Goal: Task Accomplishment & Management: Manage account settings

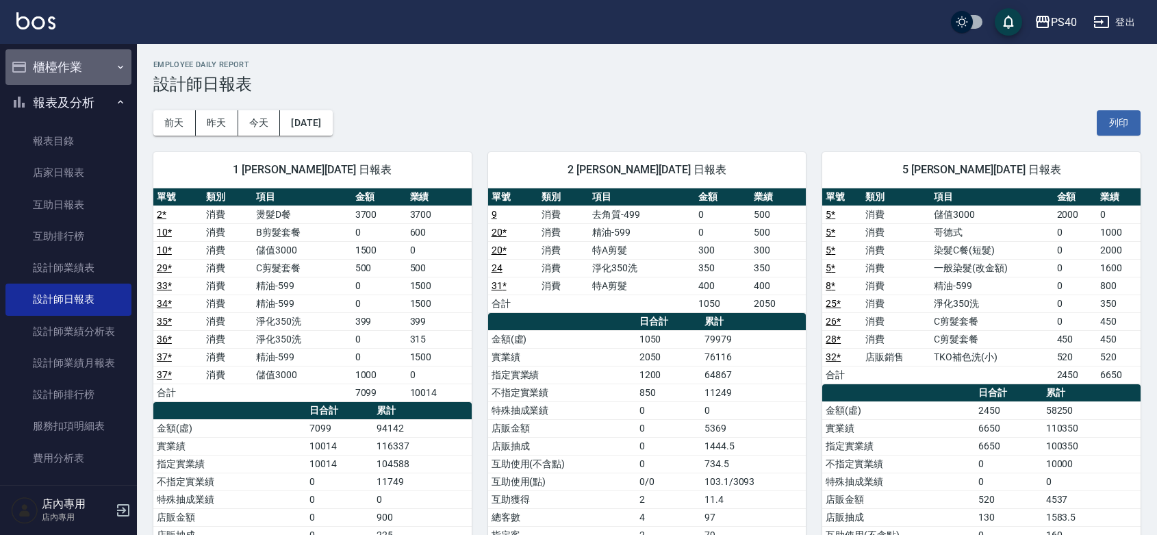
click at [76, 72] on button "櫃檯作業" at bounding box center [68, 67] width 126 height 36
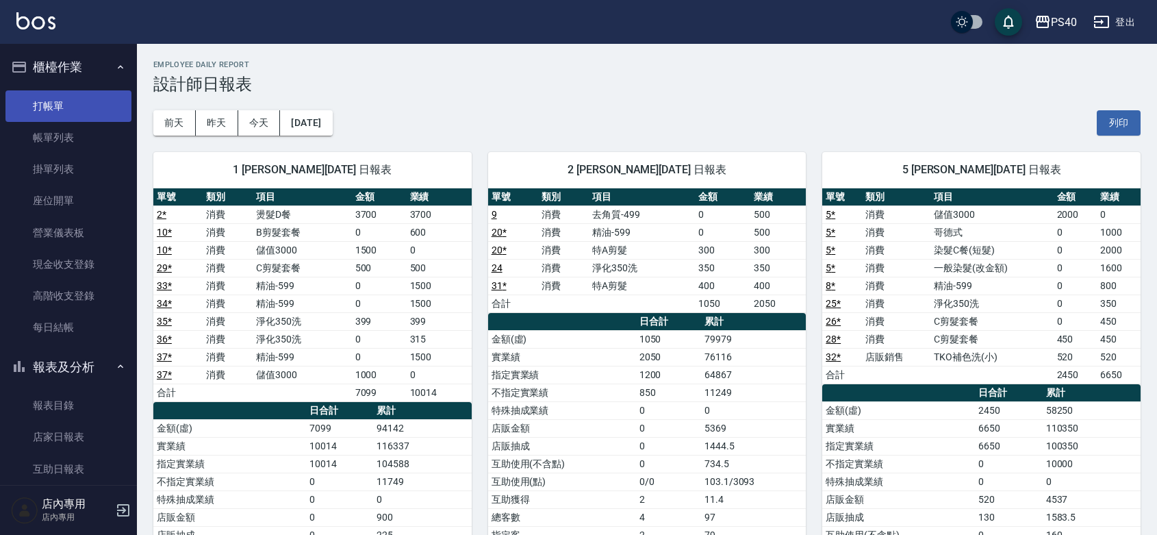
click at [74, 111] on link "打帳單" at bounding box center [68, 105] width 126 height 31
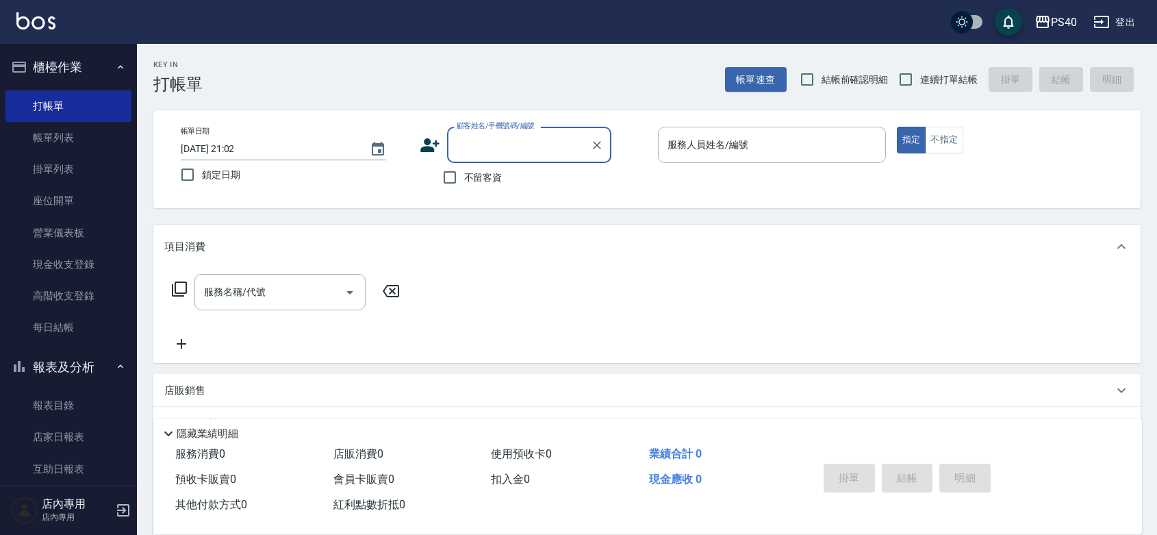
click at [492, 190] on label "不留客資" at bounding box center [468, 177] width 67 height 29
click at [464, 190] on input "不留客資" at bounding box center [449, 177] width 29 height 29
checkbox input "true"
click at [918, 66] on input "連續打單結帳" at bounding box center [905, 79] width 29 height 29
checkbox input "true"
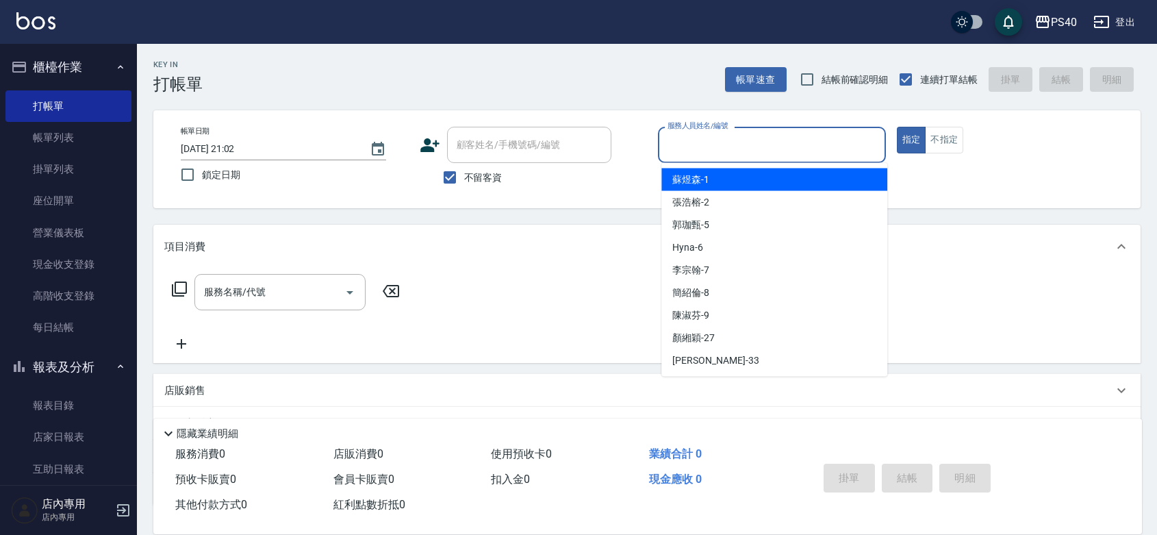
click at [809, 153] on input "服務人員姓名/編號" at bounding box center [772, 145] width 216 height 24
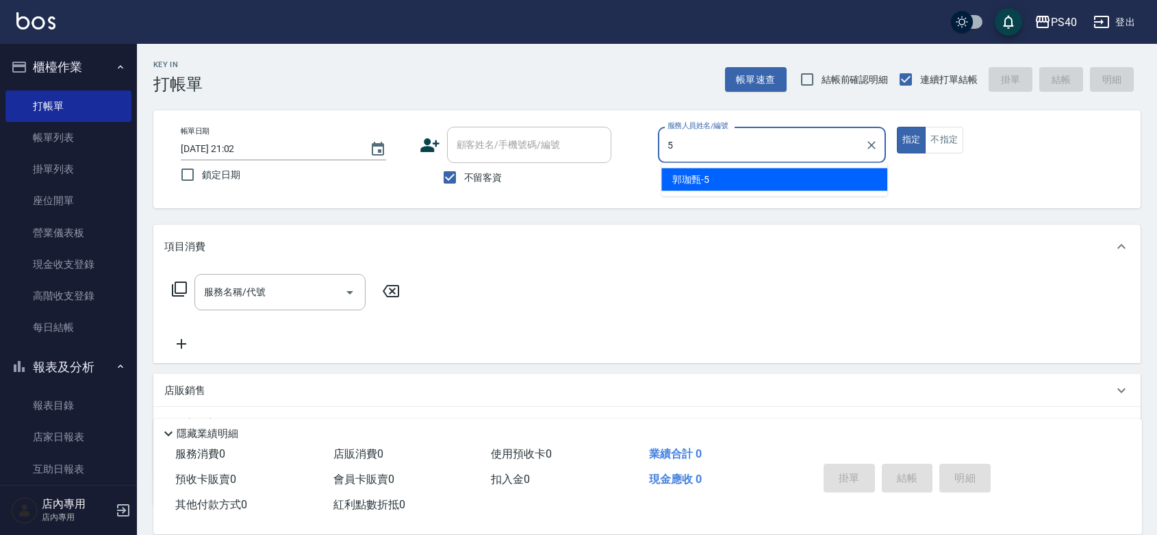
type input "[PERSON_NAME]-5"
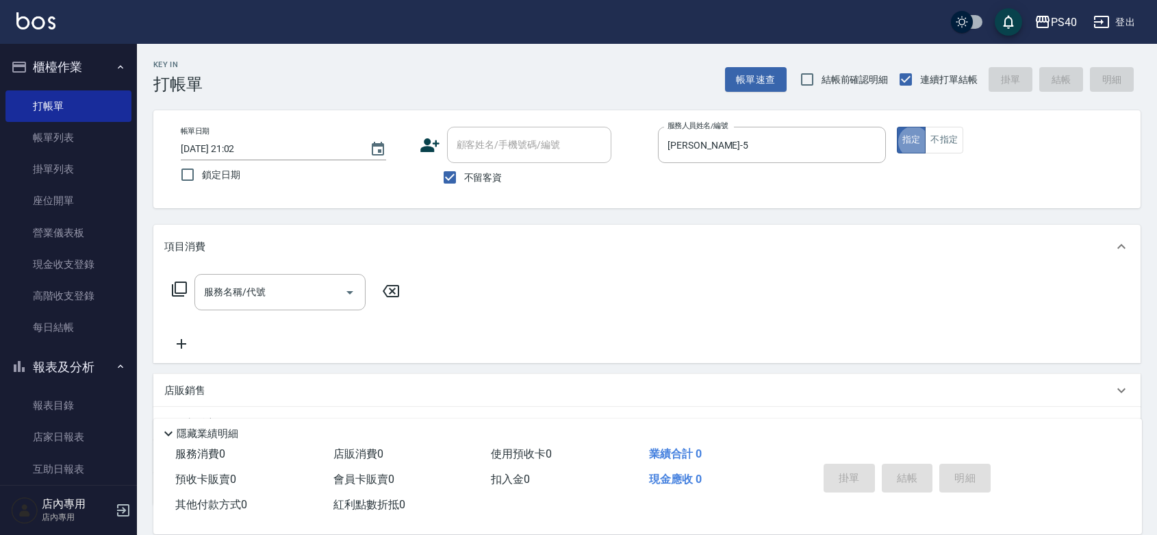
type button "true"
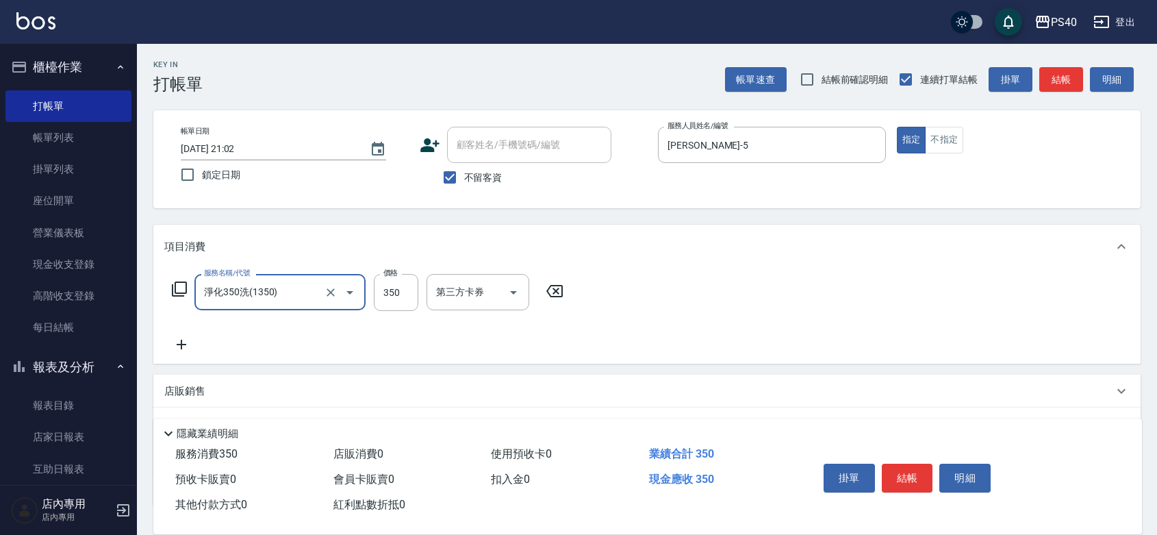
type input "淨化350洗(1350)"
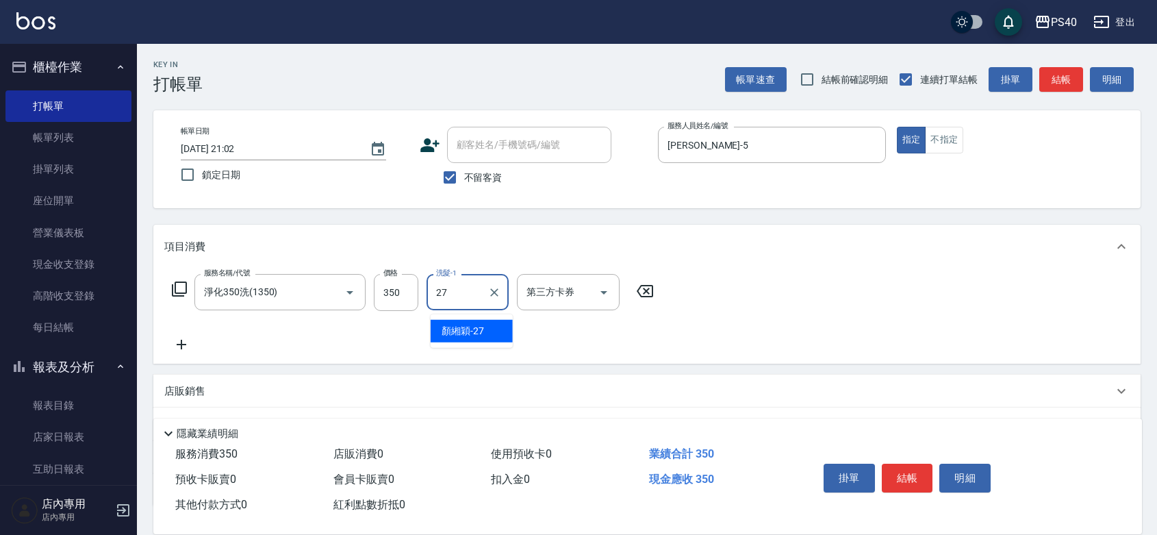
type input "[PERSON_NAME]-27"
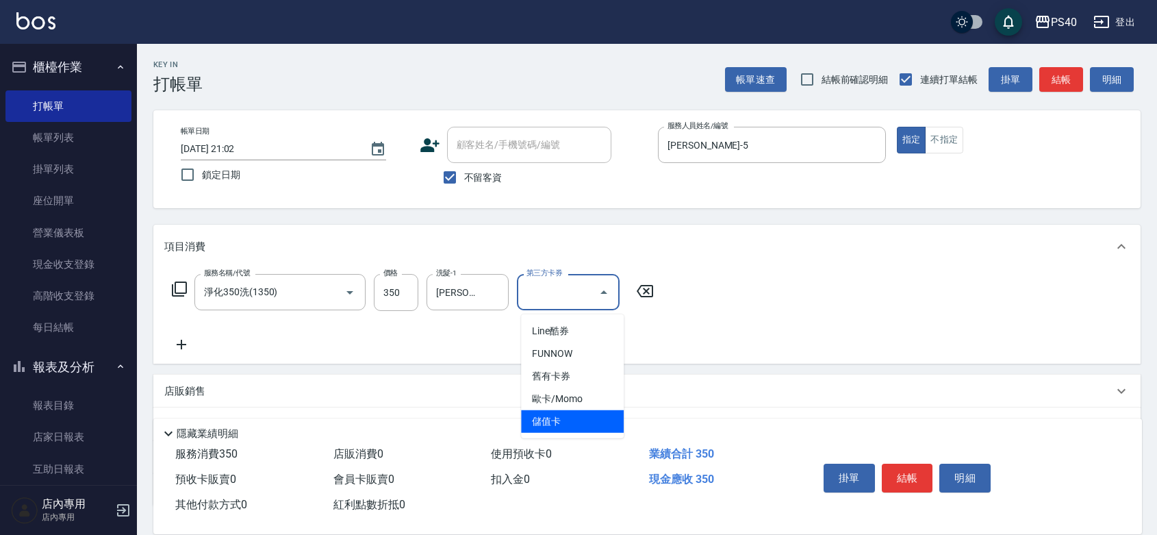
type input "儲值卡"
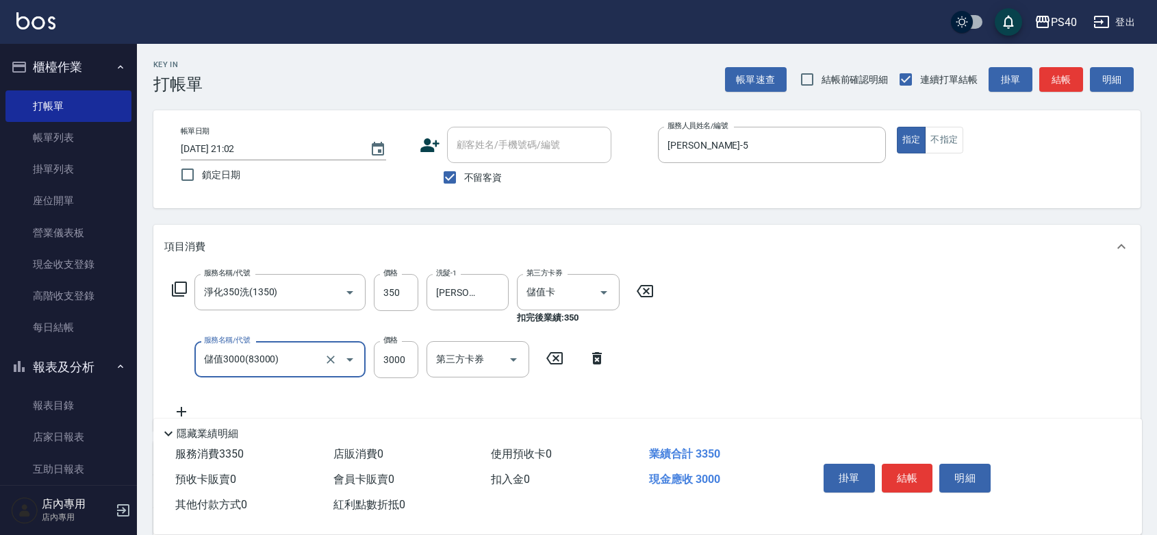
type input "儲值3000(83000)"
type input "1000"
click at [921, 473] on button "結帳" at bounding box center [907, 477] width 51 height 29
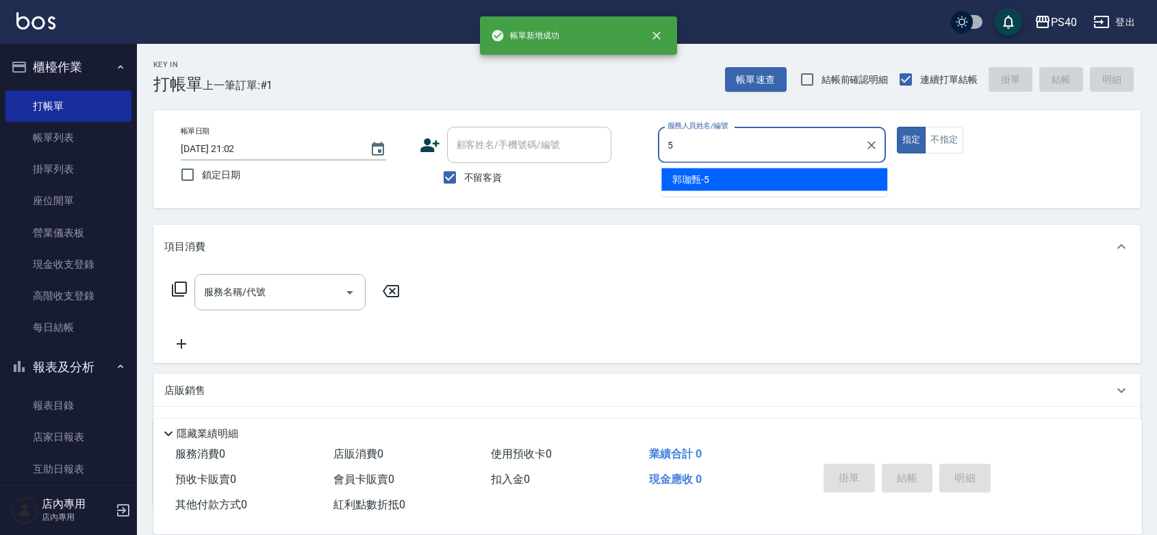
type input "[PERSON_NAME]-5"
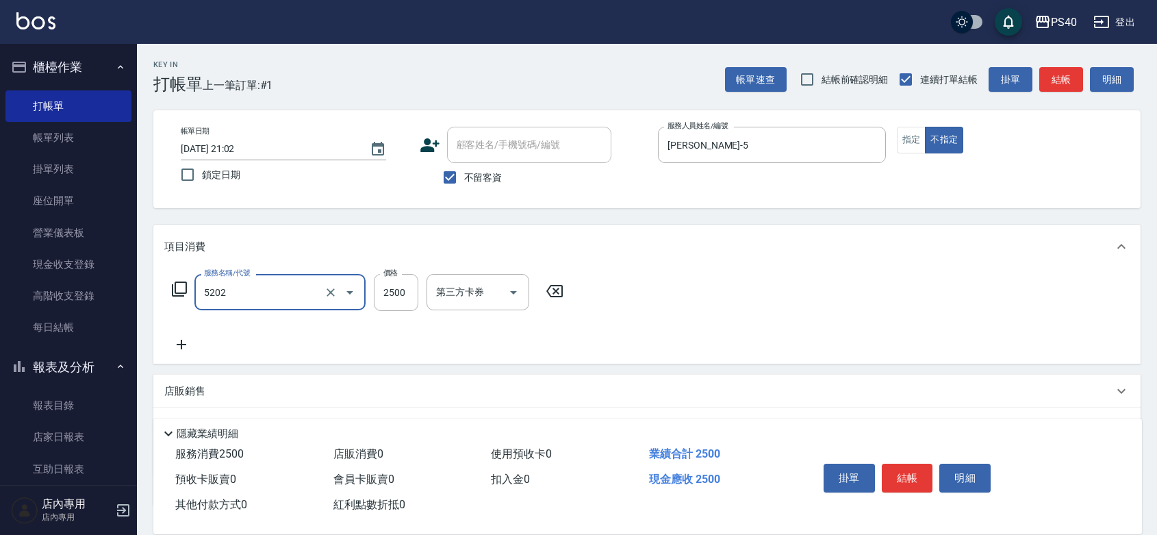
type input "染髮B餐(短髮)(5202)"
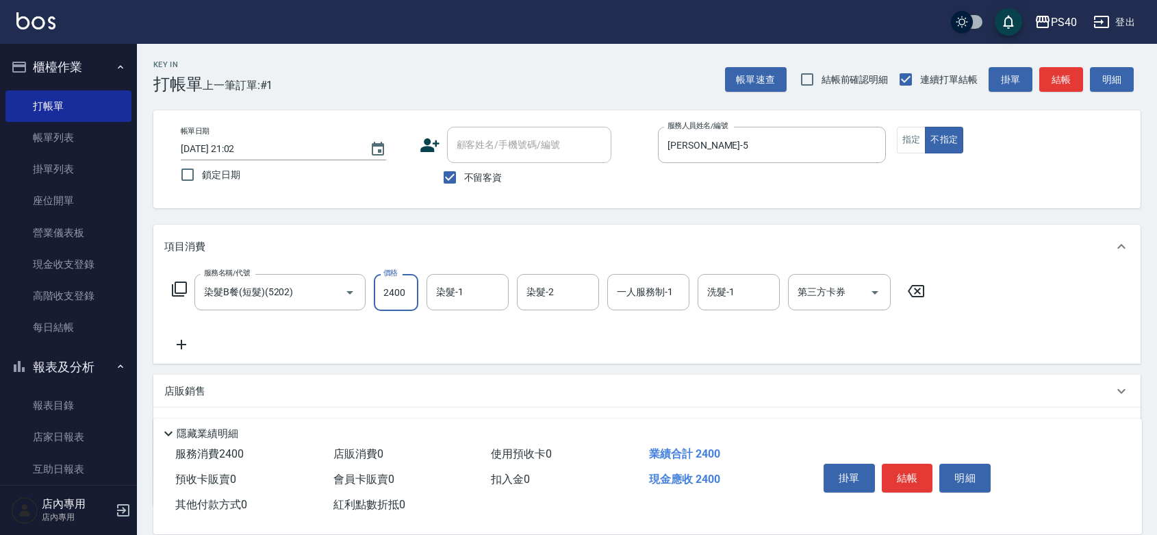
type input "2400"
click at [919, 471] on button "結帳" at bounding box center [907, 477] width 51 height 29
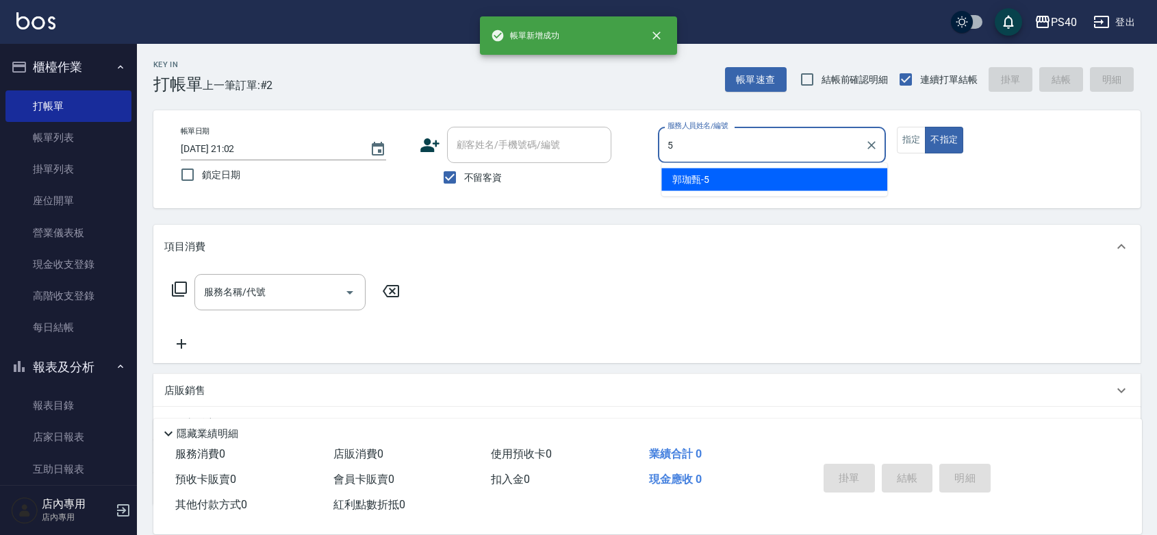
type input "[PERSON_NAME]-5"
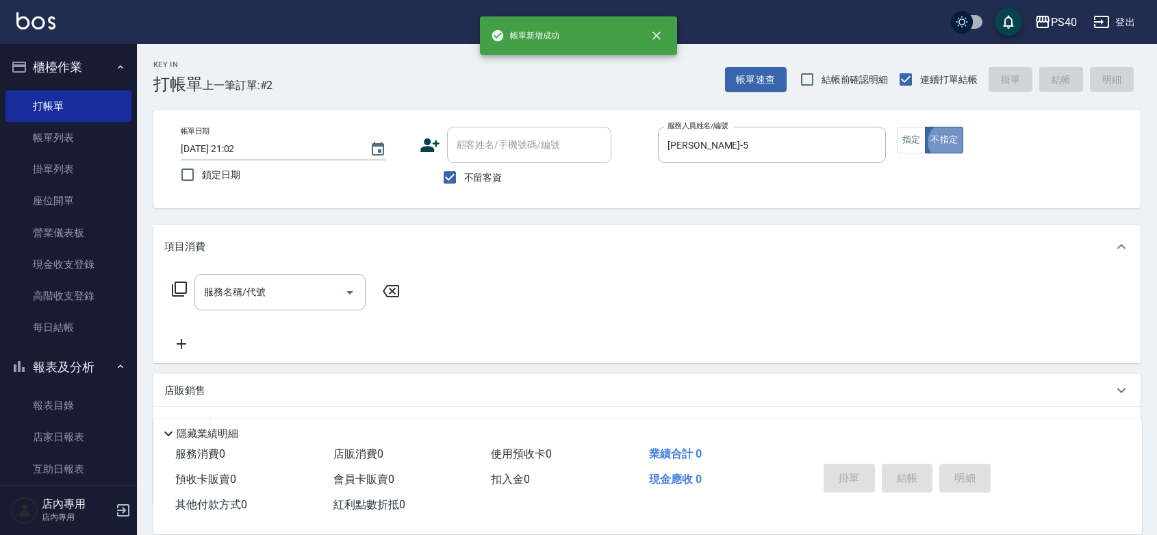
type button "false"
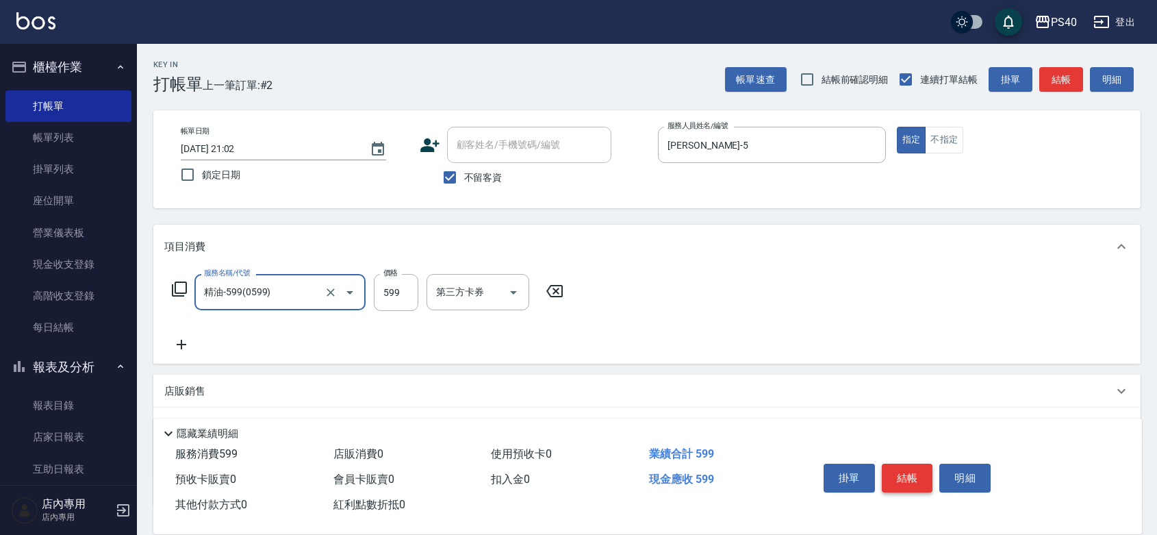
type input "精油-599(0599)"
type input "600"
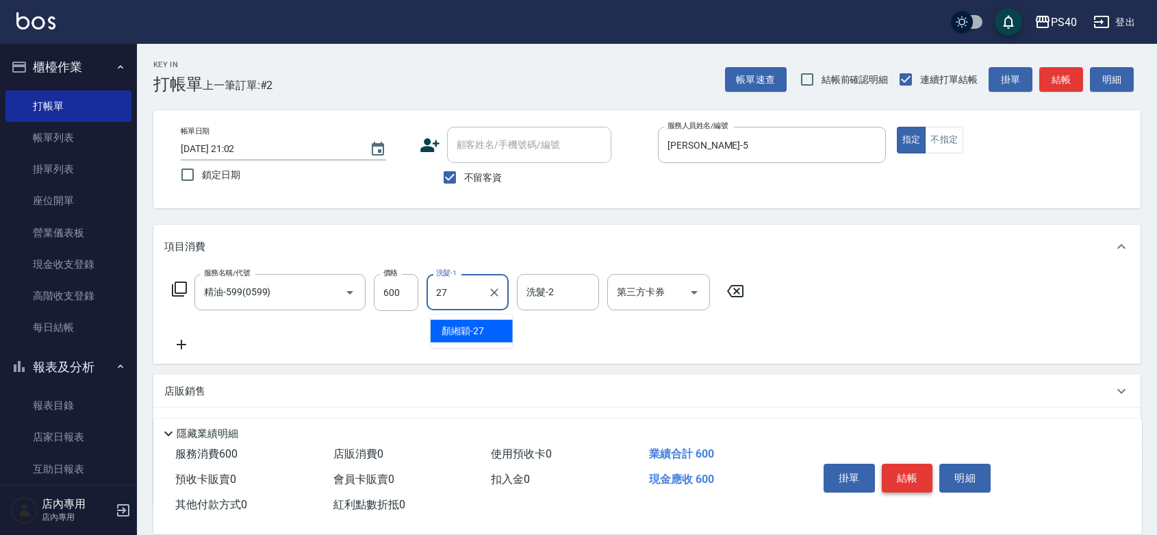
type input "[PERSON_NAME]-27"
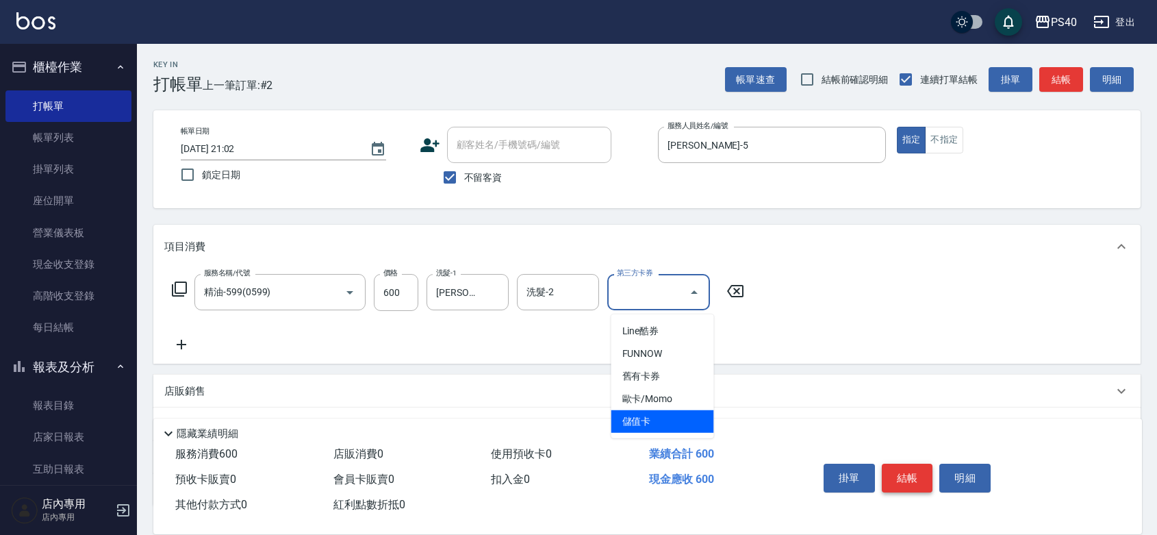
type input "儲值卡"
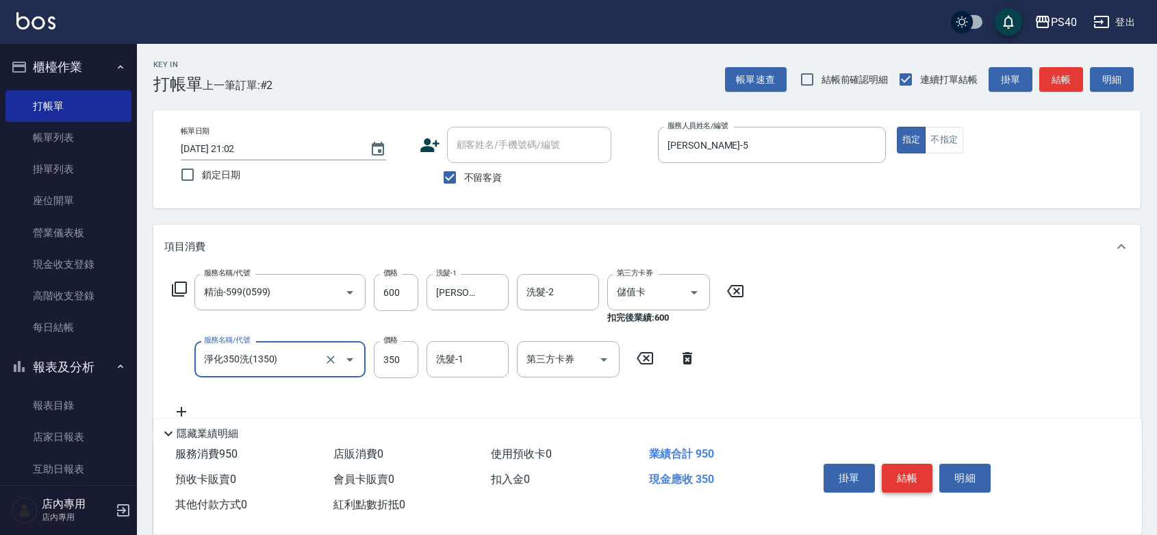
type input "淨化350洗(1350)"
type input "250"
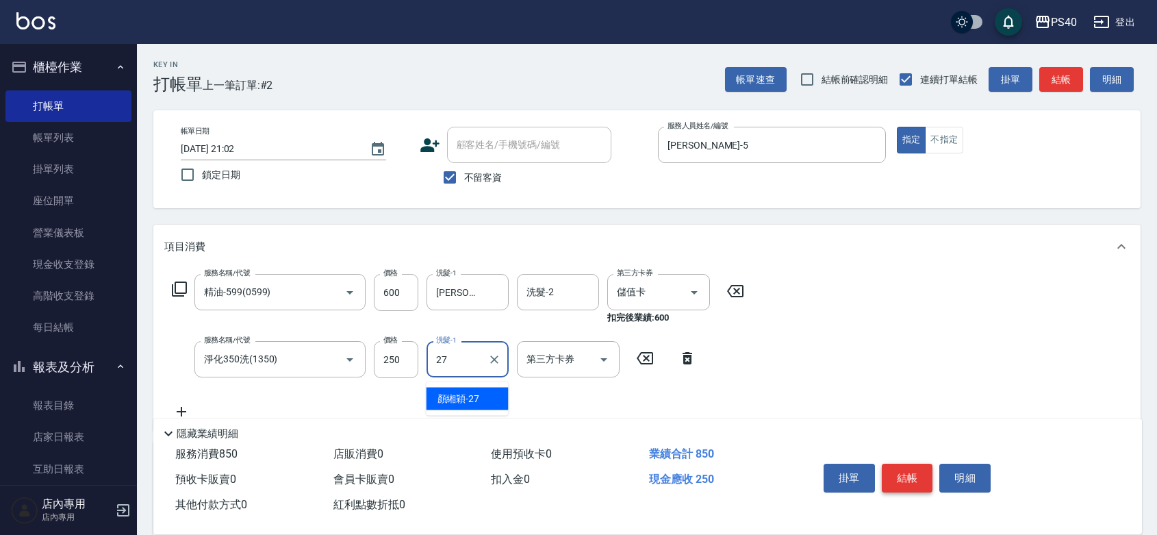
type input "[PERSON_NAME]-27"
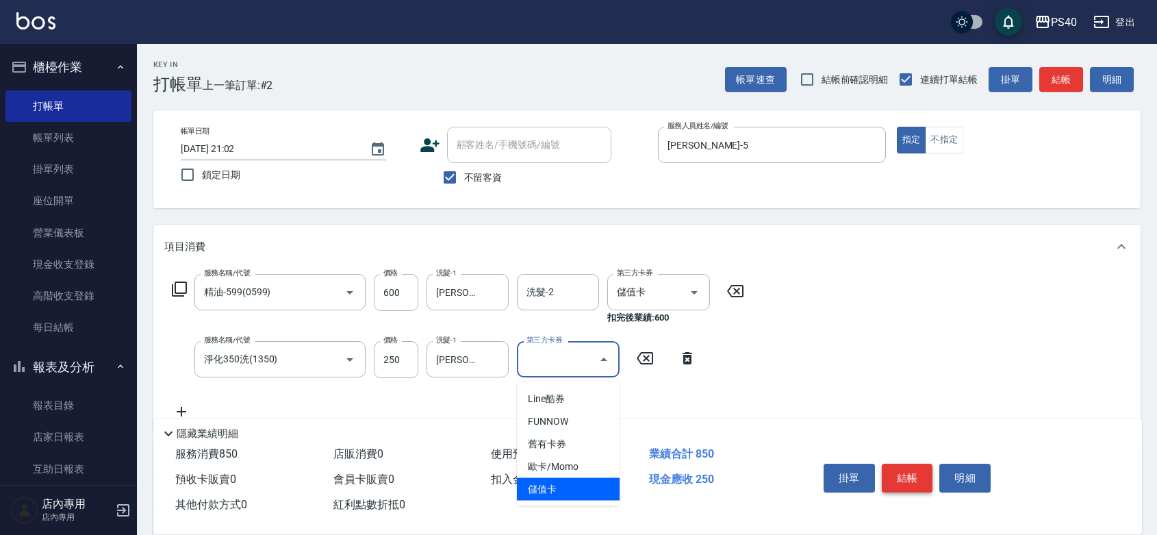
type input "儲值卡"
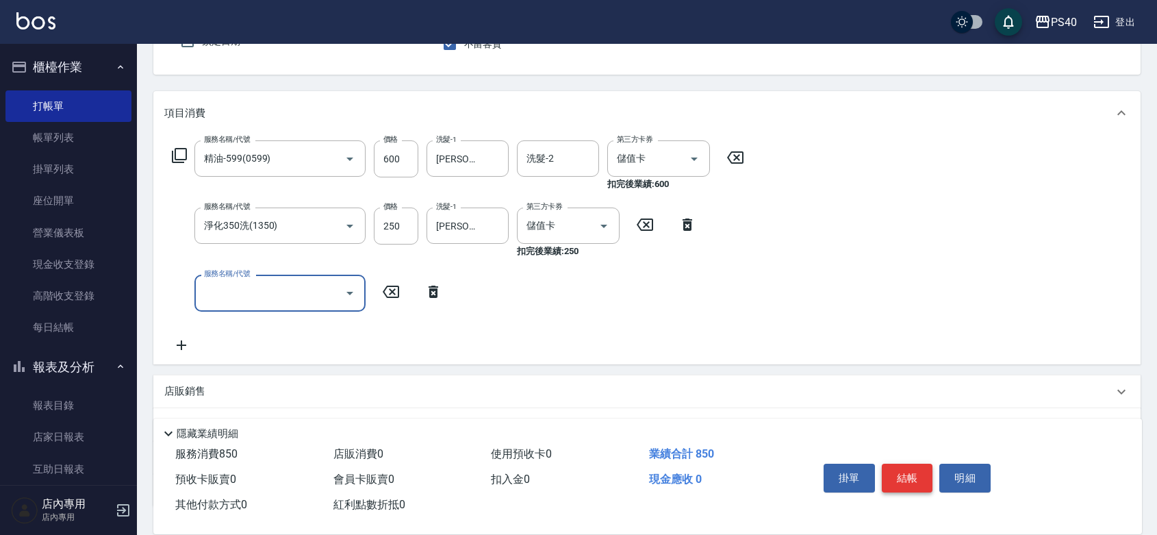
scroll to position [199, 0]
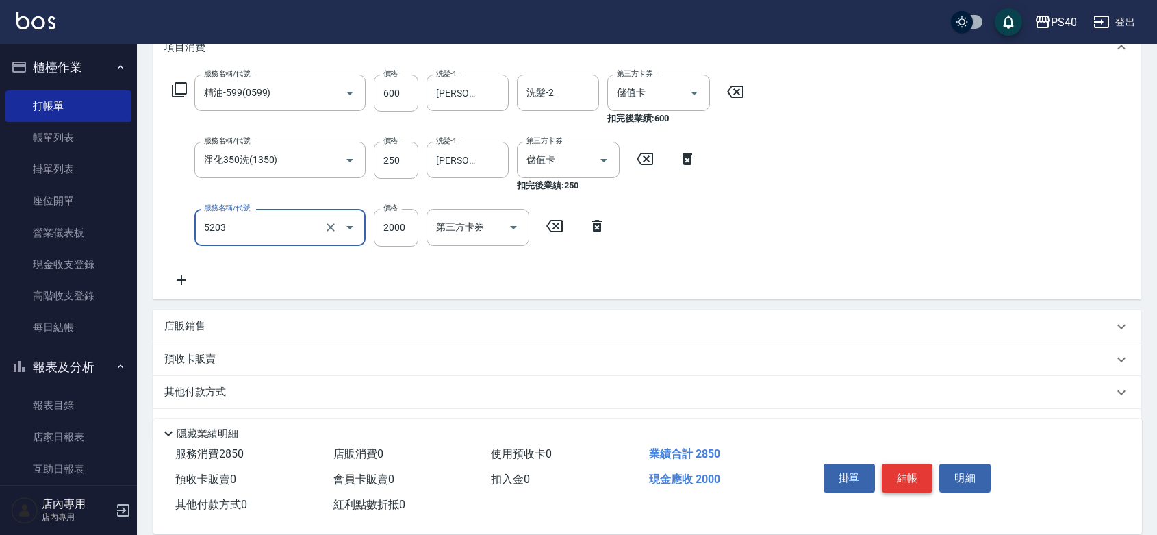
type input "染髮C餐(短髮)(5203)"
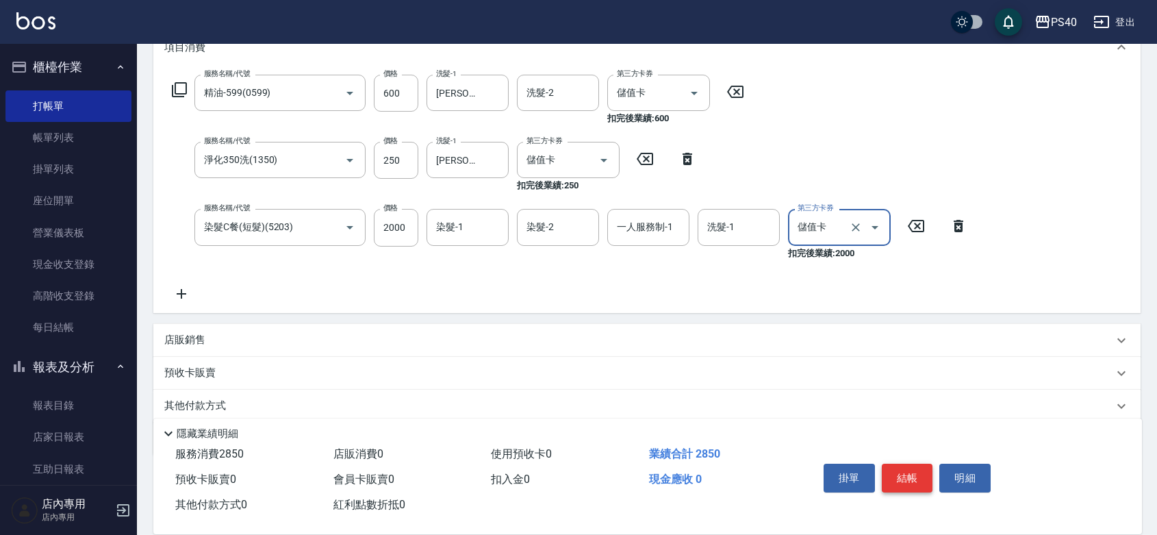
type input "儲值卡"
click at [918, 466] on button "結帳" at bounding box center [907, 477] width 51 height 29
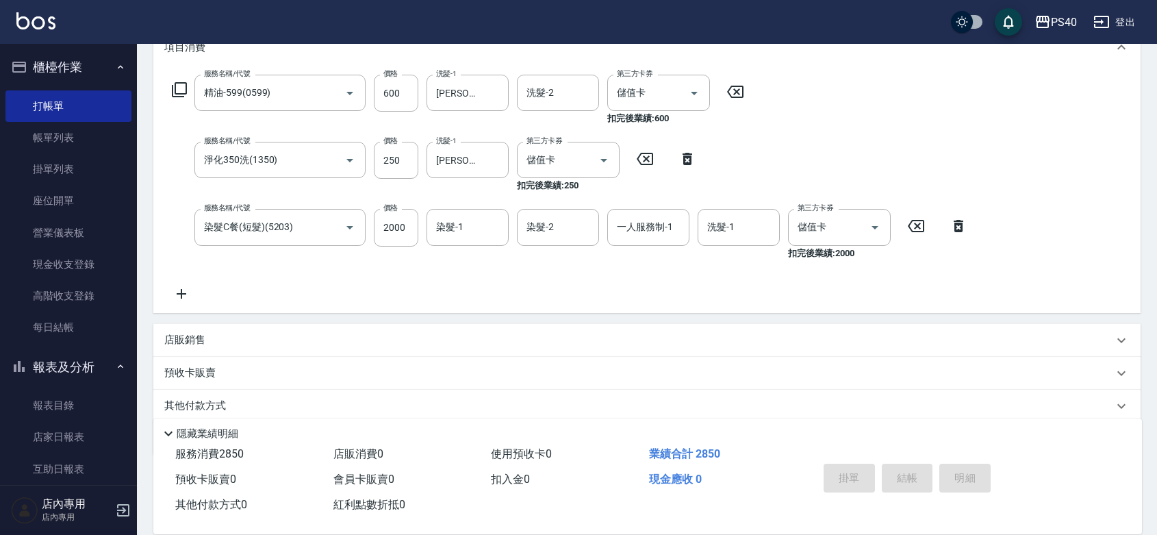
type input "[DATE] 21:03"
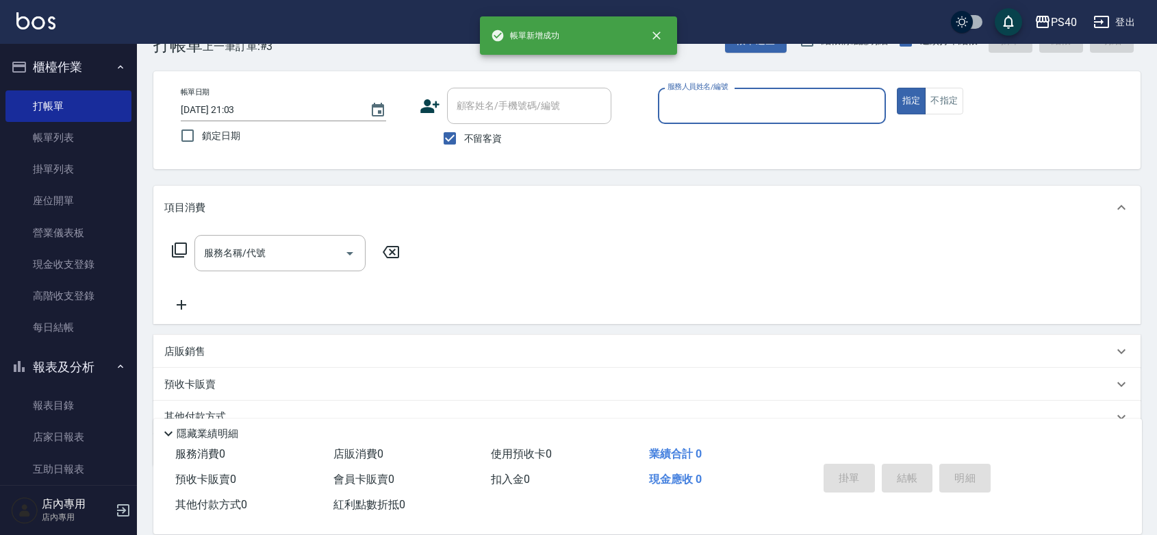
scroll to position [0, 0]
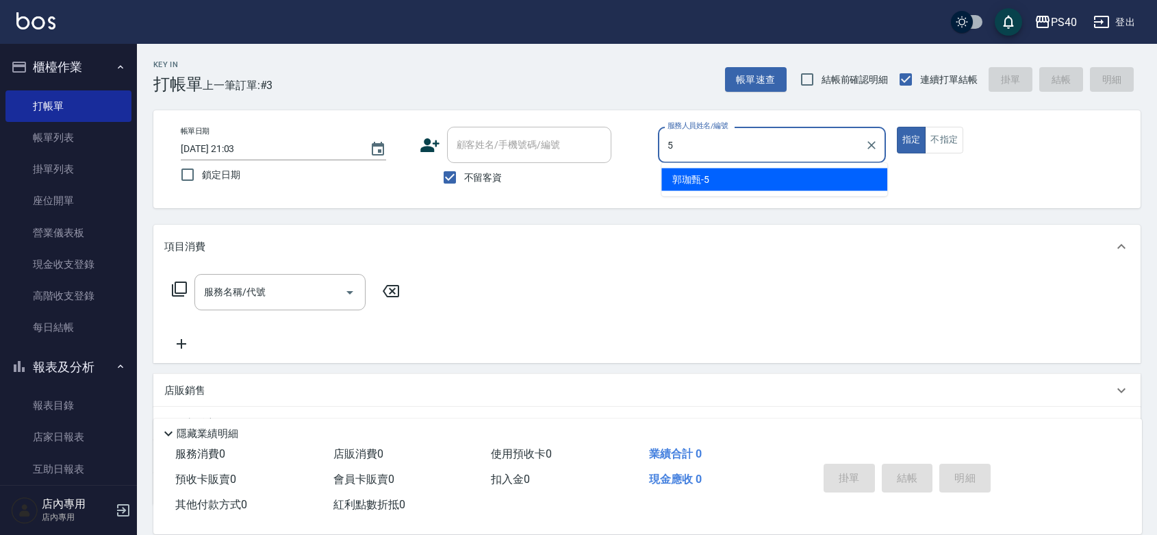
type input "[PERSON_NAME]-5"
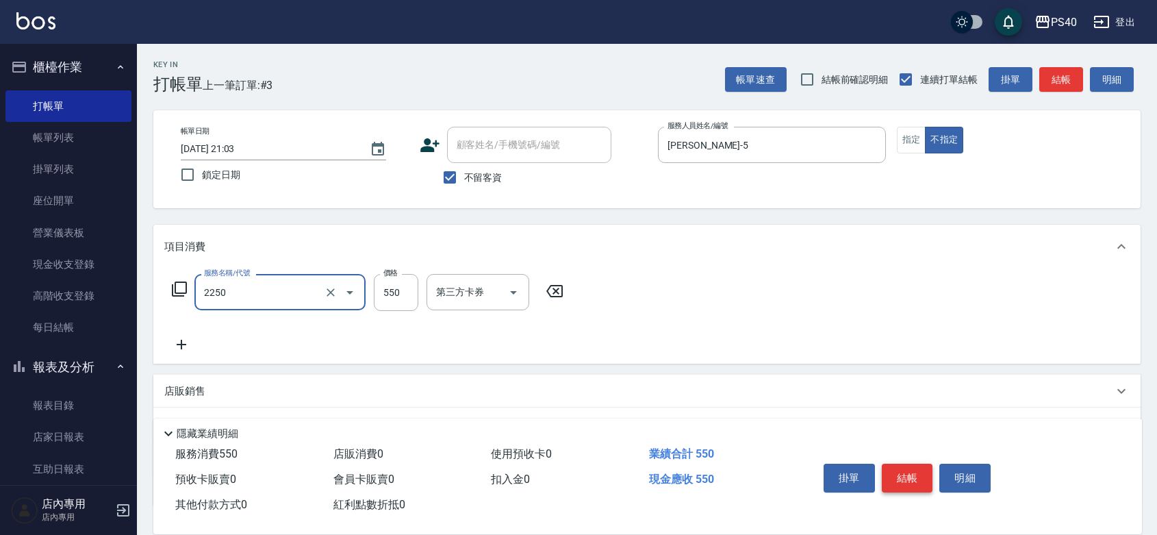
type input "B剪髮套餐(2250)"
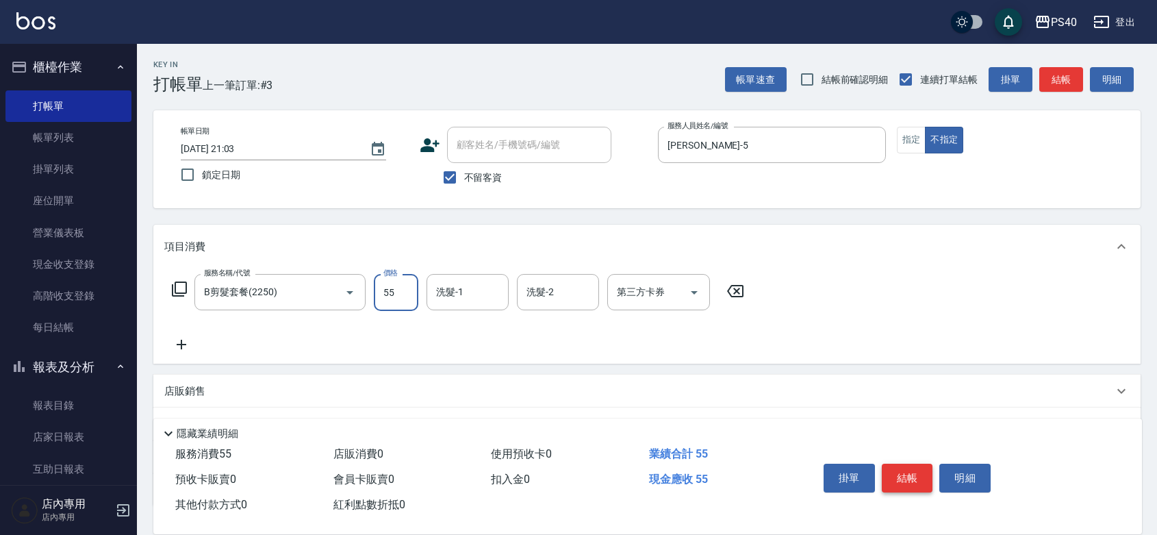
type input "550"
type input "[PERSON_NAME]-27"
click at [918, 466] on button "結帳" at bounding box center [907, 477] width 51 height 29
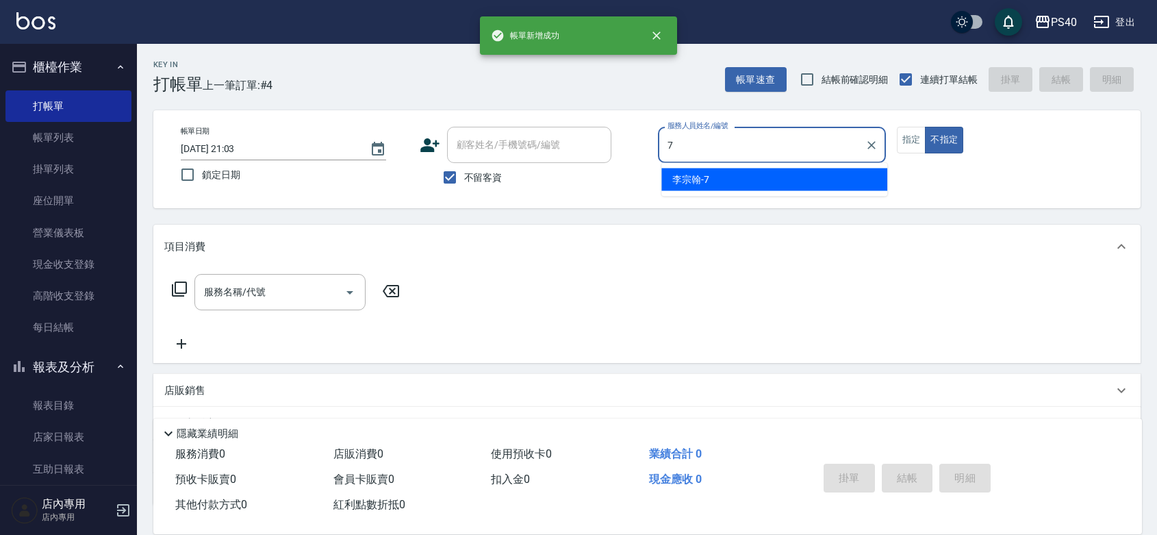
type input "[PERSON_NAME]-7"
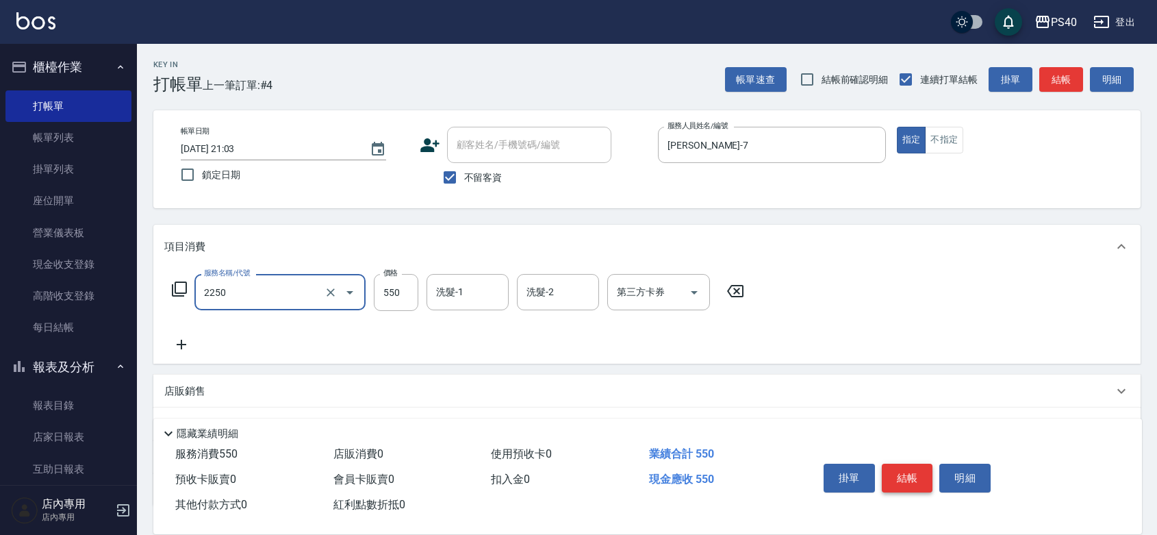
type input "B剪髮套餐(2250)"
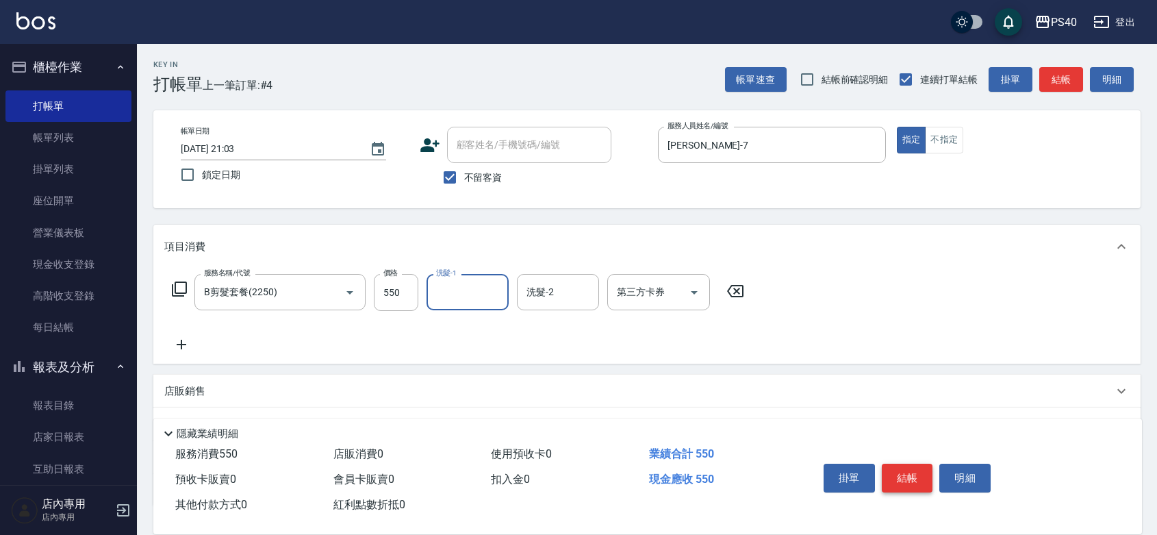
click at [918, 466] on button "結帳" at bounding box center [907, 477] width 51 height 29
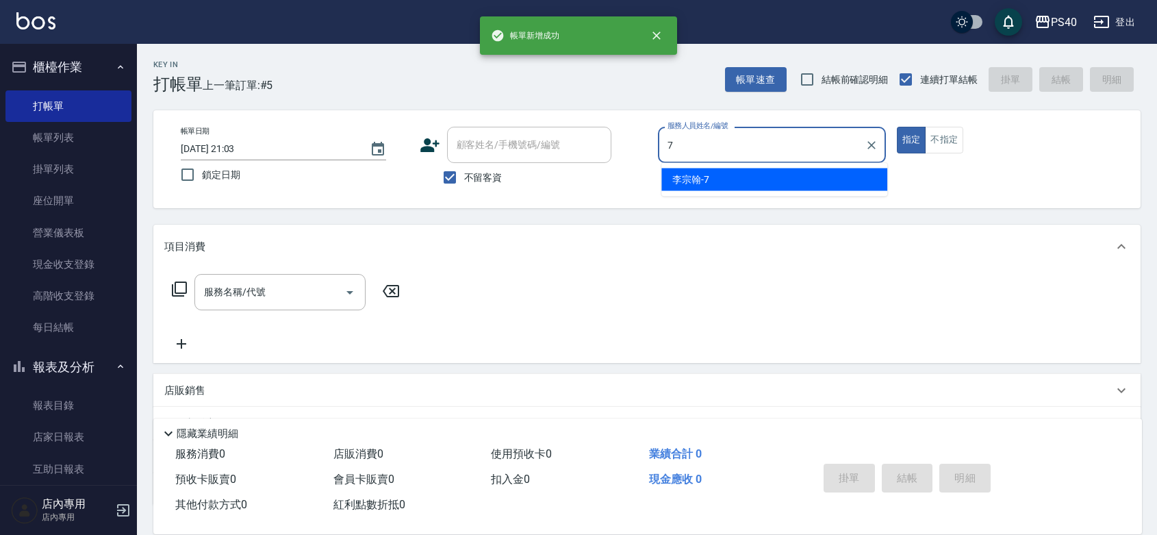
type input "[PERSON_NAME]-7"
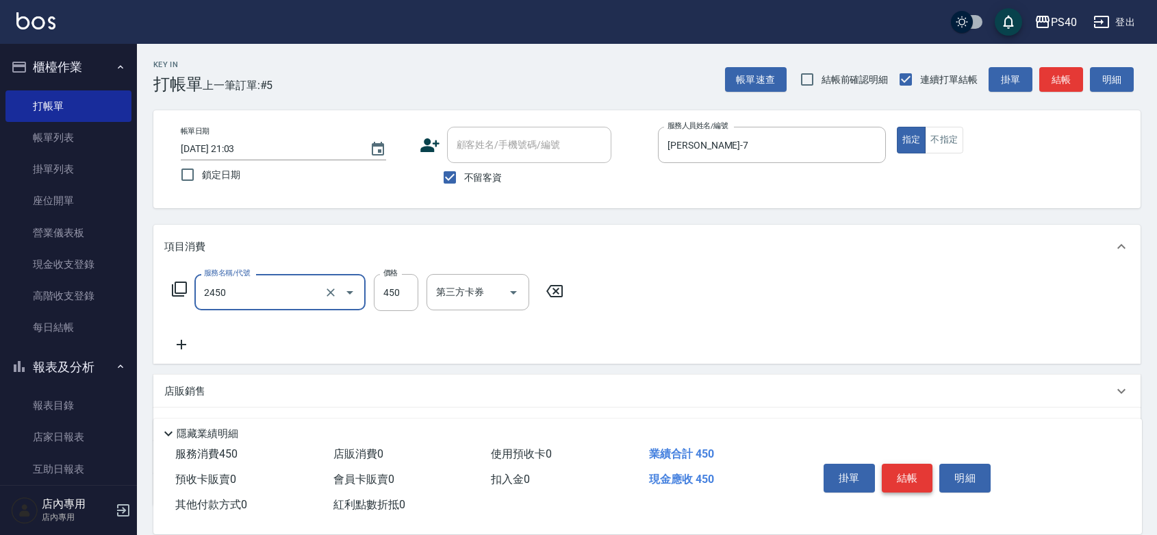
type input "C剪髮套餐(2450)"
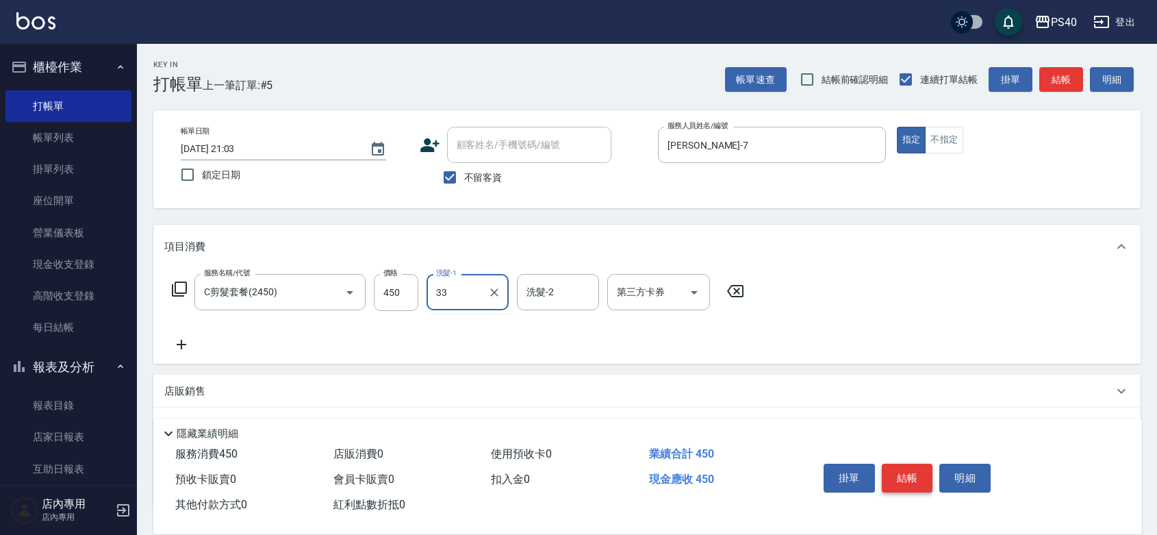
type input "[PERSON_NAME]-33"
click at [918, 466] on button "結帳" at bounding box center [907, 477] width 51 height 29
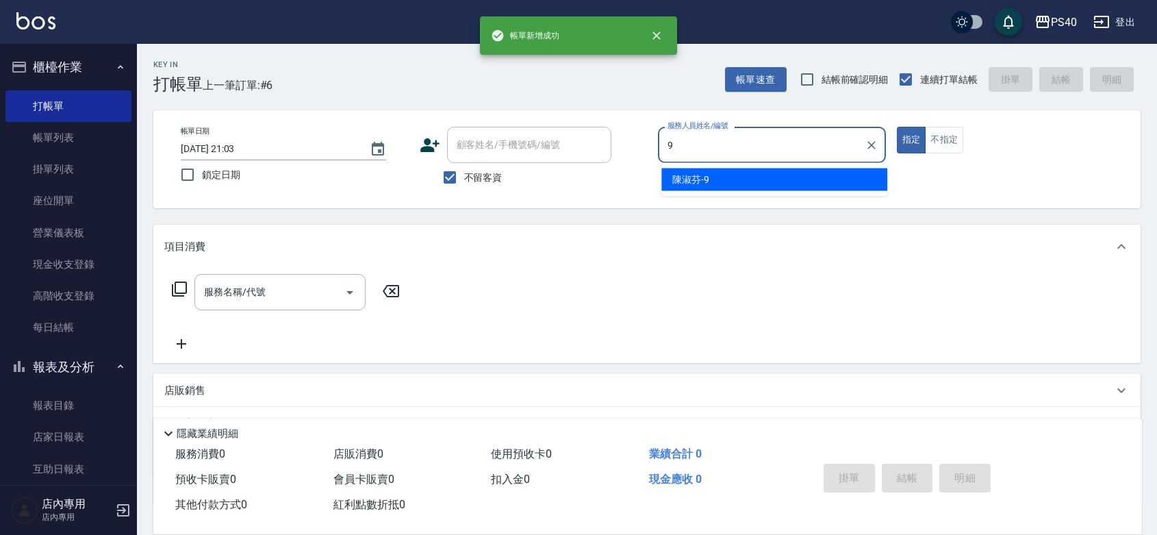
type input "[PERSON_NAME]-9"
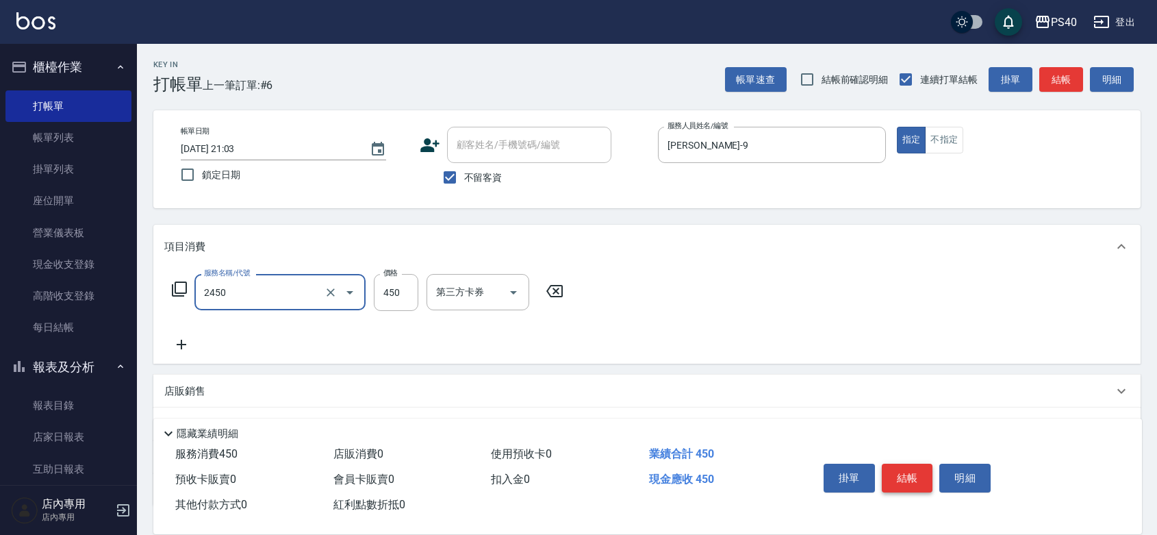
type input "C剪髮套餐(2450)"
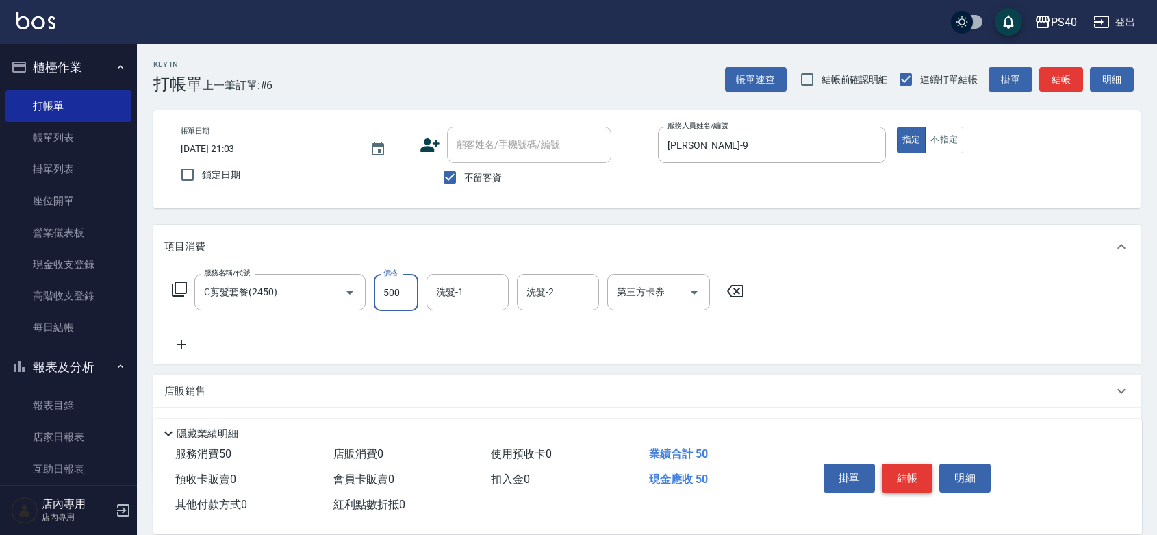
type input "500"
type input "[PERSON_NAME]-33"
click at [918, 466] on button "結帳" at bounding box center [907, 477] width 51 height 29
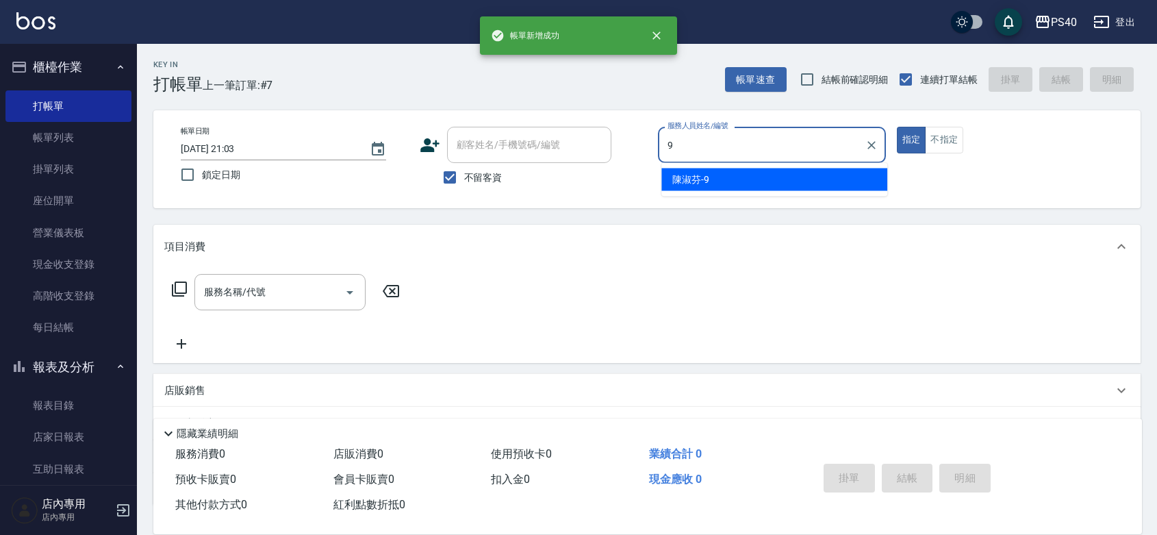
type input "[PERSON_NAME]-9"
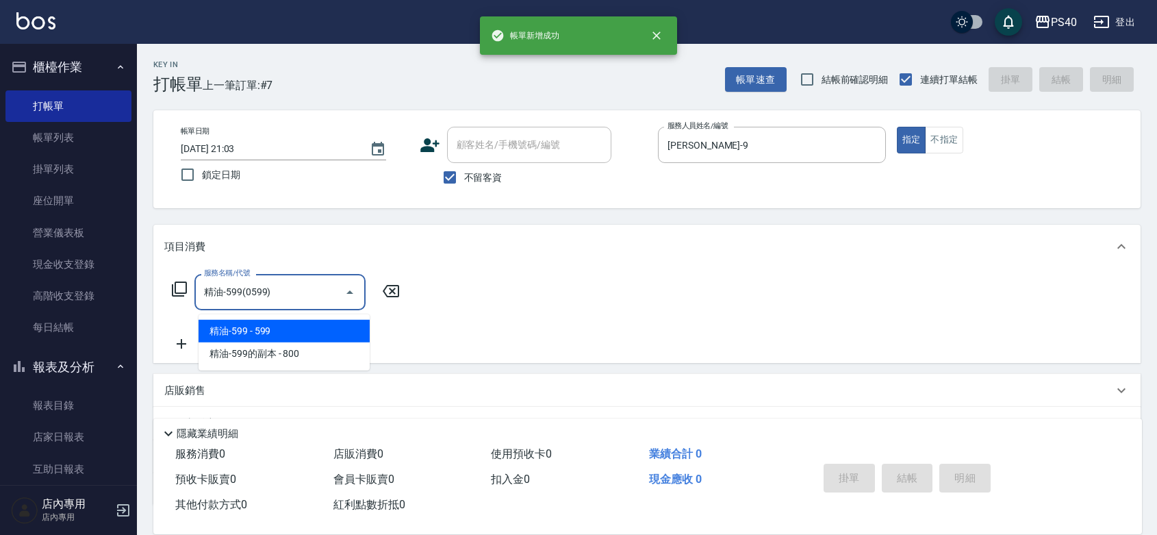
type input "精油-599(0599)"
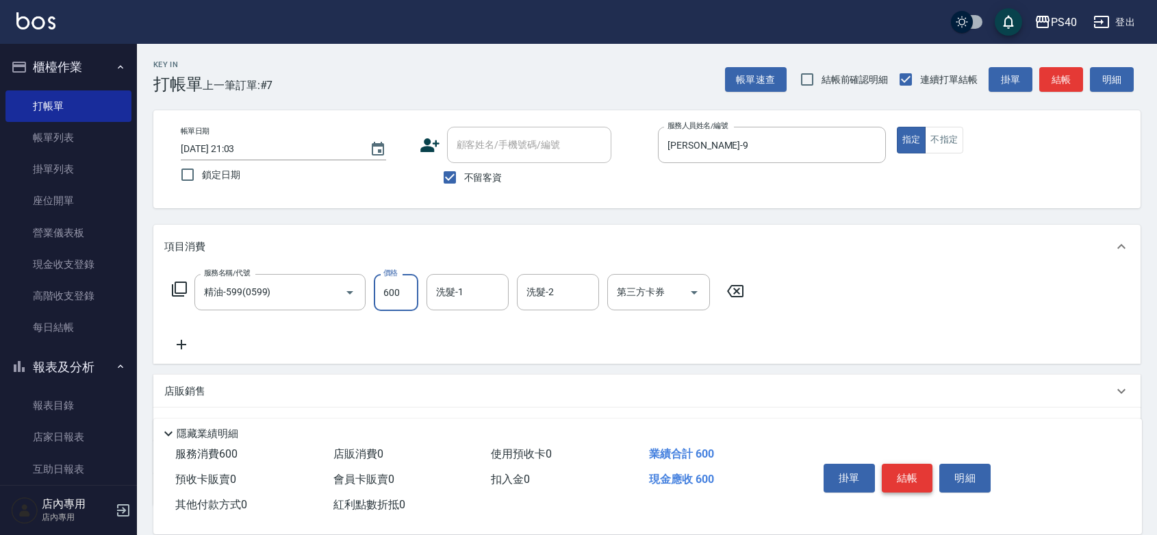
type input "600"
type input "[PERSON_NAME]-33"
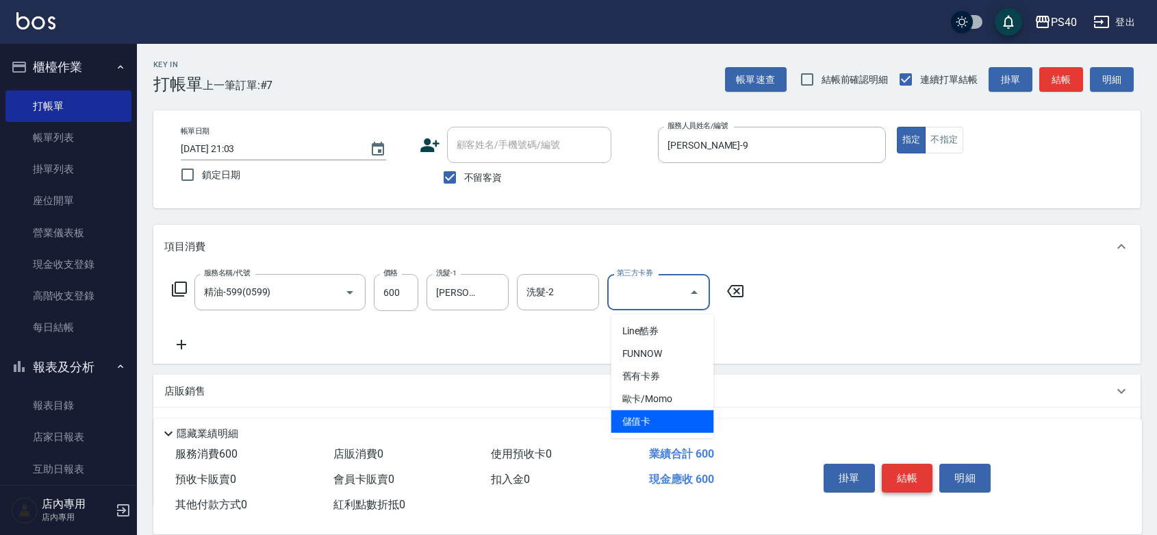
type input "儲值卡"
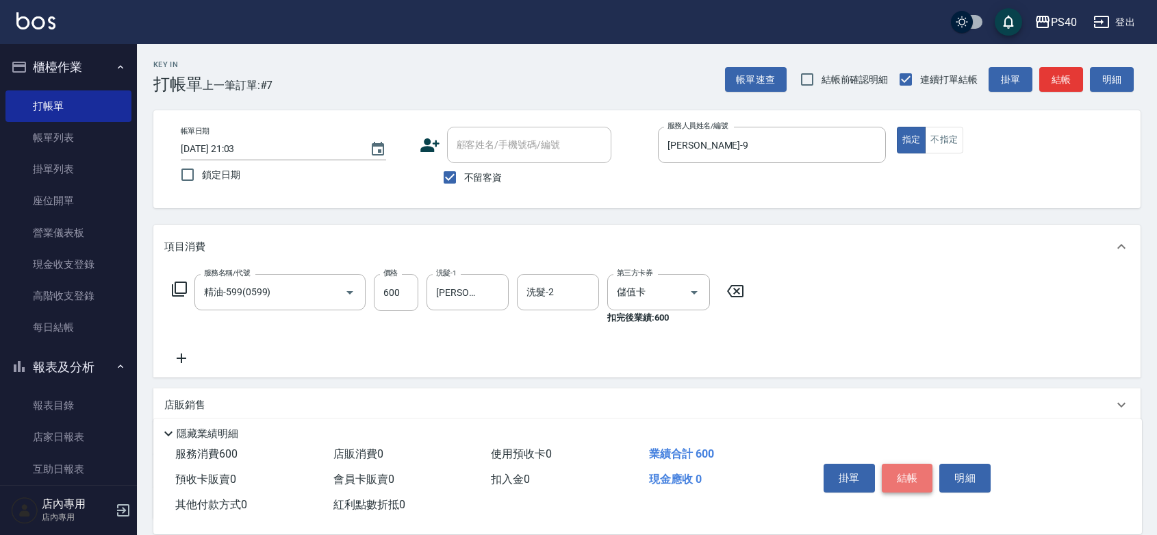
click at [918, 466] on button "結帳" at bounding box center [907, 477] width 51 height 29
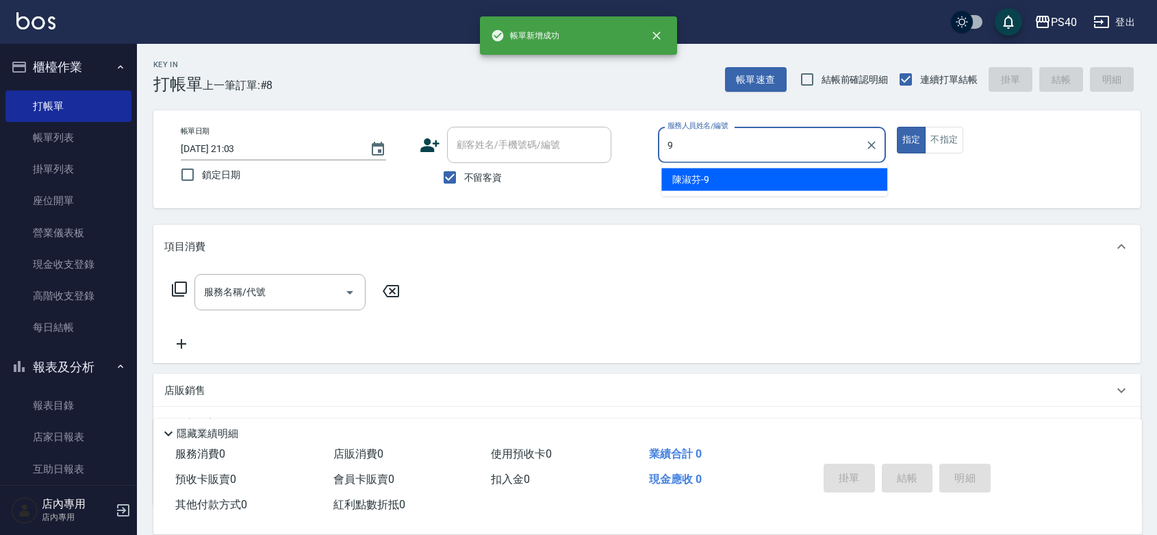
type input "[PERSON_NAME]-9"
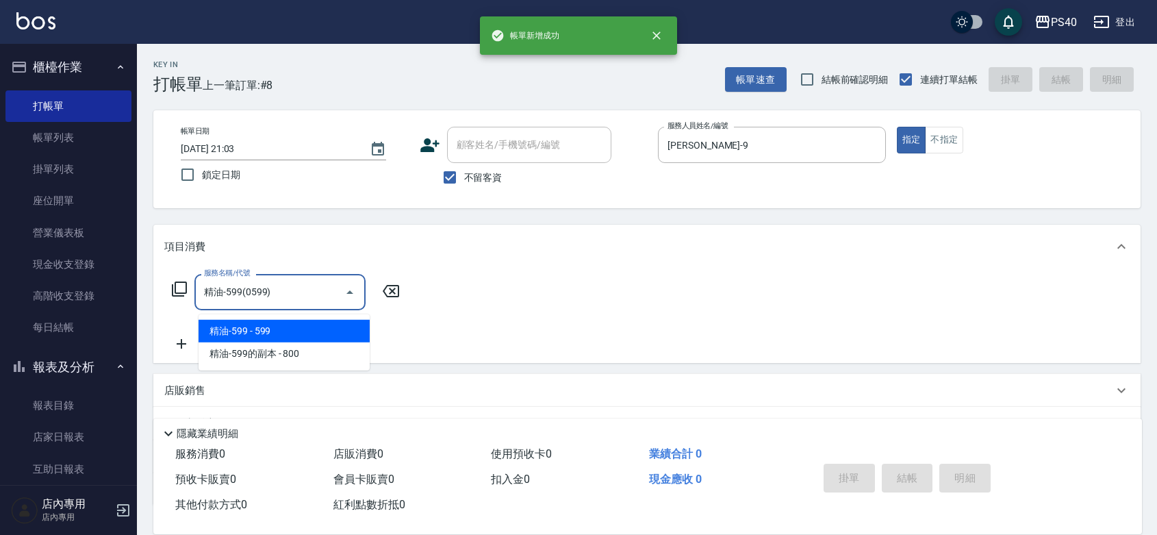
type input "精油-599(0599)"
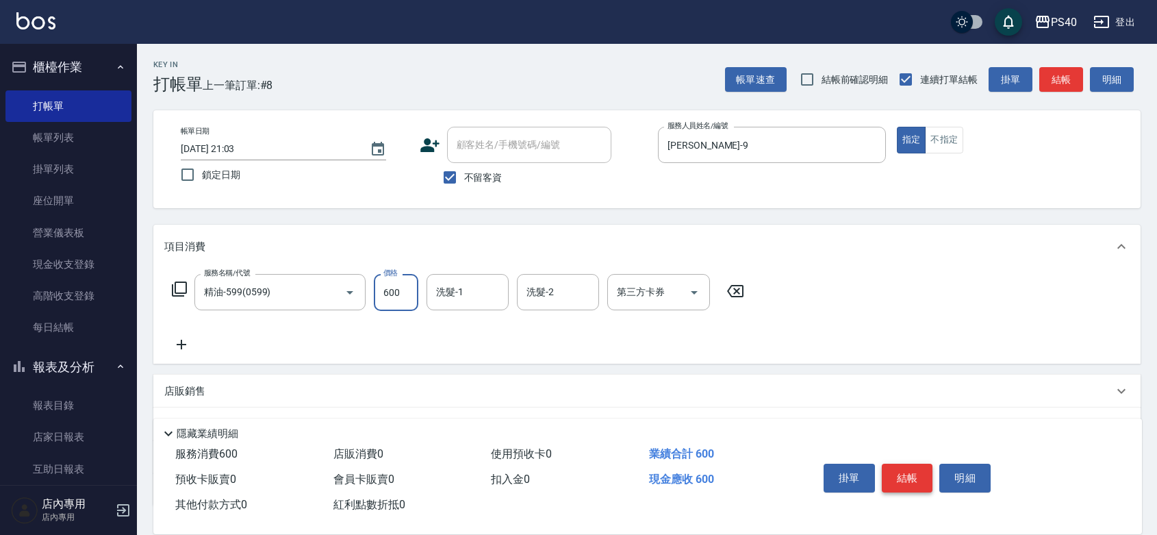
type input "600"
type input "[PERSON_NAME]-27"
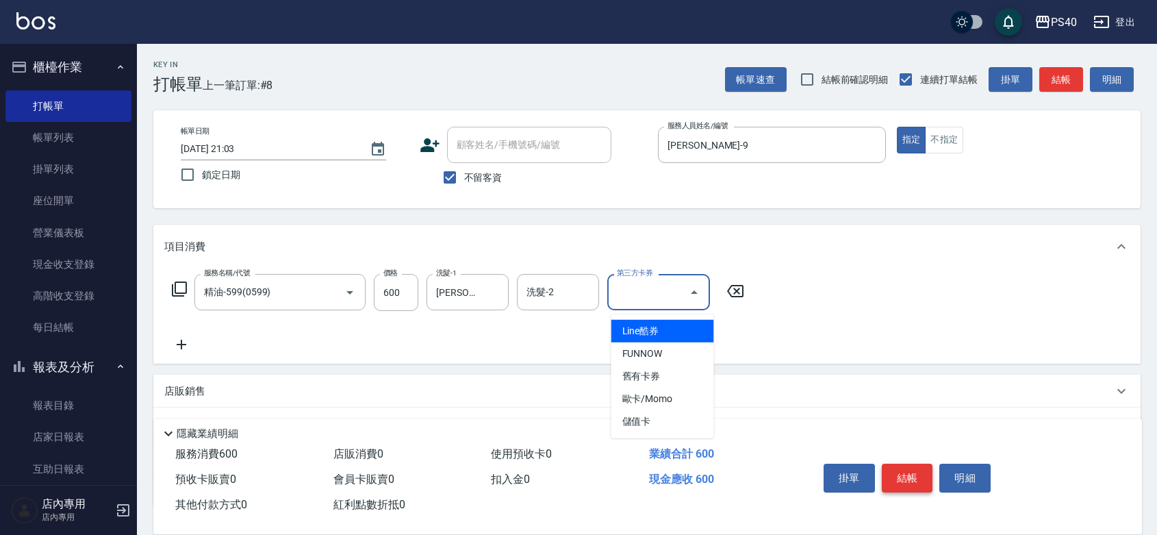
type input "儲值卡"
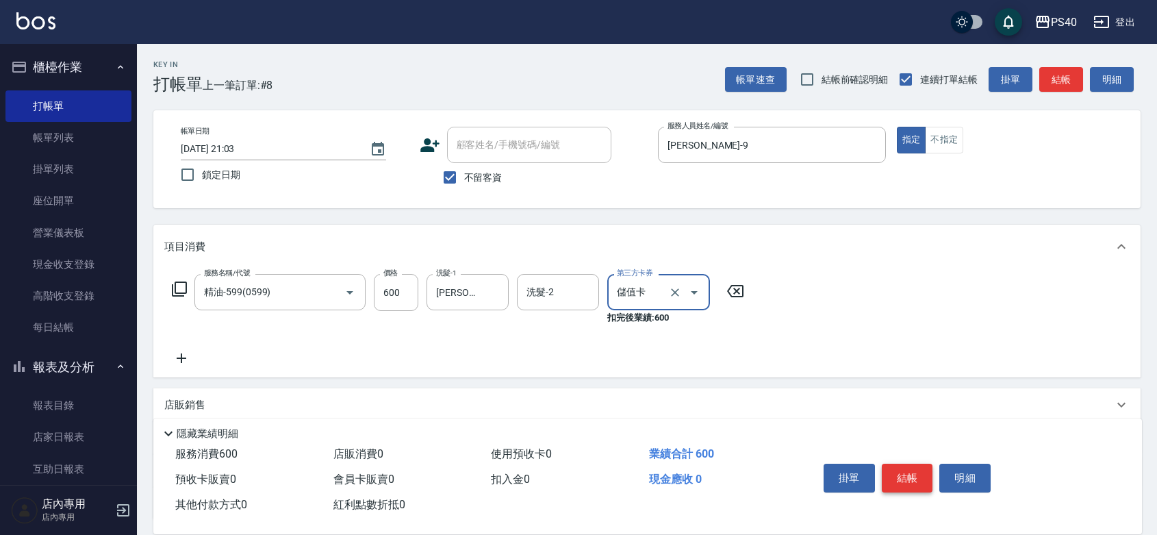
click at [918, 466] on button "結帳" at bounding box center [907, 477] width 51 height 29
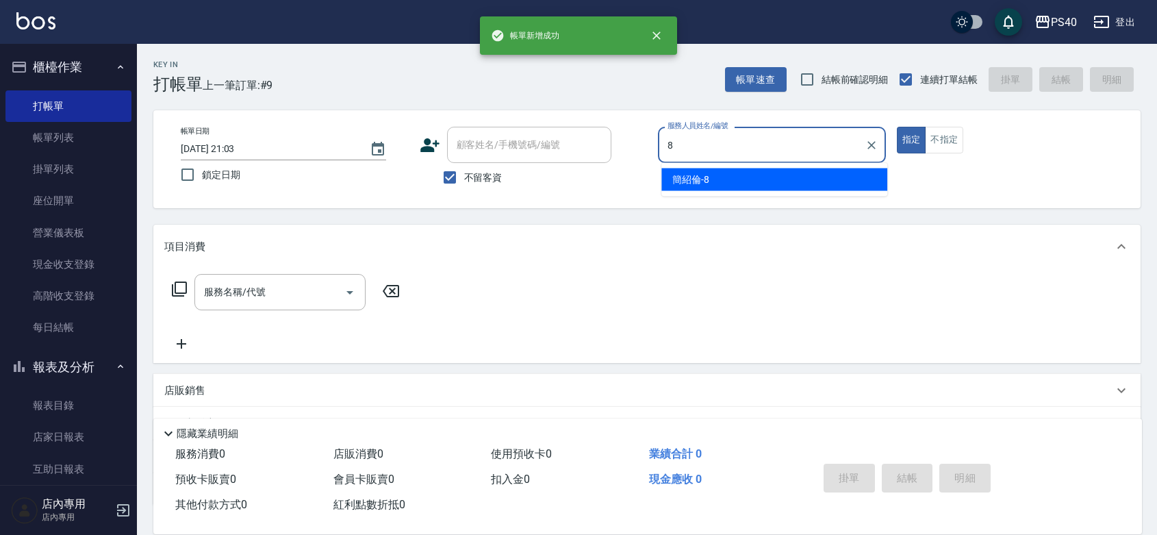
type input "[PERSON_NAME]-8"
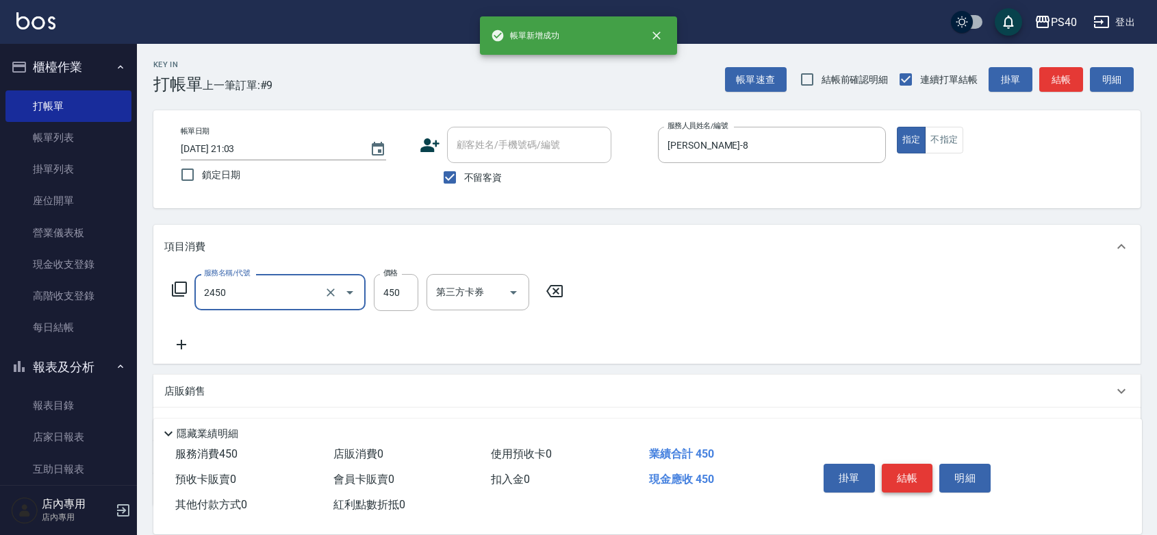
type input "C剪髮套餐(2450)"
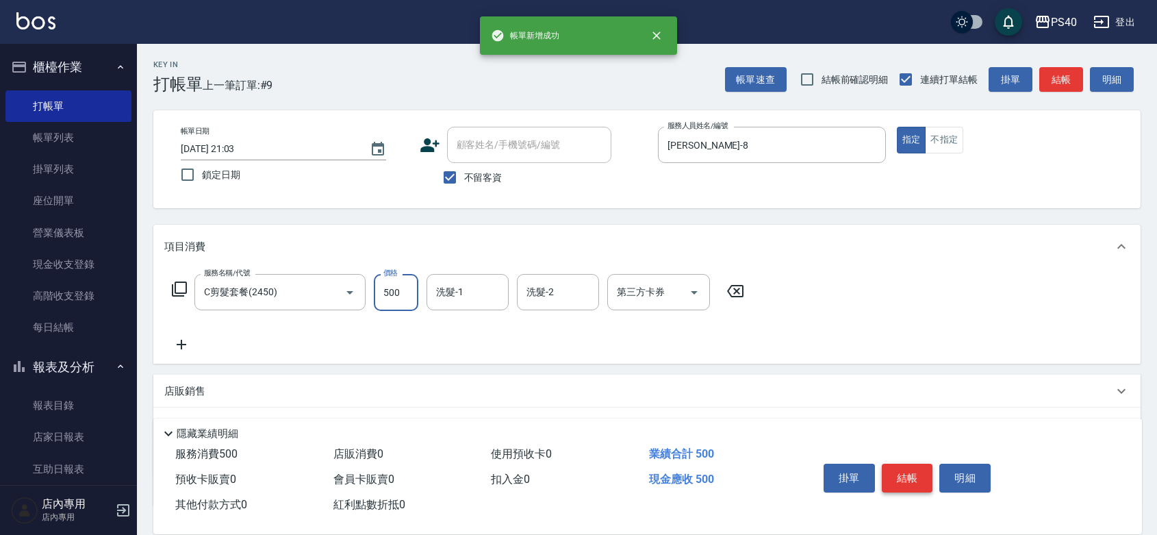
type input "500"
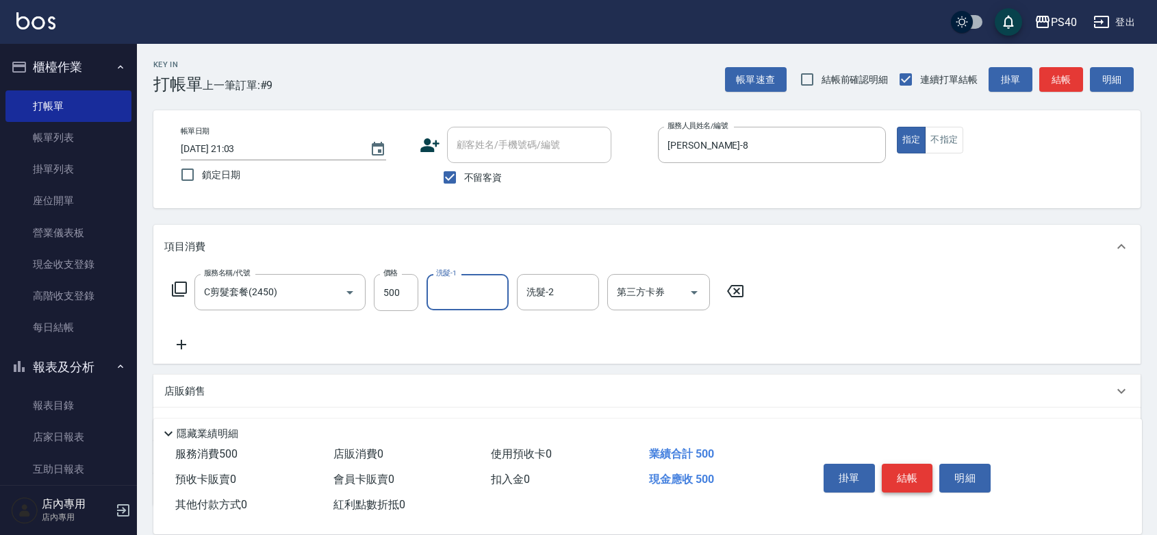
click at [918, 466] on button "結帳" at bounding box center [907, 477] width 51 height 29
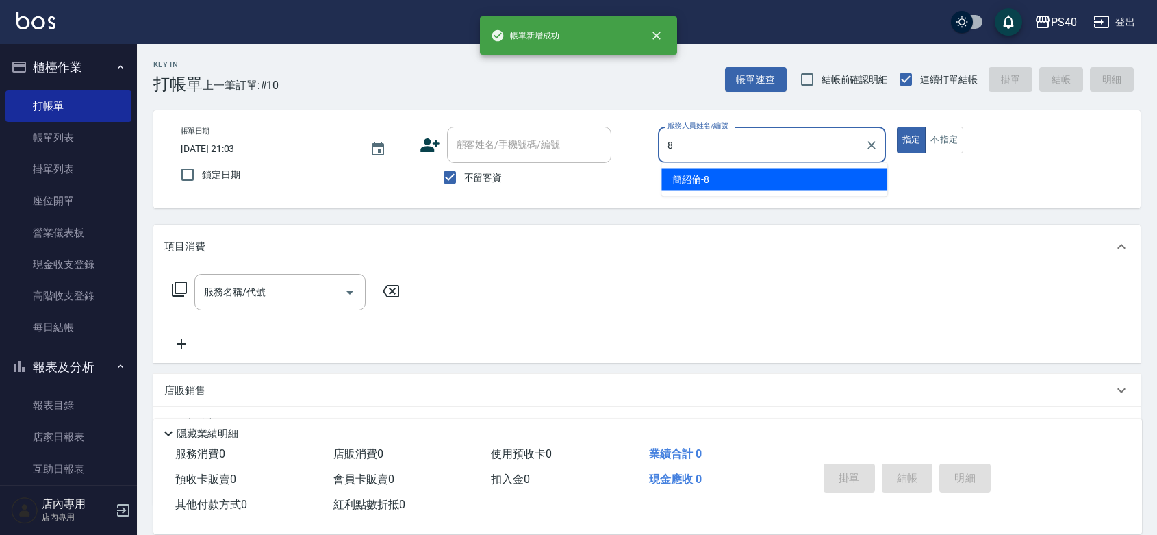
type input "[PERSON_NAME]-8"
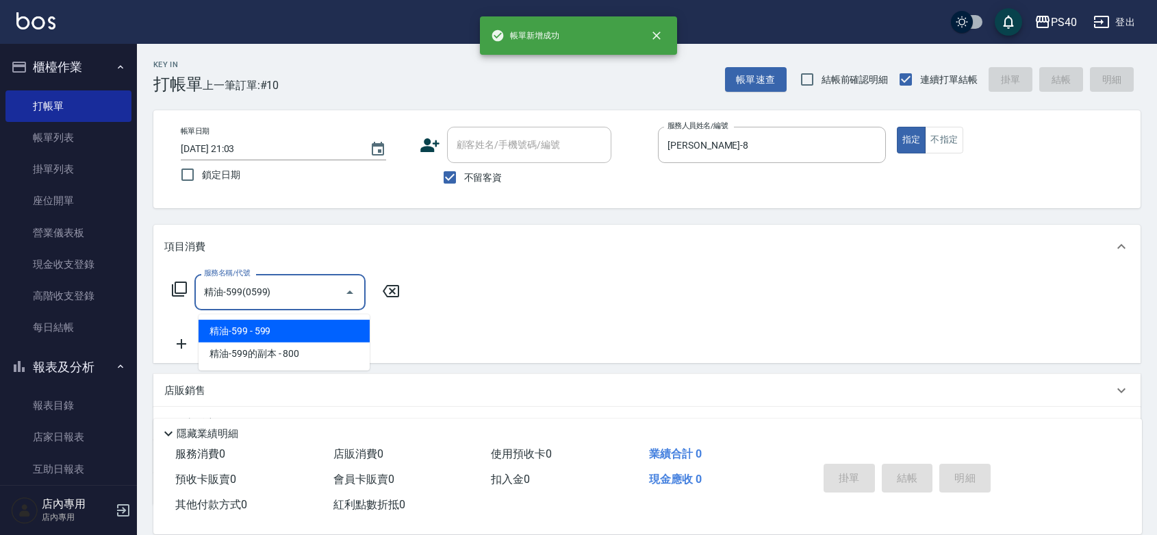
type input "精油-599(0599)"
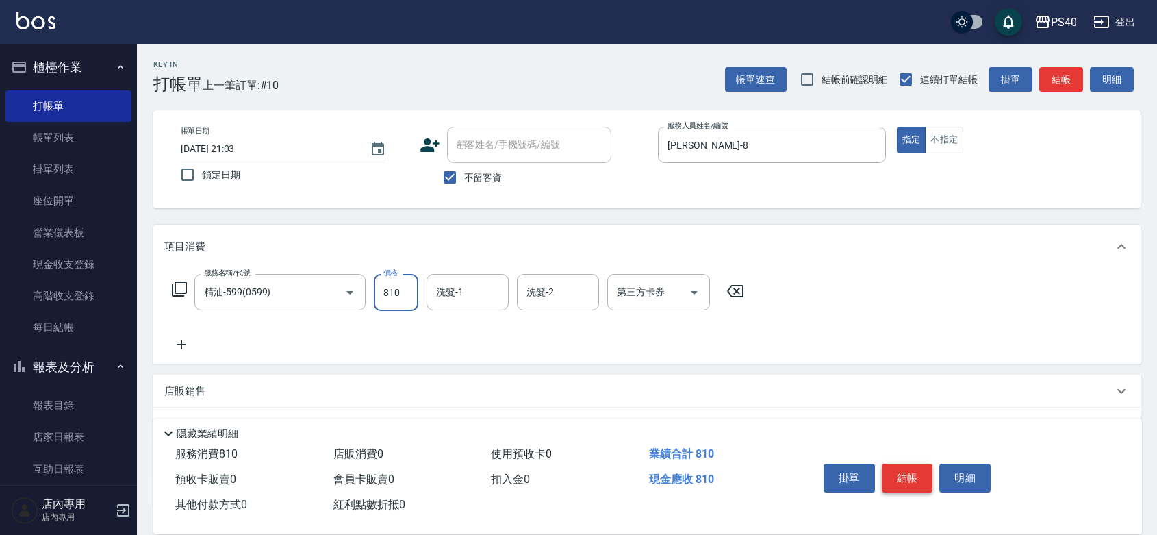
type input "810"
type input "[PERSON_NAME]-27"
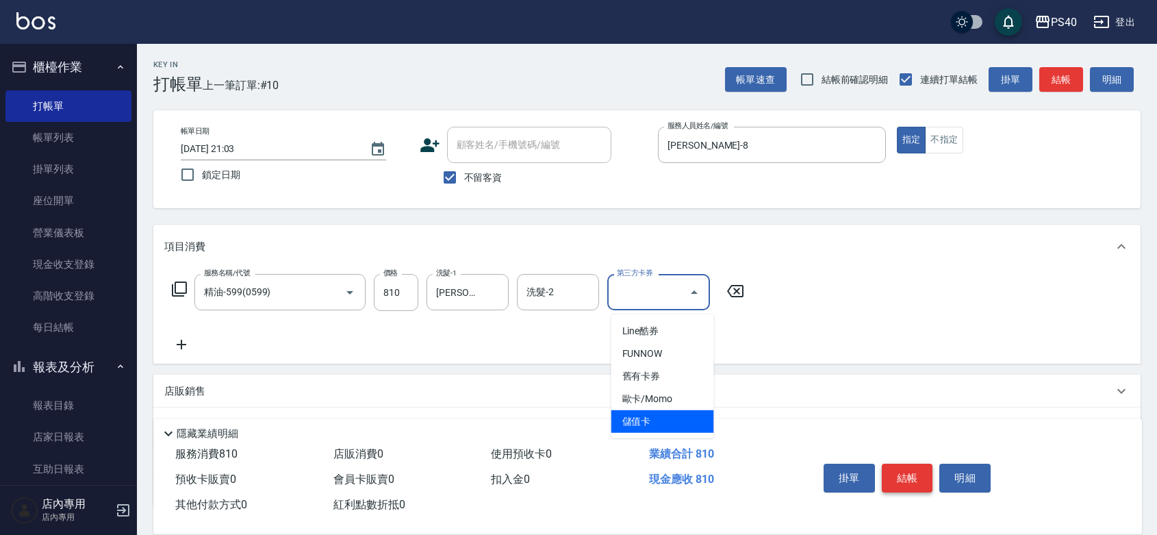
type input "儲值卡"
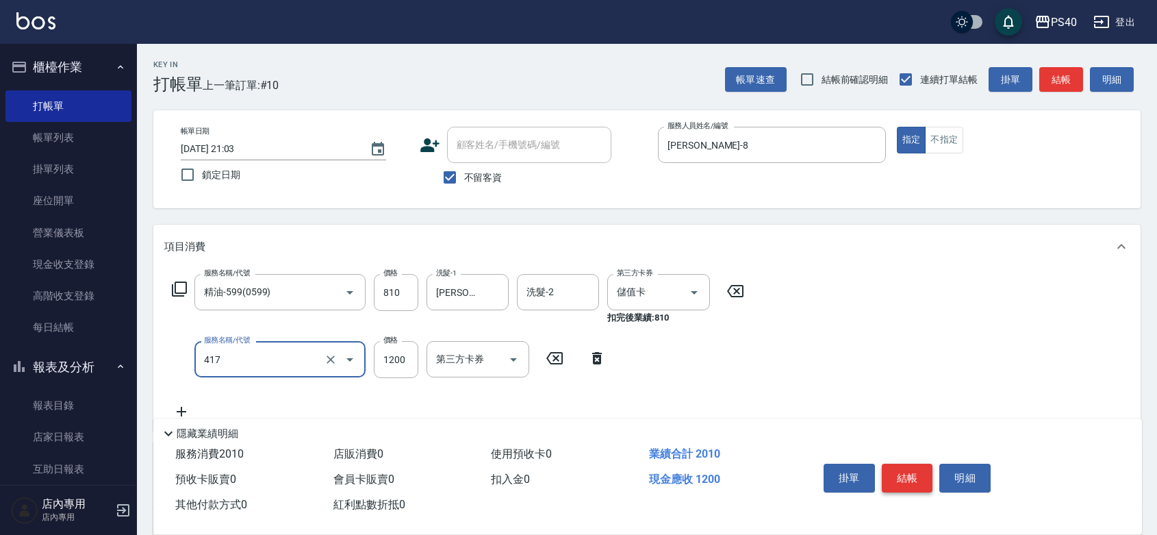
type input "哥德式(417)"
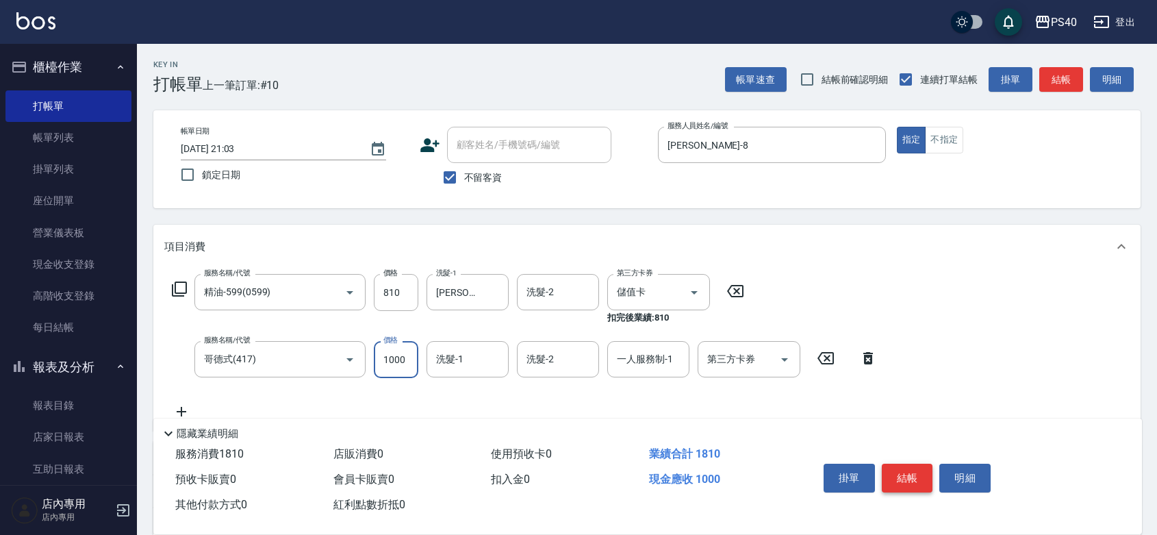
type input "1000"
type input "[PERSON_NAME]-27"
type input "[PERSON_NAME]-8"
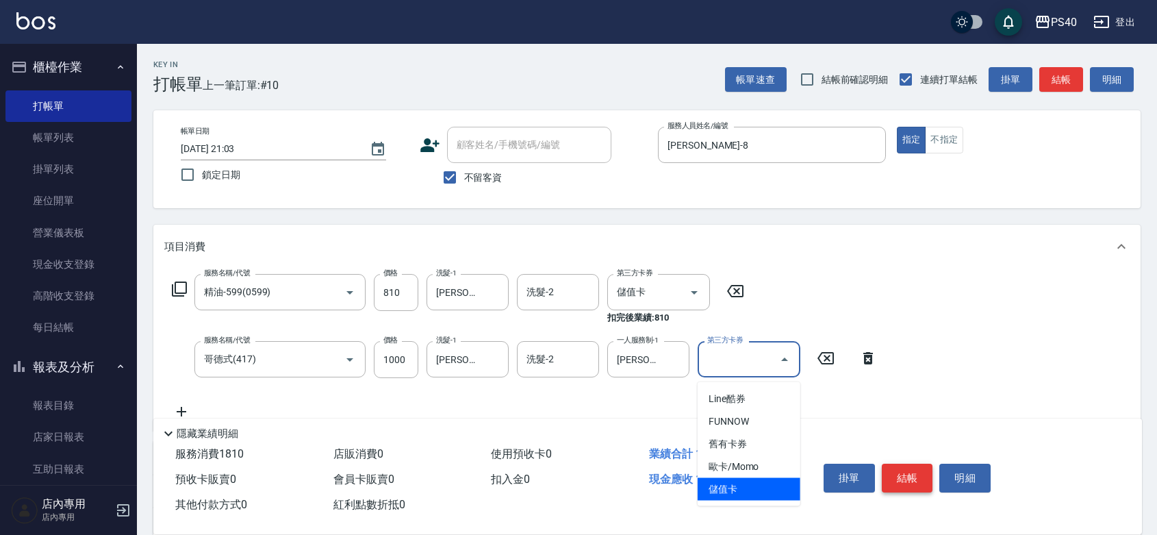
type input "儲值卡"
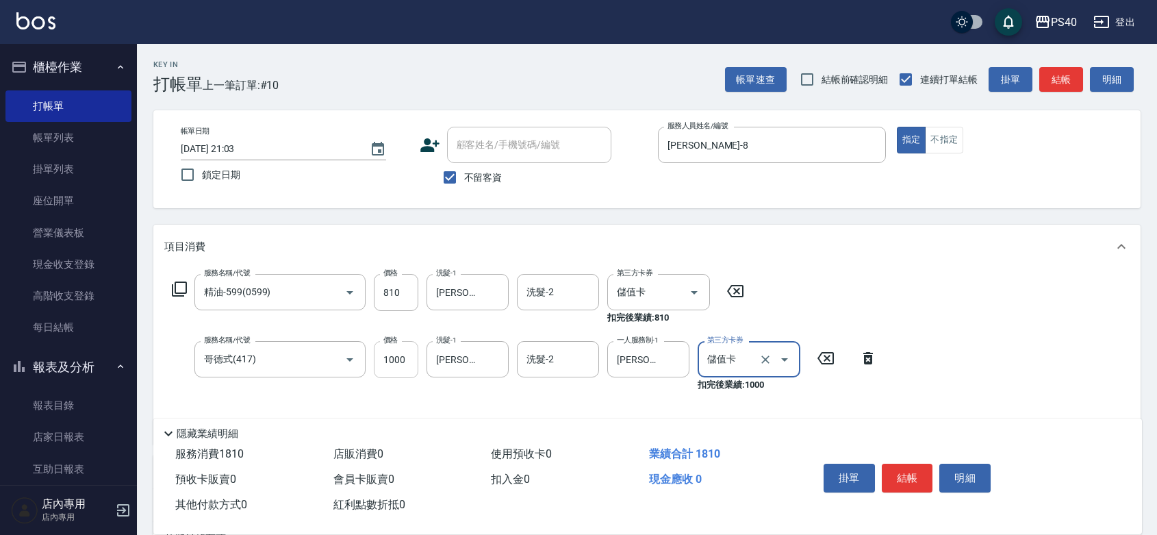
click at [406, 374] on input "1000" at bounding box center [396, 359] width 44 height 37
type input "900"
click at [914, 463] on button "結帳" at bounding box center [907, 477] width 51 height 29
type input "[DATE] 21:04"
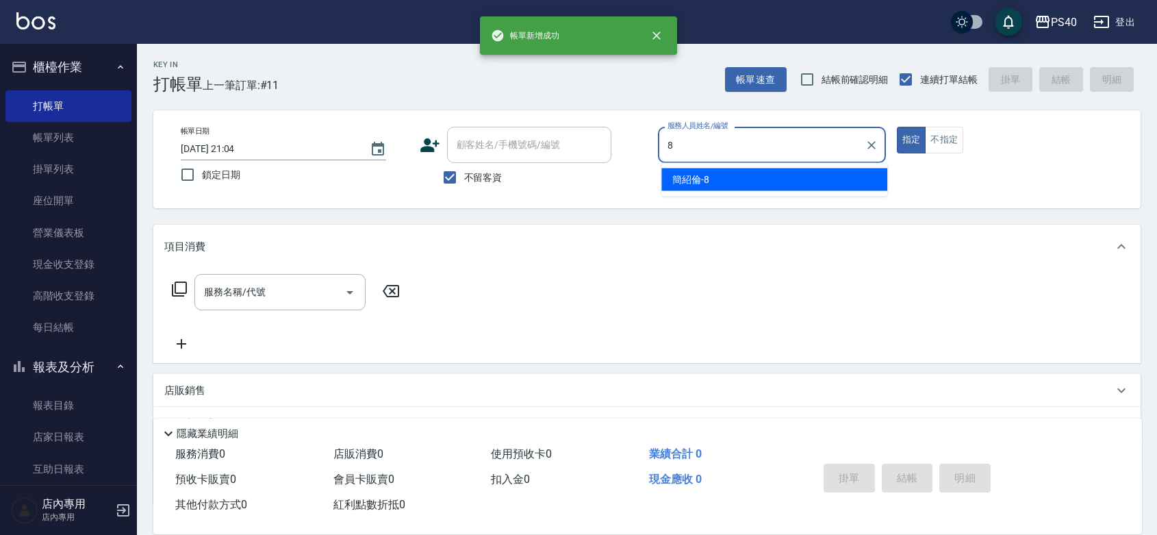
type input "[PERSON_NAME]-8"
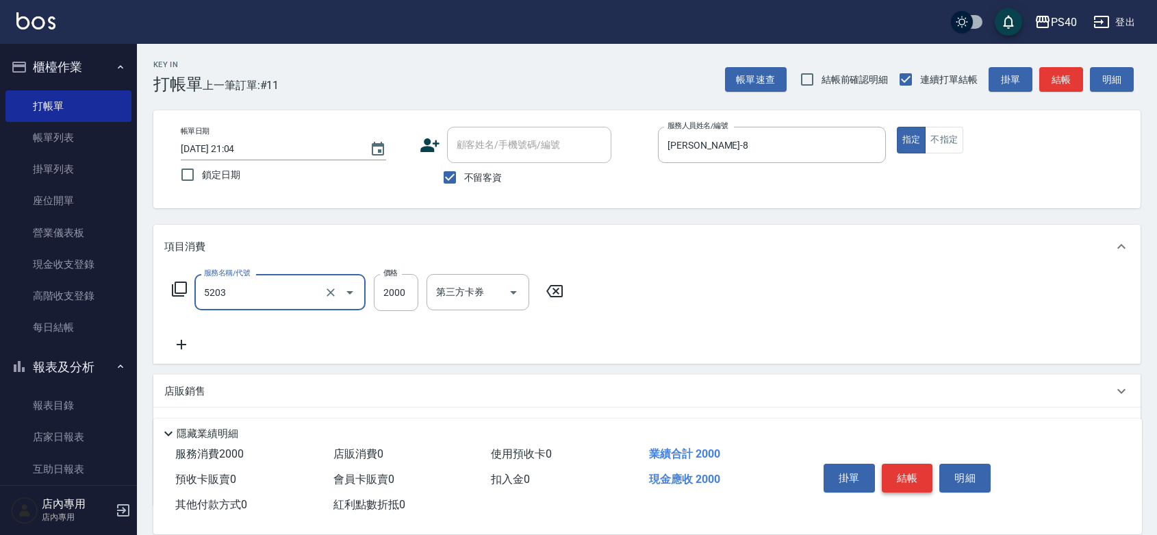
type input "染髮C餐(短髮)(5203)"
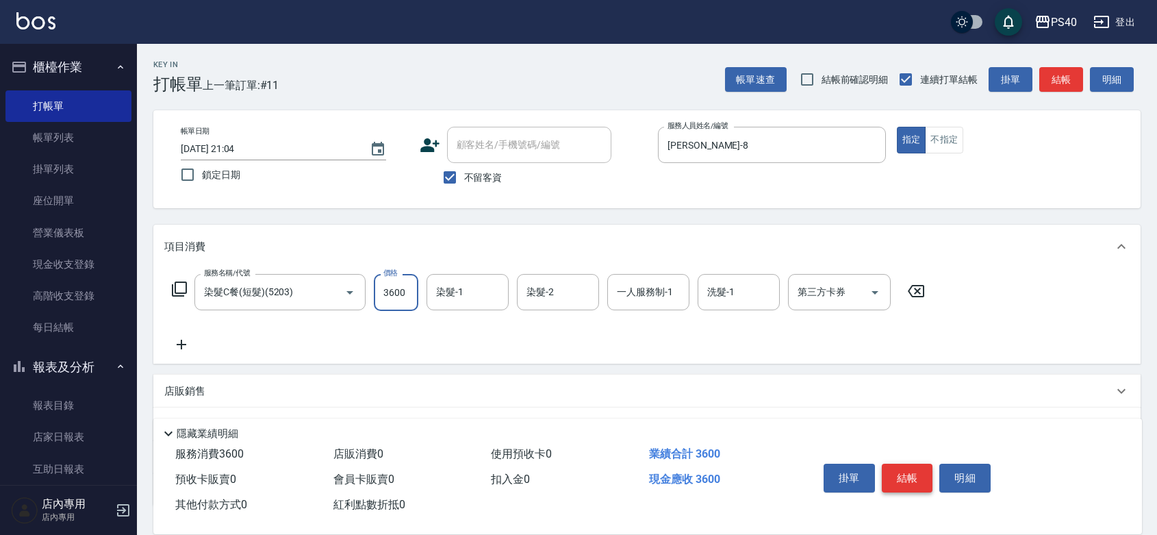
type input "3600"
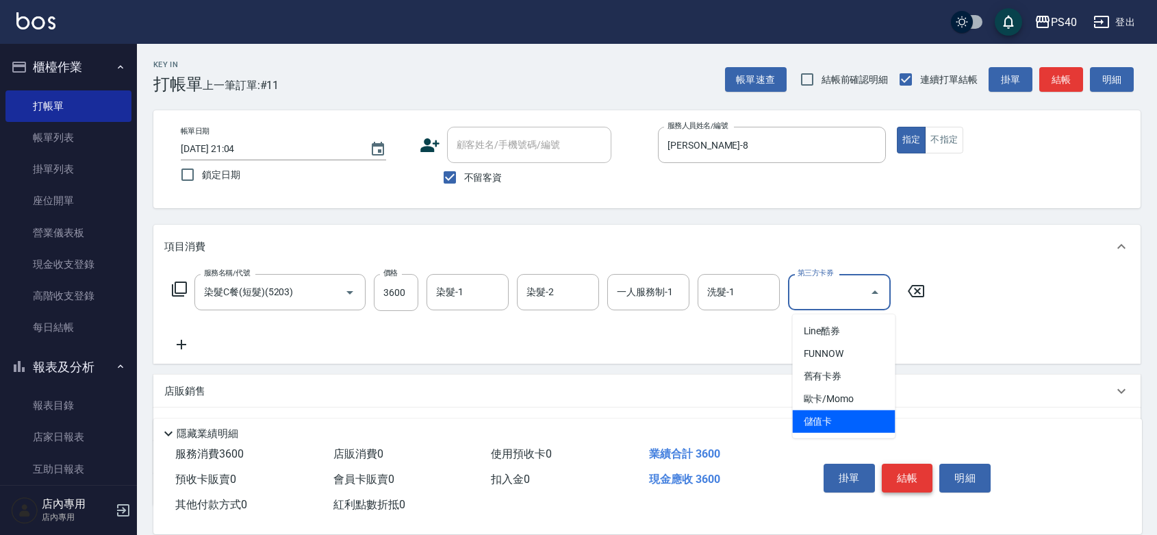
type input "儲值卡"
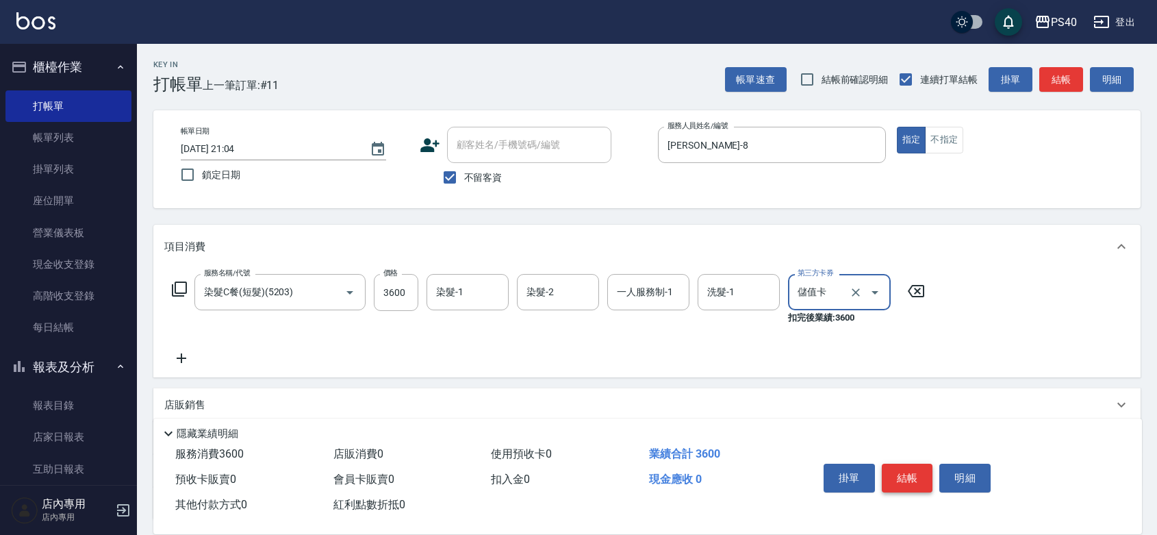
click at [914, 463] on button "結帳" at bounding box center [907, 477] width 51 height 29
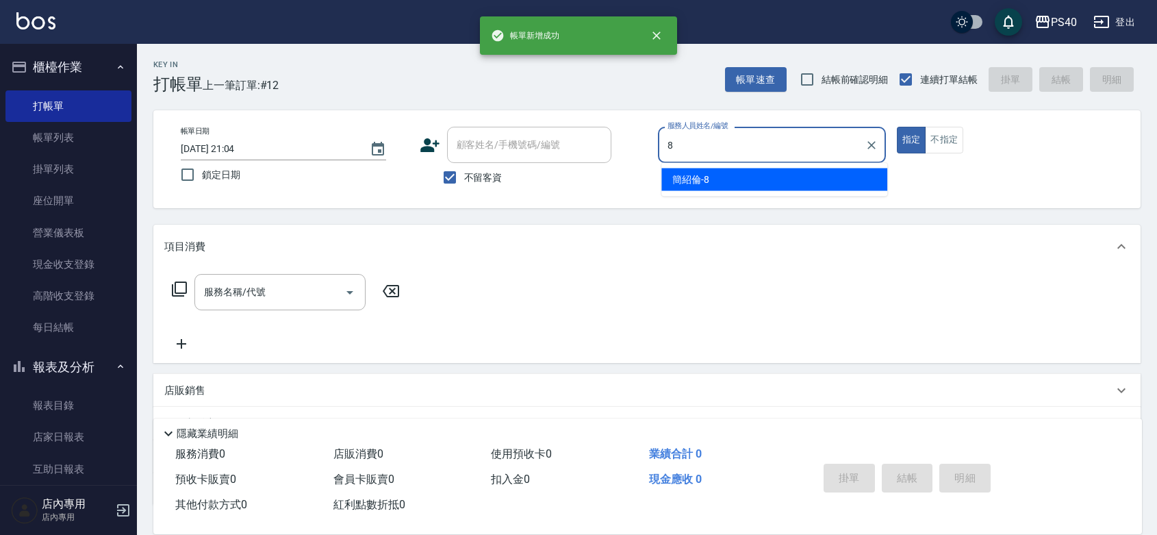
type input "[PERSON_NAME]-8"
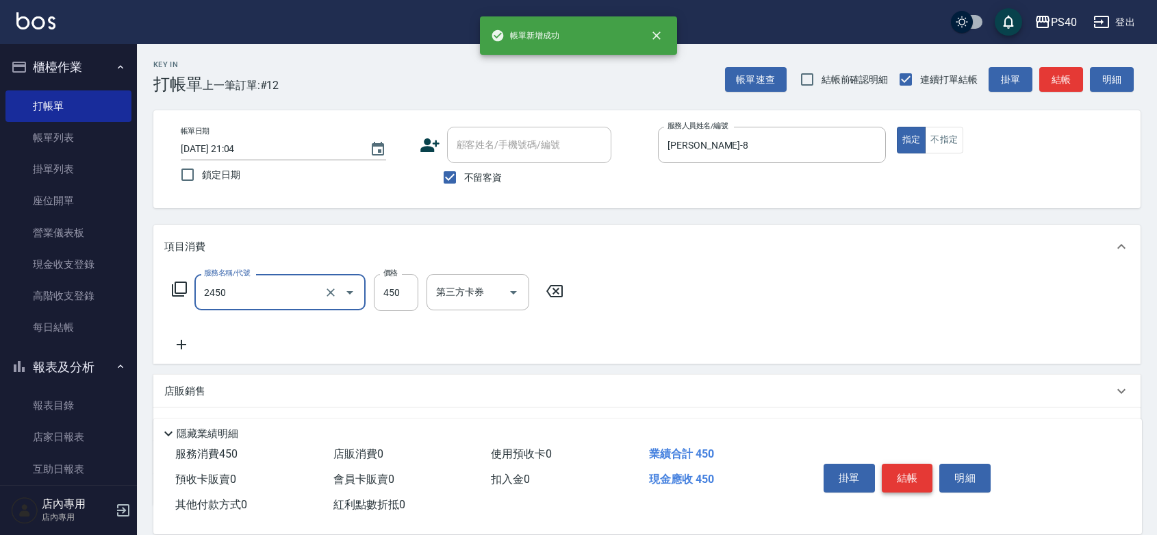
type input "C剪髮套餐(2450)"
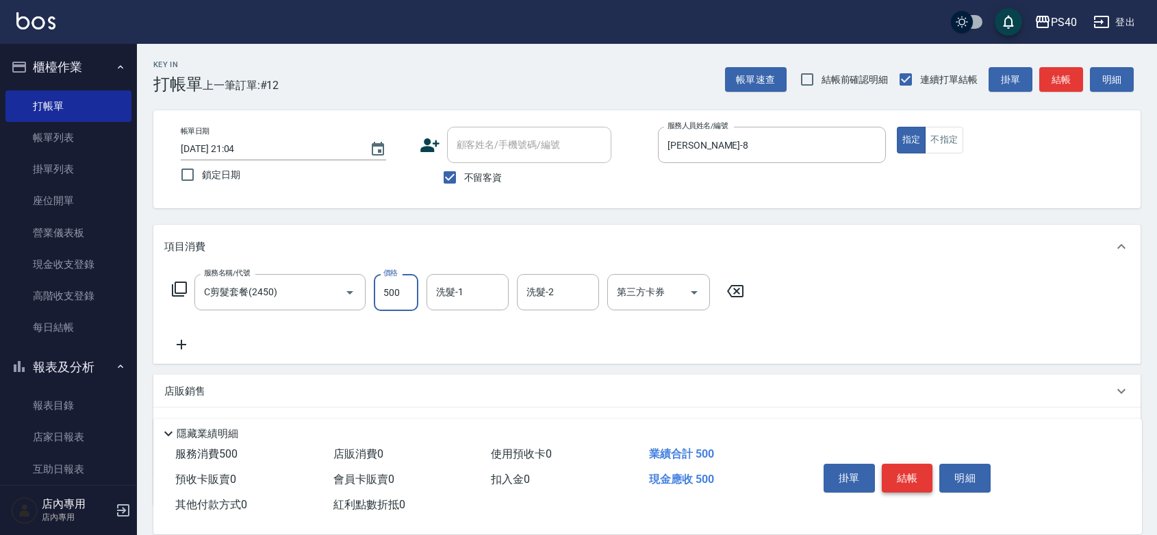
type input "500"
click at [914, 463] on button "結帳" at bounding box center [907, 477] width 51 height 29
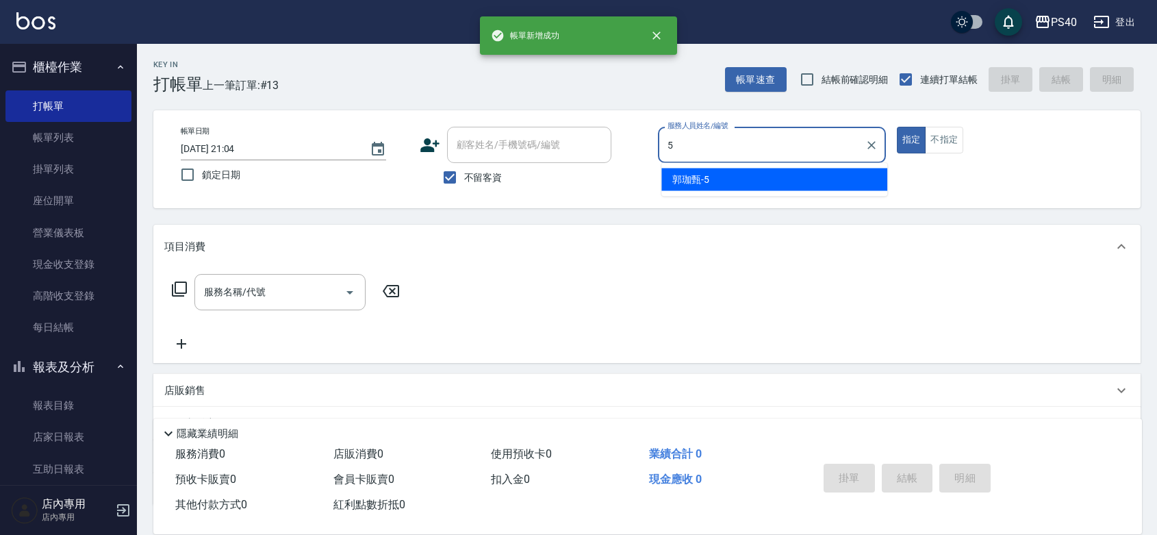
type input "[PERSON_NAME]-5"
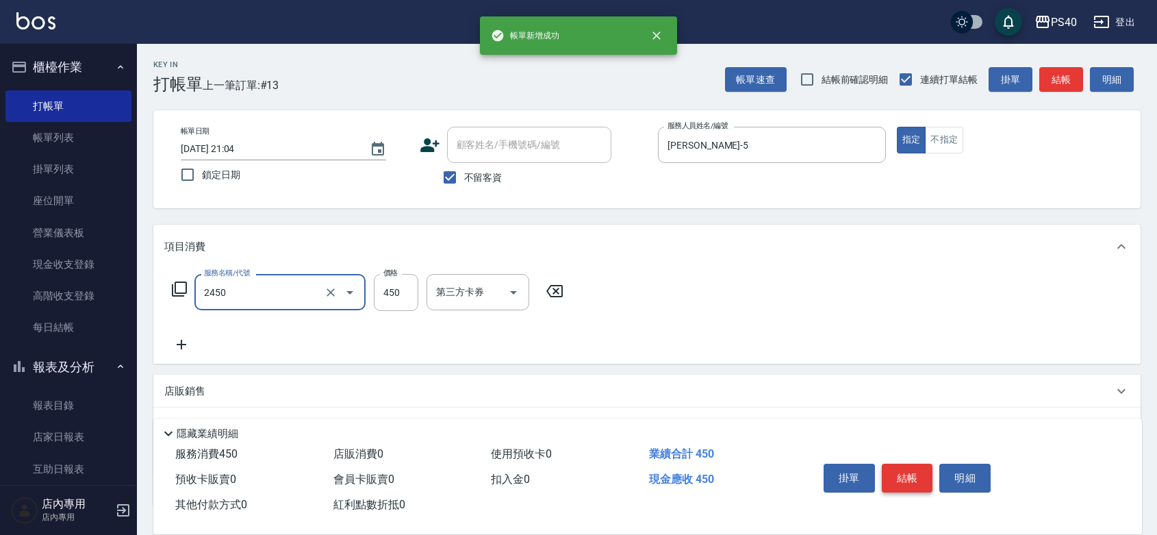
type input "C剪髮套餐(2450)"
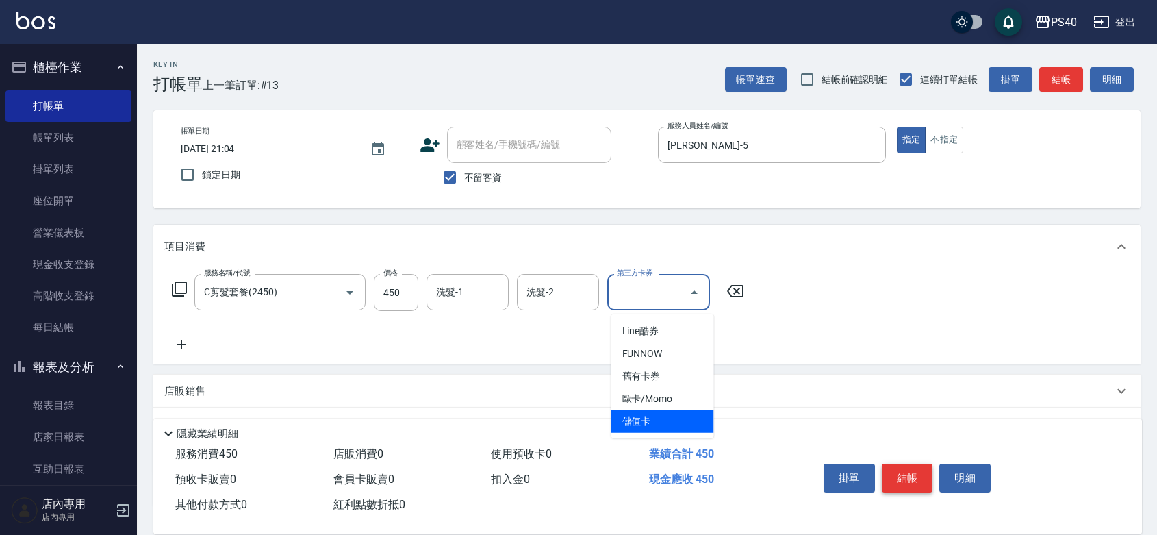
type input "儲值卡"
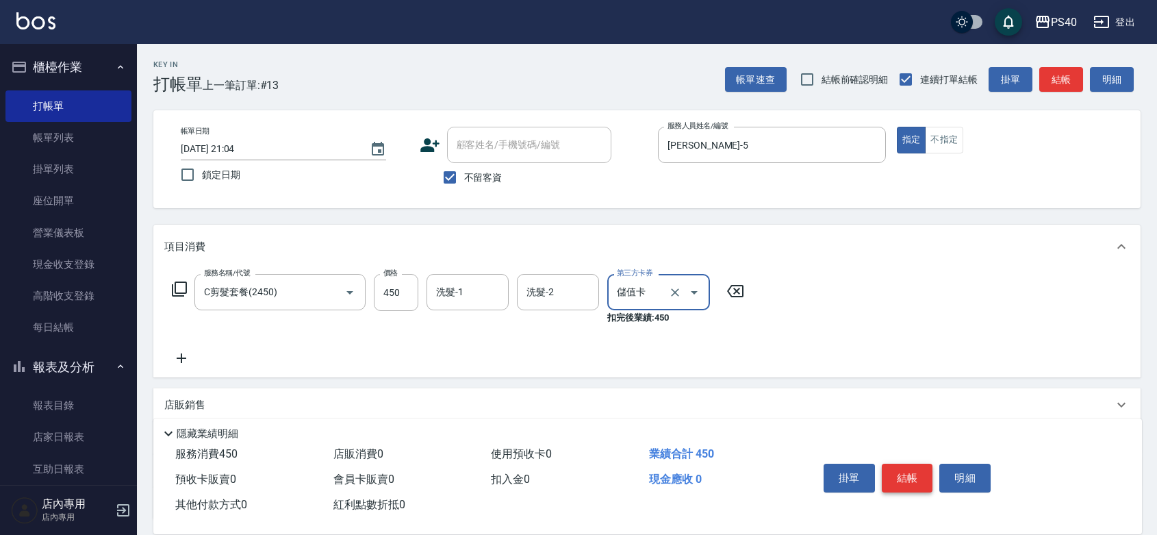
click at [914, 463] on button "結帳" at bounding box center [907, 477] width 51 height 29
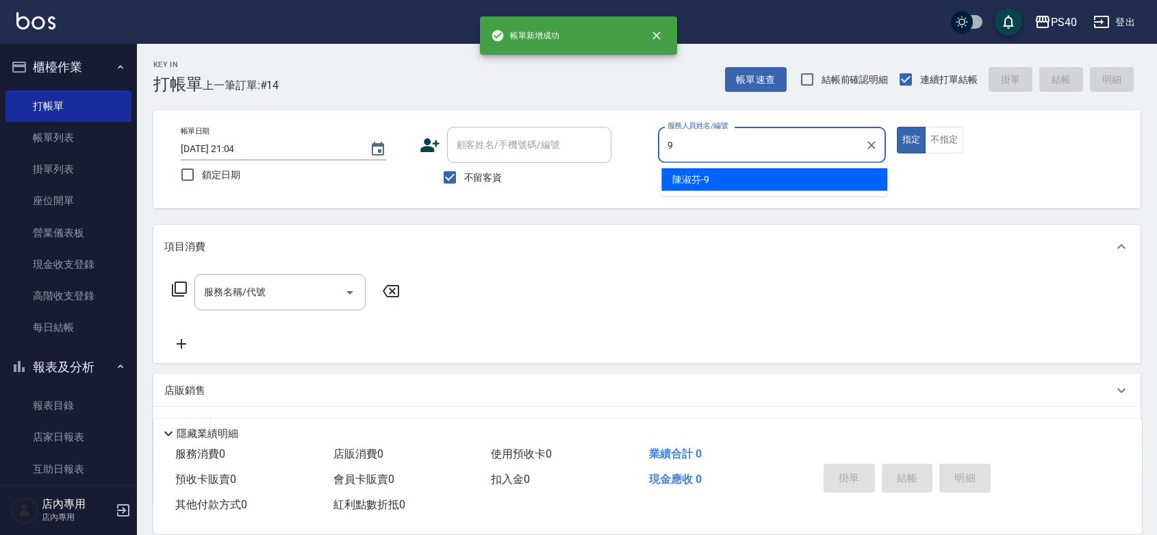
type input "[PERSON_NAME]-9"
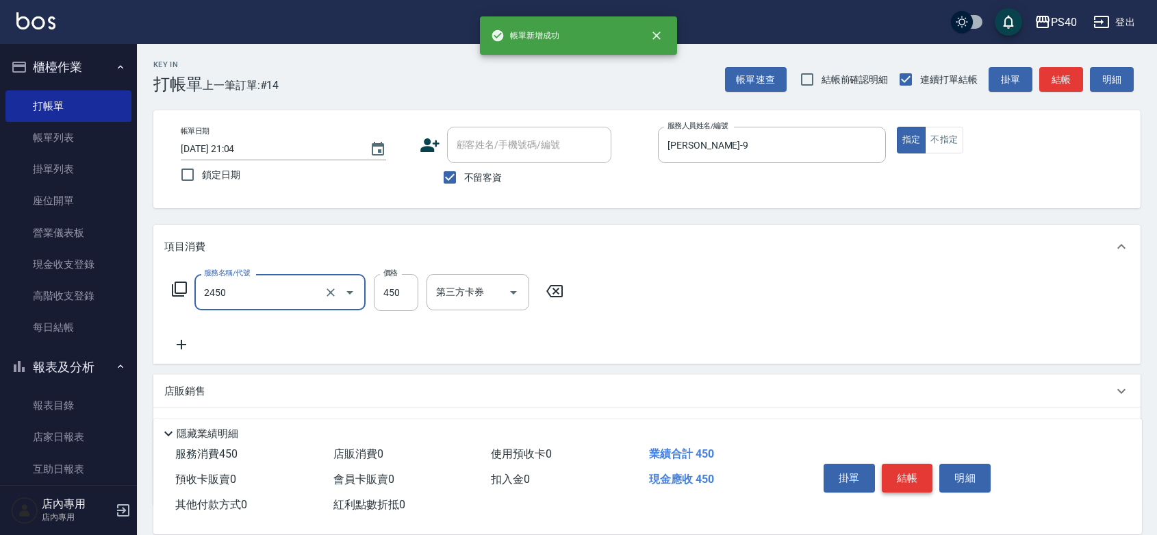
type input "C剪髮套餐(2450)"
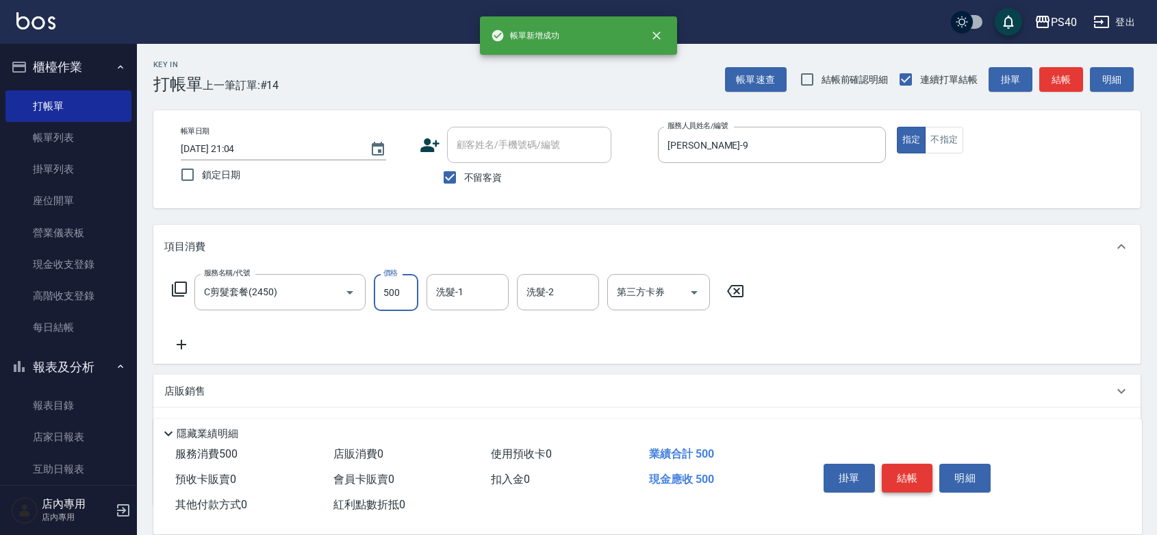
type input "500"
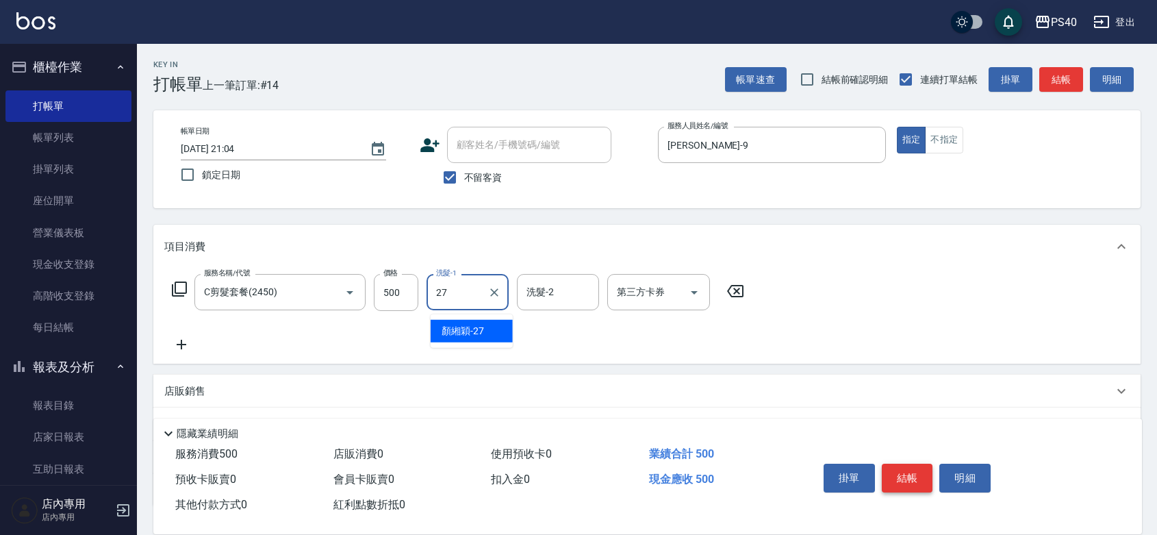
type input "[PERSON_NAME]-27"
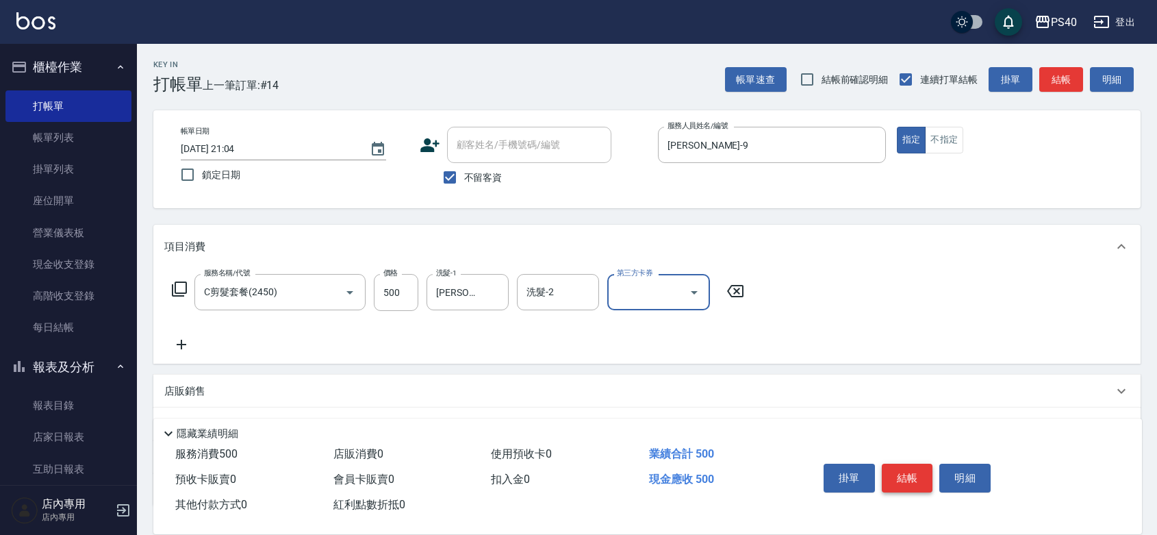
click at [914, 463] on button "結帳" at bounding box center [907, 477] width 51 height 29
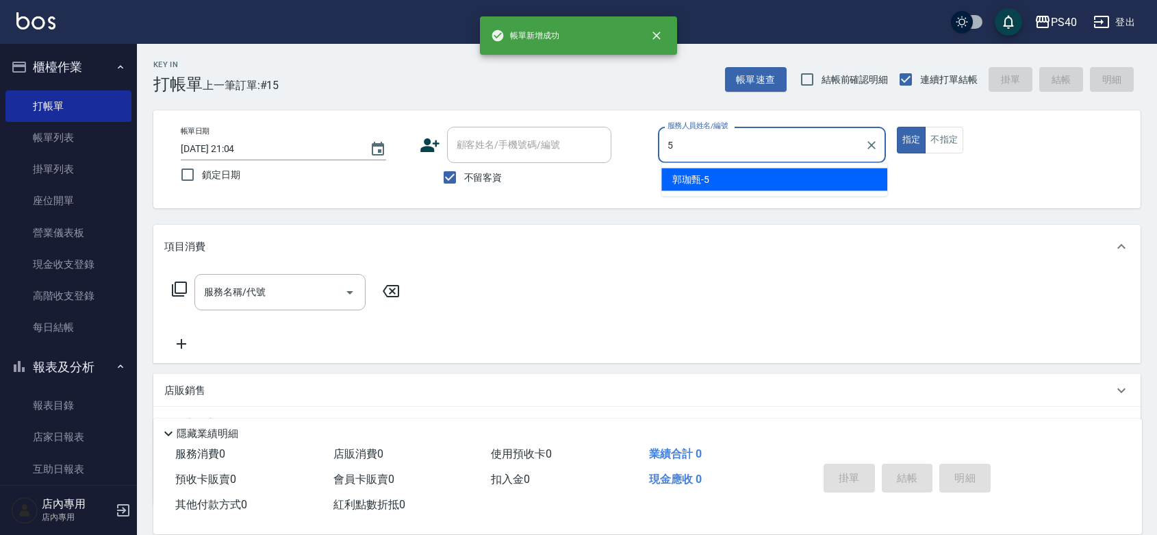
type input "[PERSON_NAME]-5"
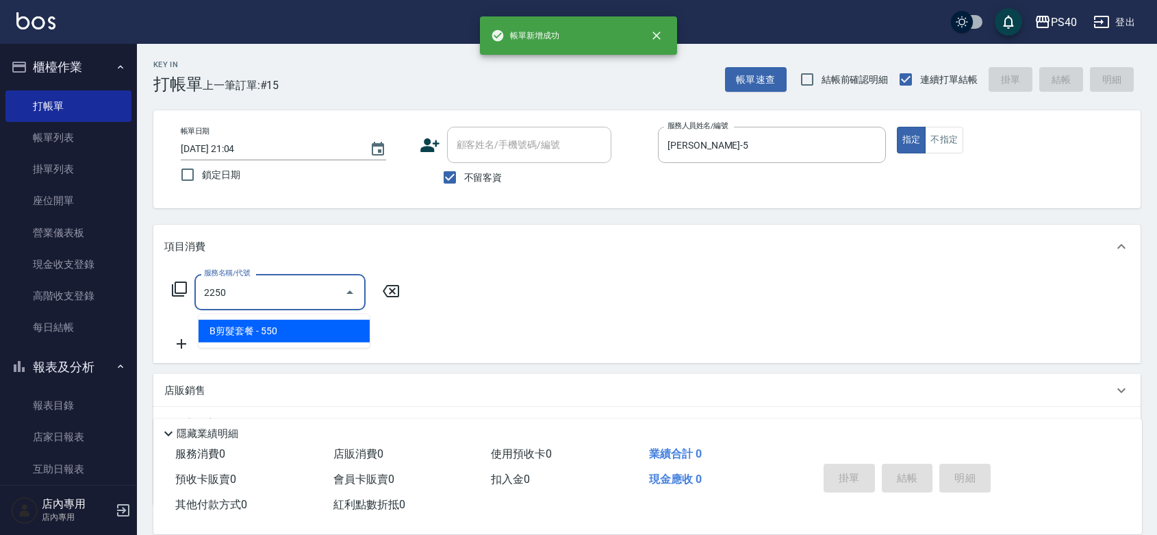
type input "B剪髮套餐(2250)"
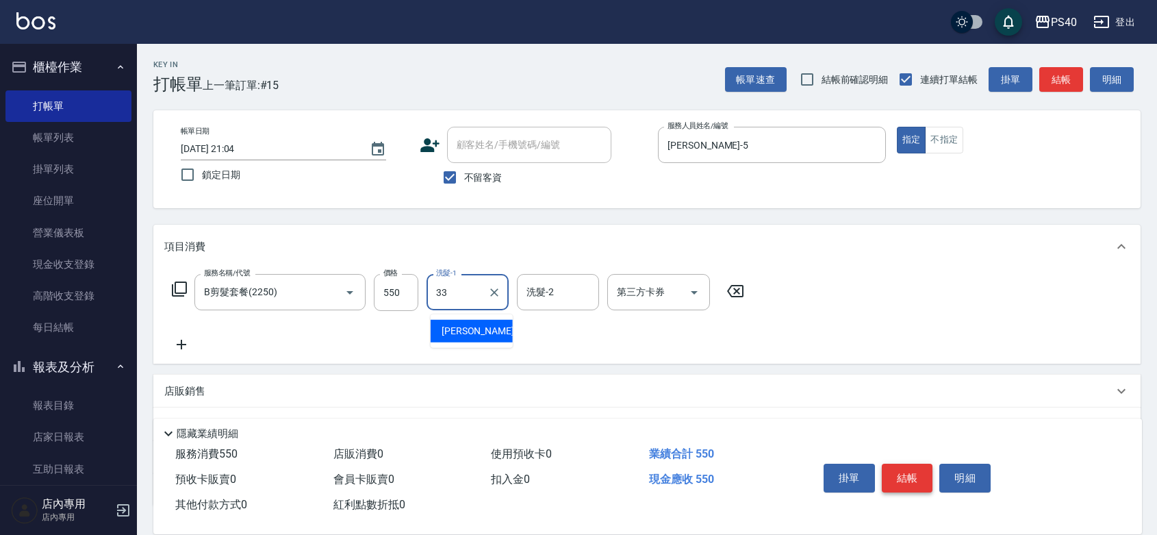
type input "[PERSON_NAME]-33"
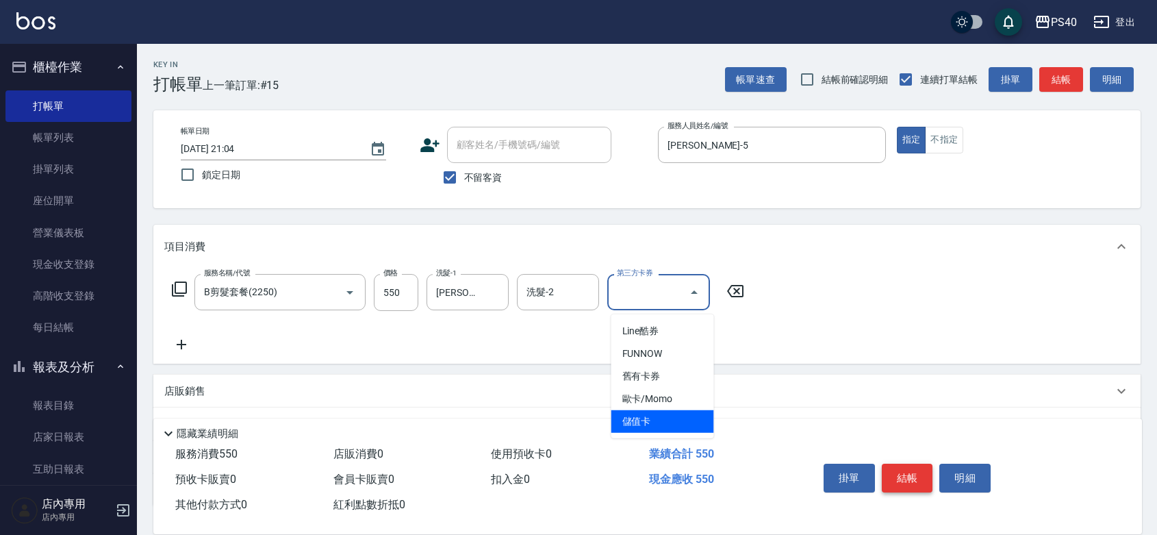
type input "儲值卡"
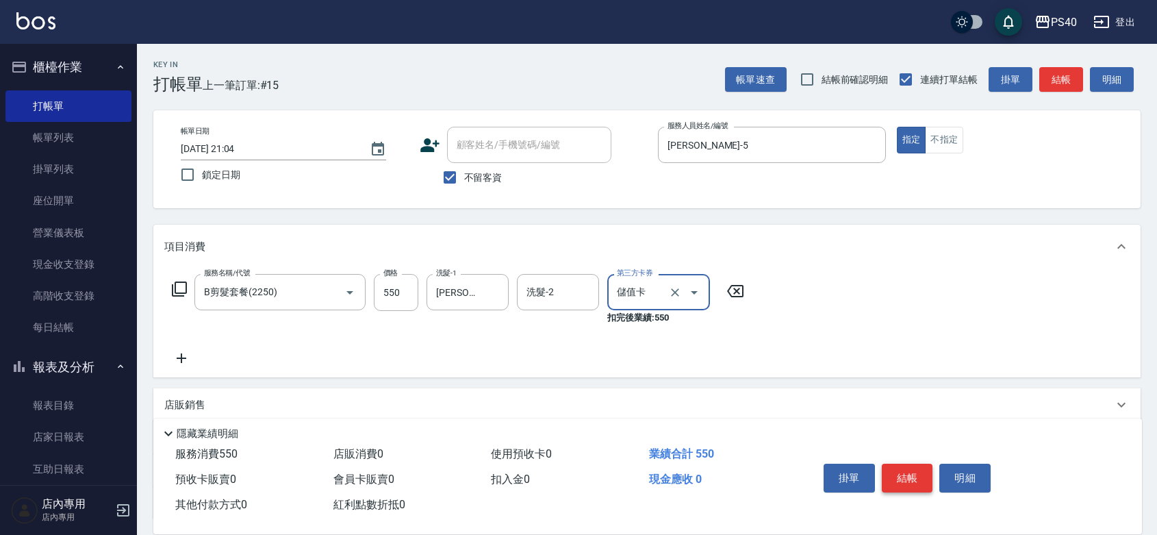
click at [914, 463] on button "結帳" at bounding box center [907, 477] width 51 height 29
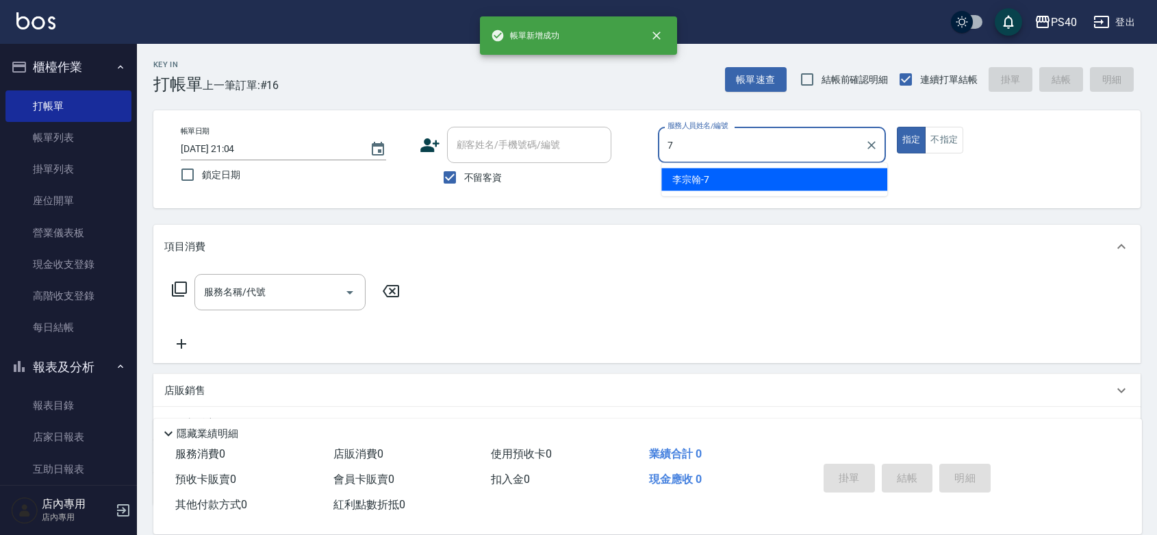
type input "[PERSON_NAME]-7"
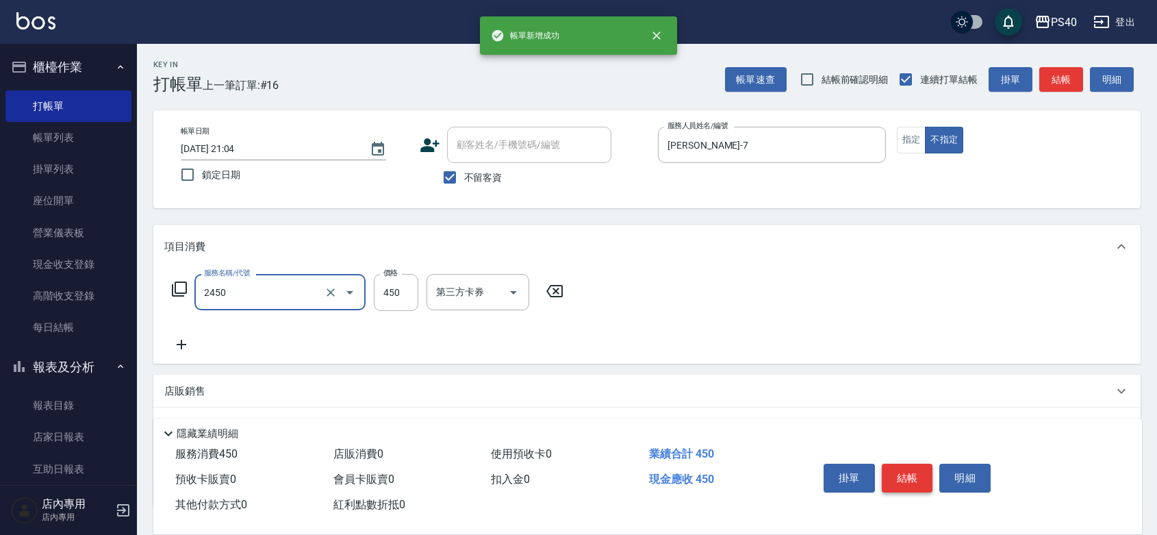
type input "C剪髮套餐(2450)"
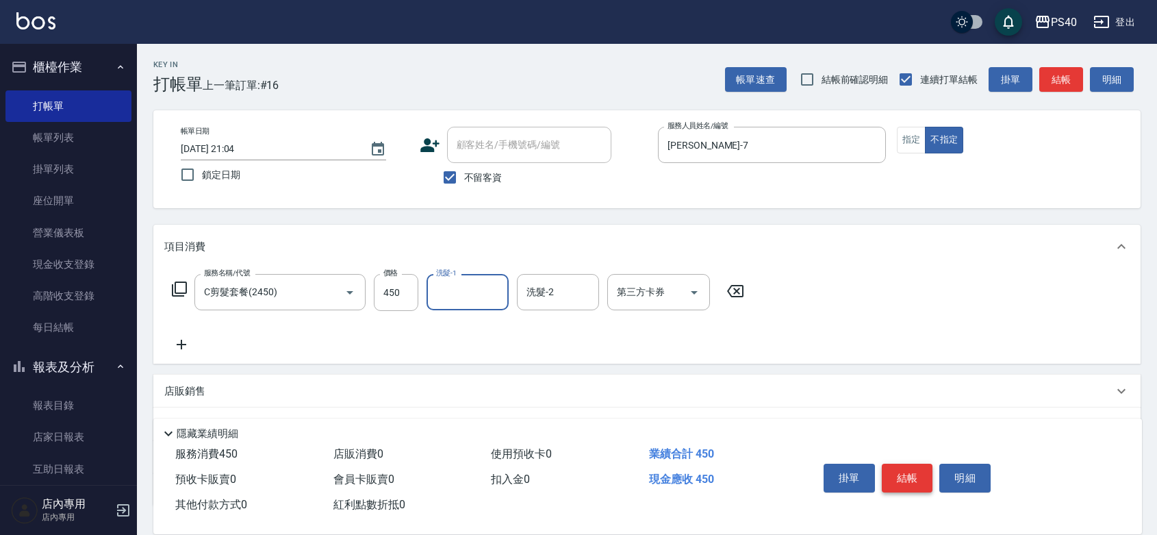
click at [914, 463] on button "結帳" at bounding box center [907, 477] width 51 height 29
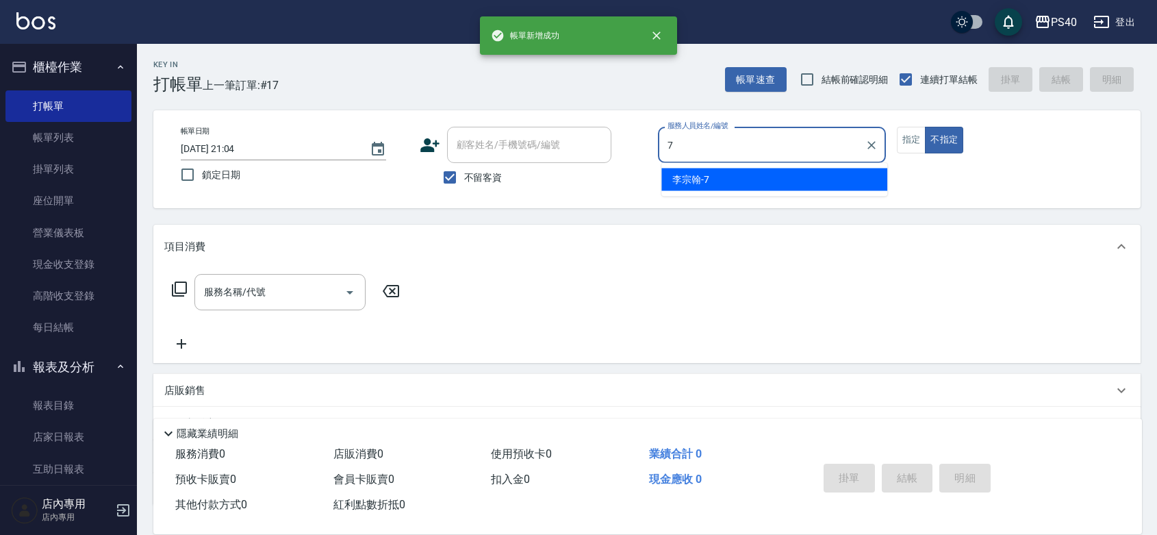
type input "[PERSON_NAME]-7"
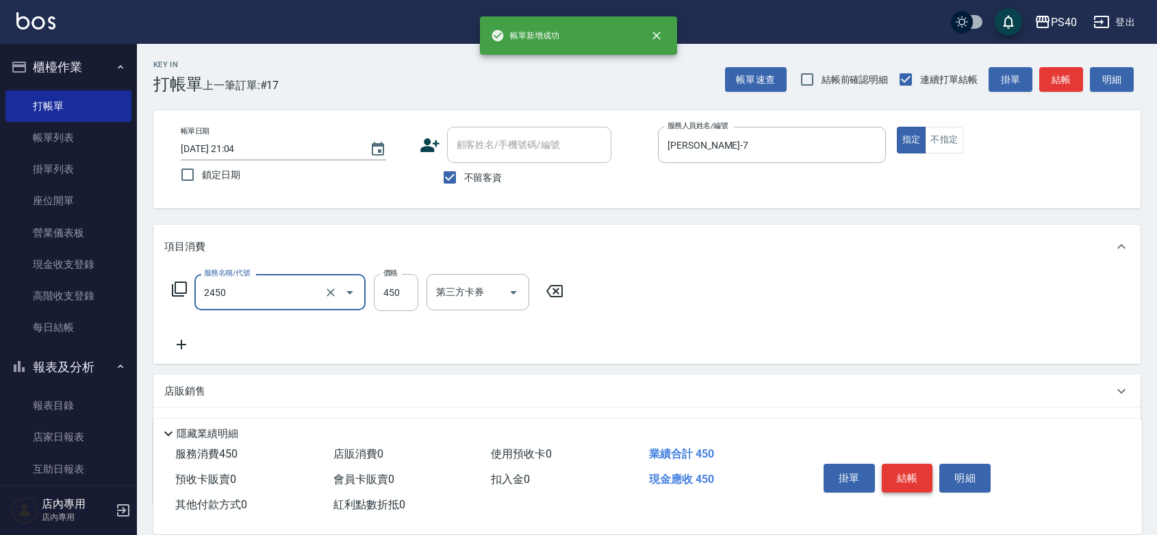
type input "C剪髮套餐(2450)"
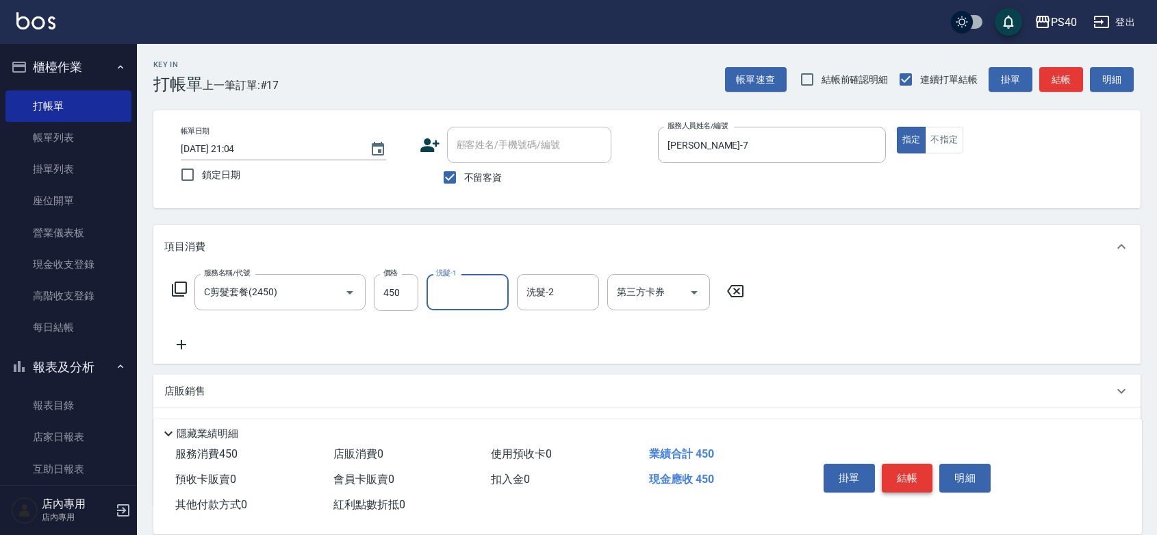
click at [914, 463] on button "結帳" at bounding box center [907, 477] width 51 height 29
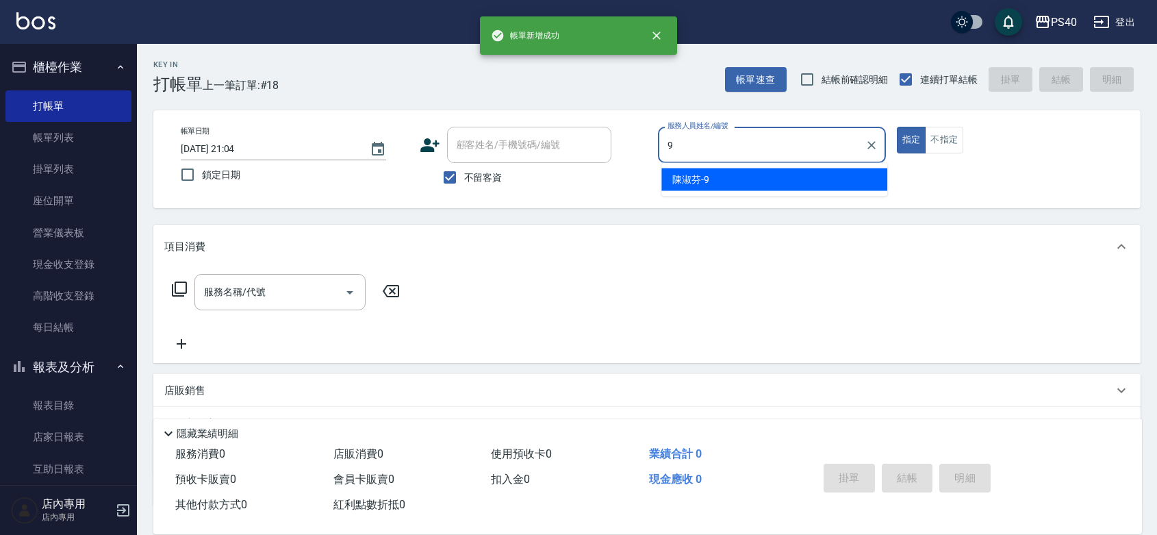
type input "[PERSON_NAME]-9"
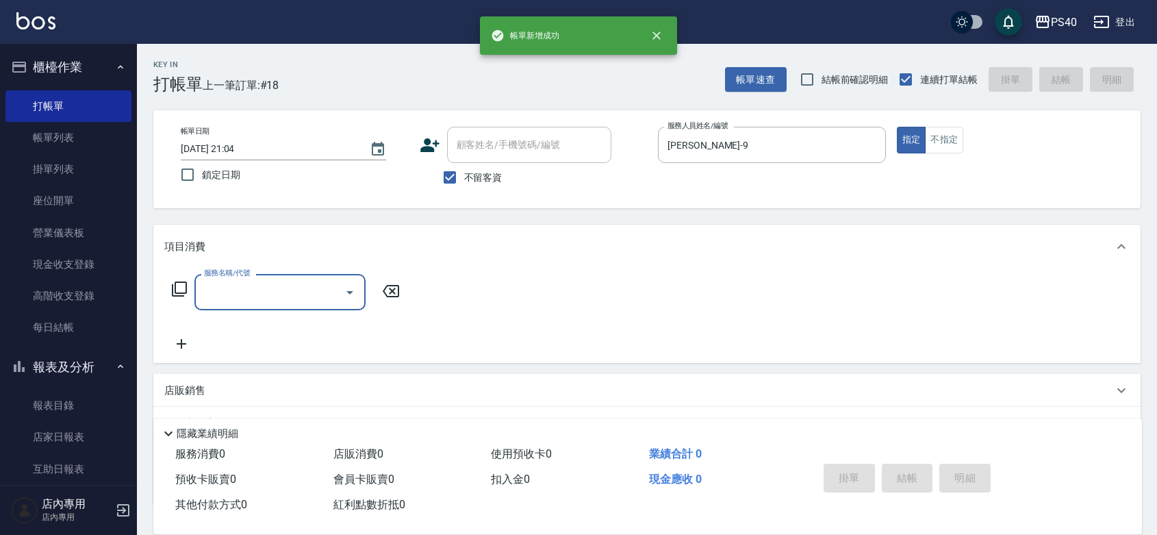
type input "2"
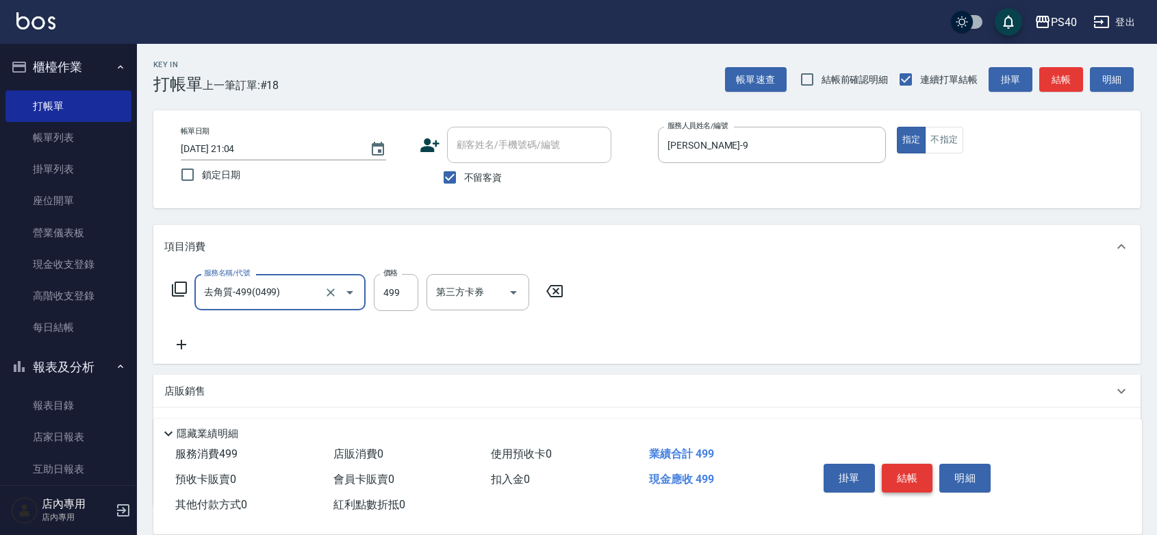
type input "去角質-499(0499)"
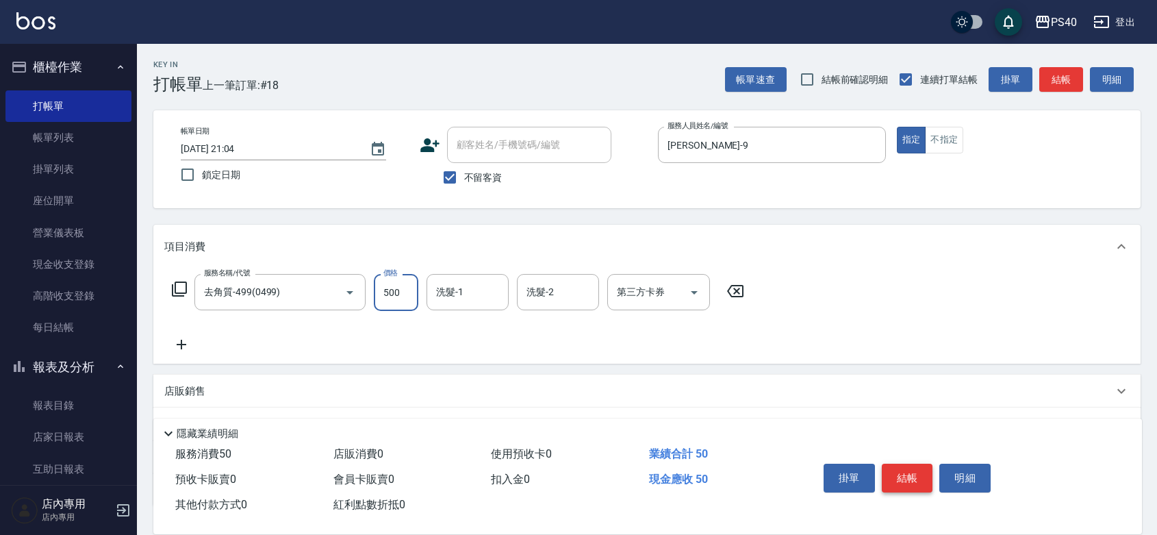
type input "500"
type input "[PERSON_NAME]-27"
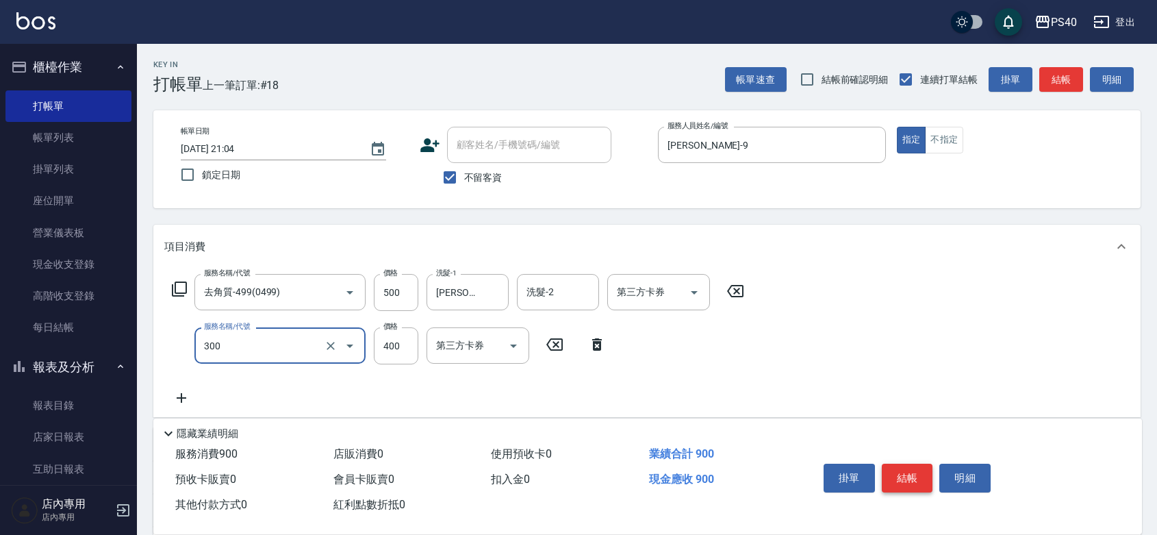
type input "特A剪髮(300)"
type input "300"
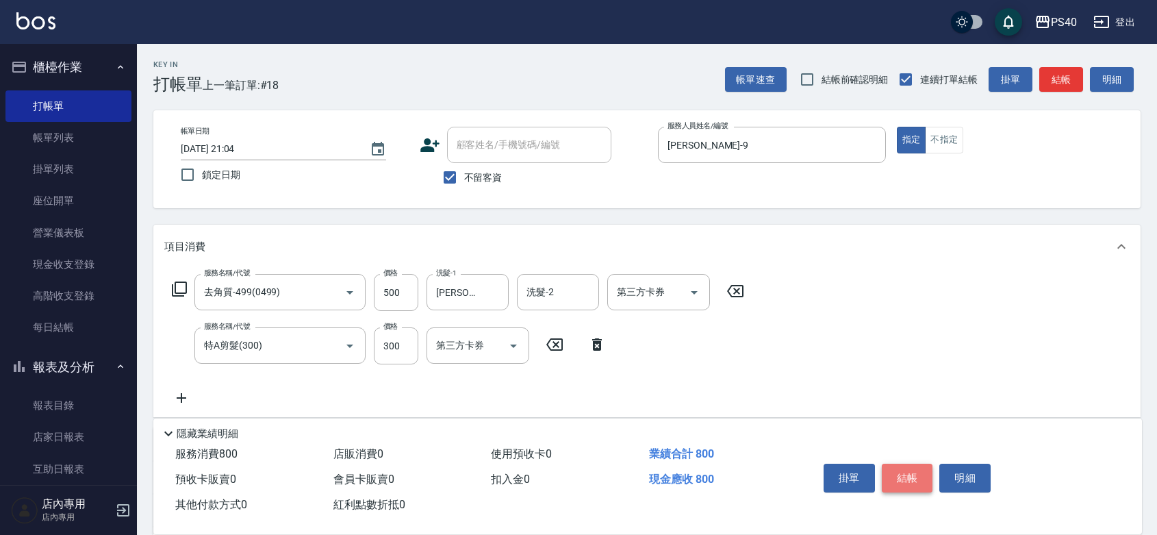
click at [914, 463] on button "結帳" at bounding box center [907, 477] width 51 height 29
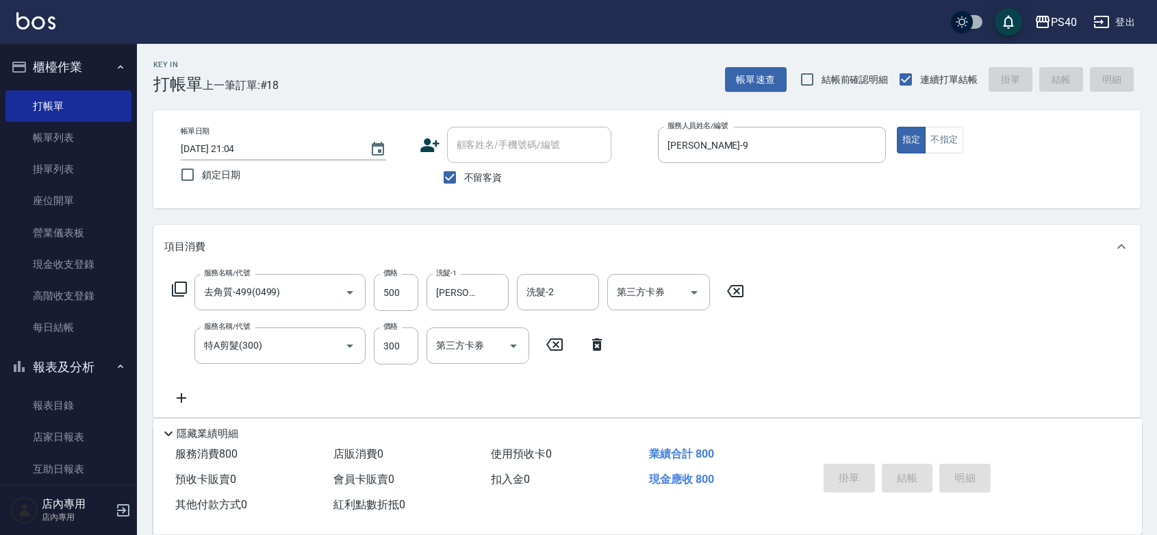
type input "[DATE] 21:05"
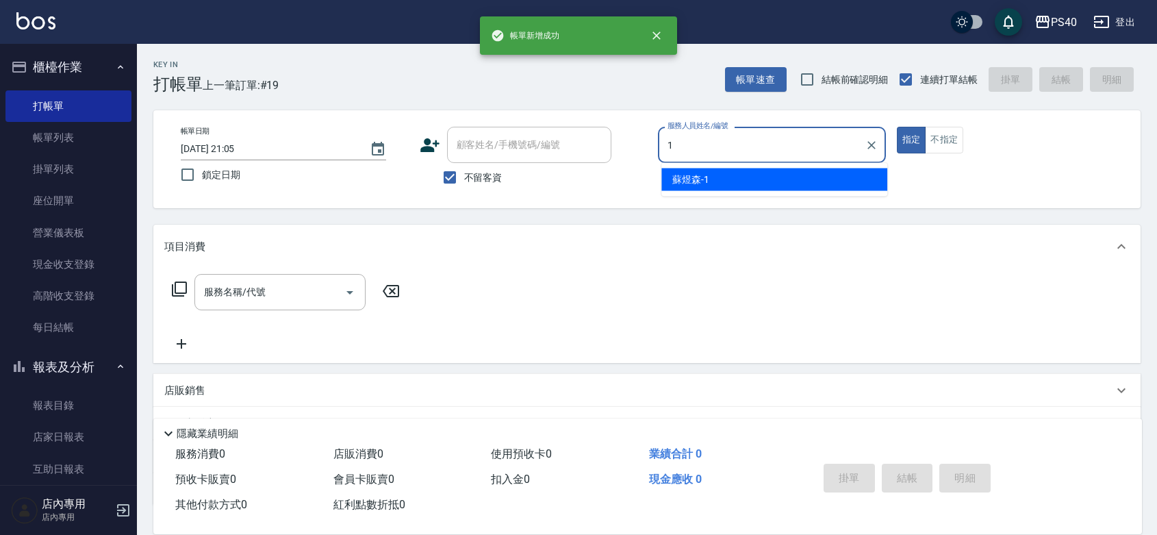
type input "[PERSON_NAME]-1"
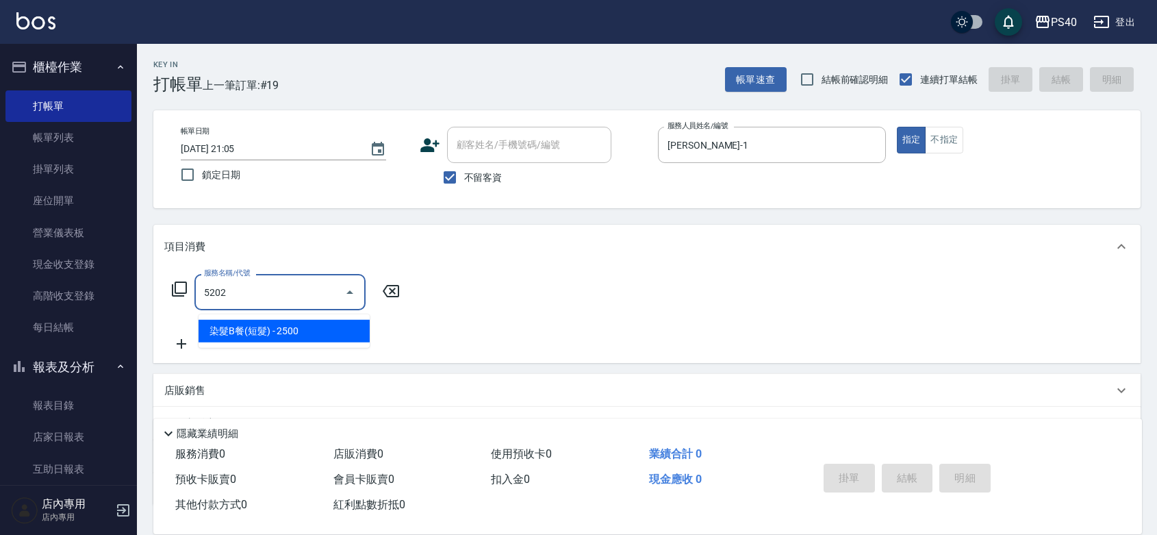
type input "染髮B餐(短髮)(5202)"
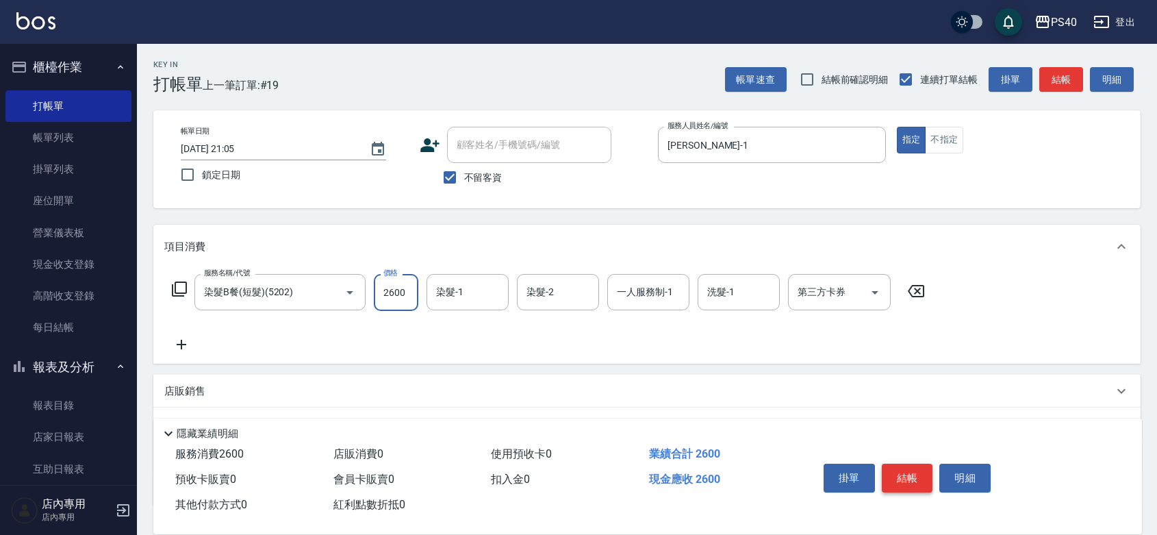
type input "2600"
click at [914, 463] on button "結帳" at bounding box center [907, 477] width 51 height 29
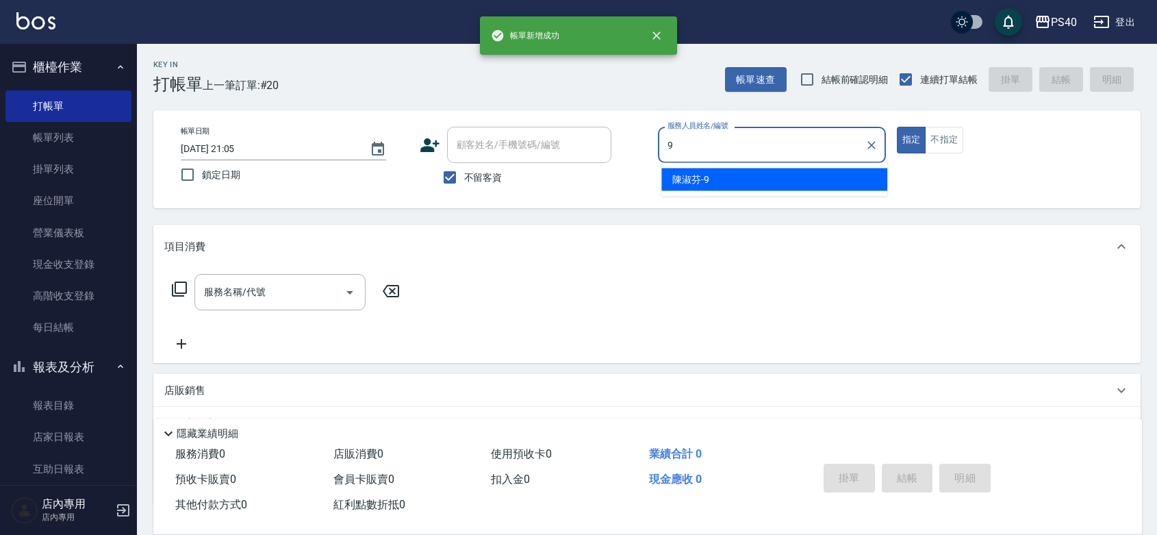
type input "[PERSON_NAME]-9"
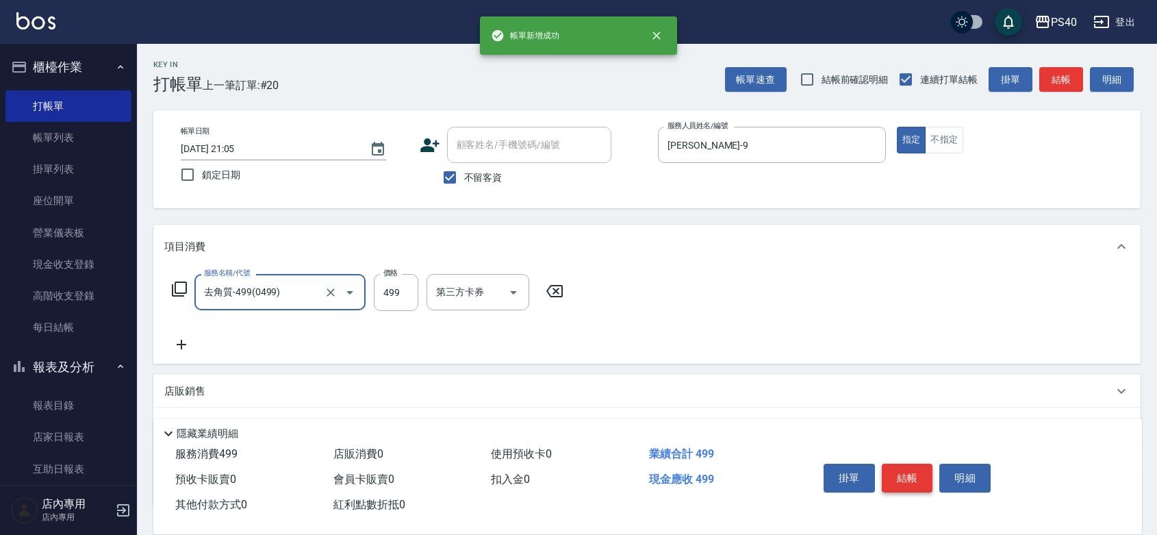
type input "去角質-499(0499)"
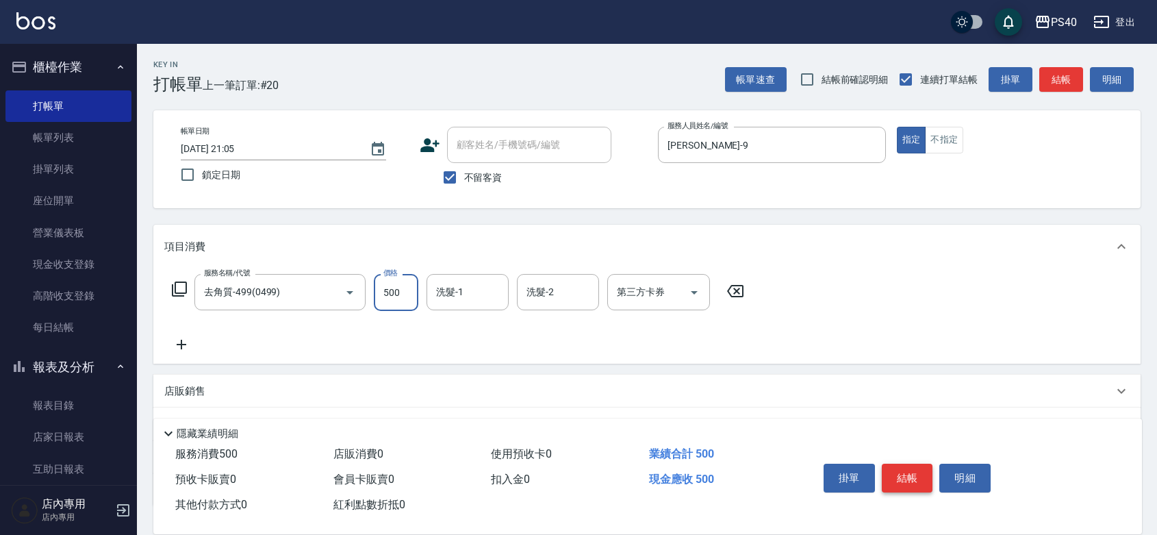
type input "500"
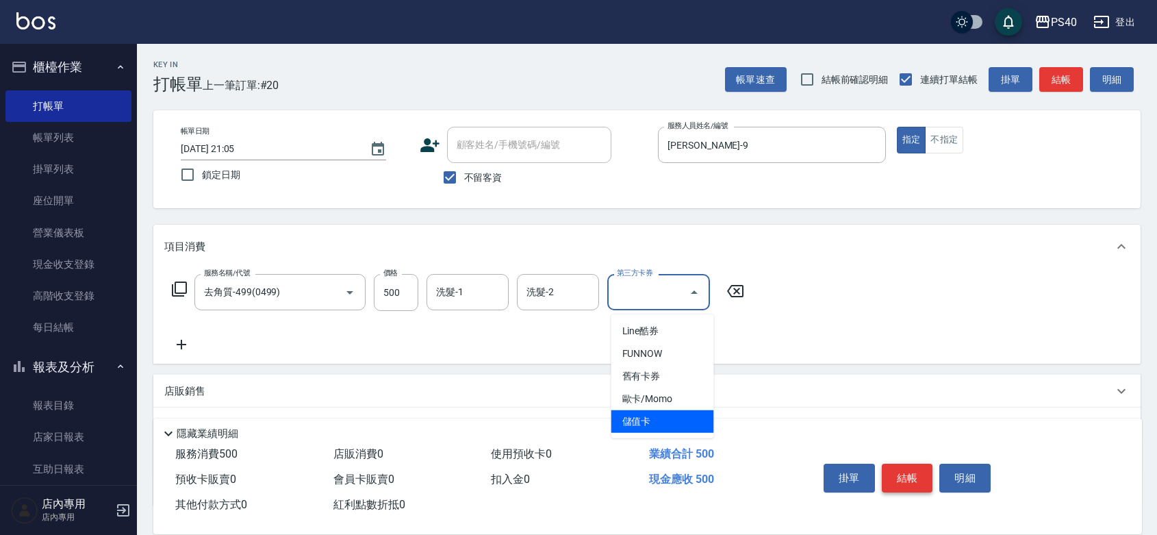
type input "儲值卡"
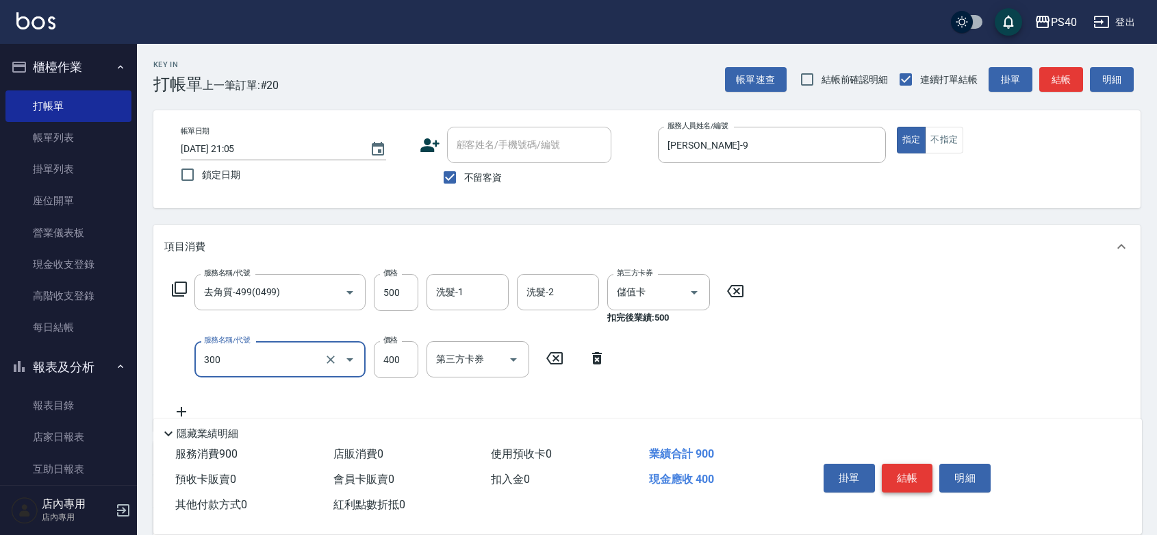
type input "特A剪髮(300)"
type input "300"
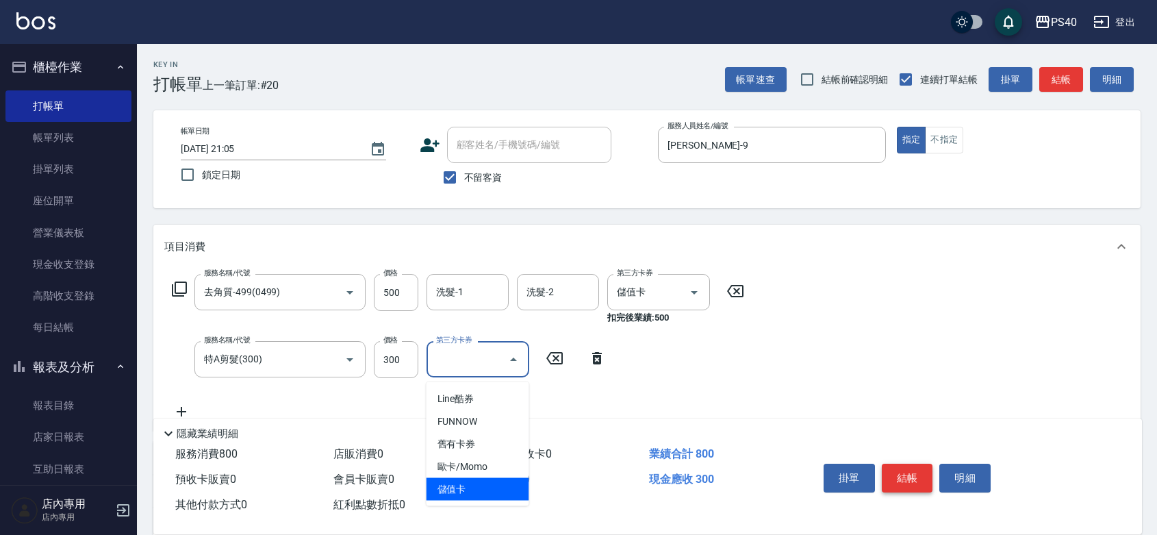
type input "儲值卡"
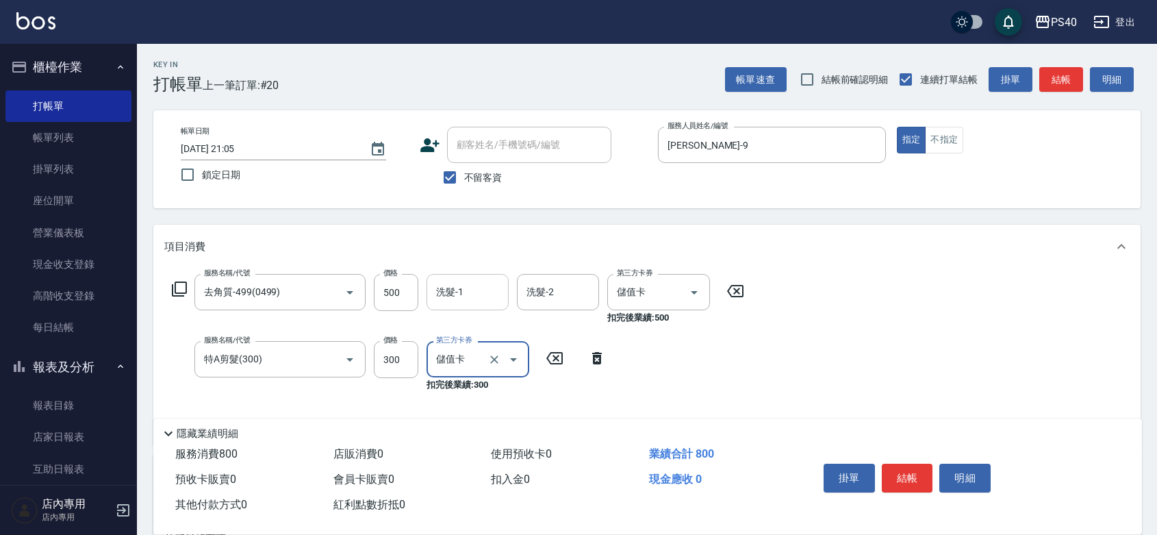
click at [463, 300] on input "洗髮-1" at bounding box center [468, 292] width 70 height 24
type input "[PERSON_NAME]-33"
click at [897, 463] on button "結帳" at bounding box center [907, 477] width 51 height 29
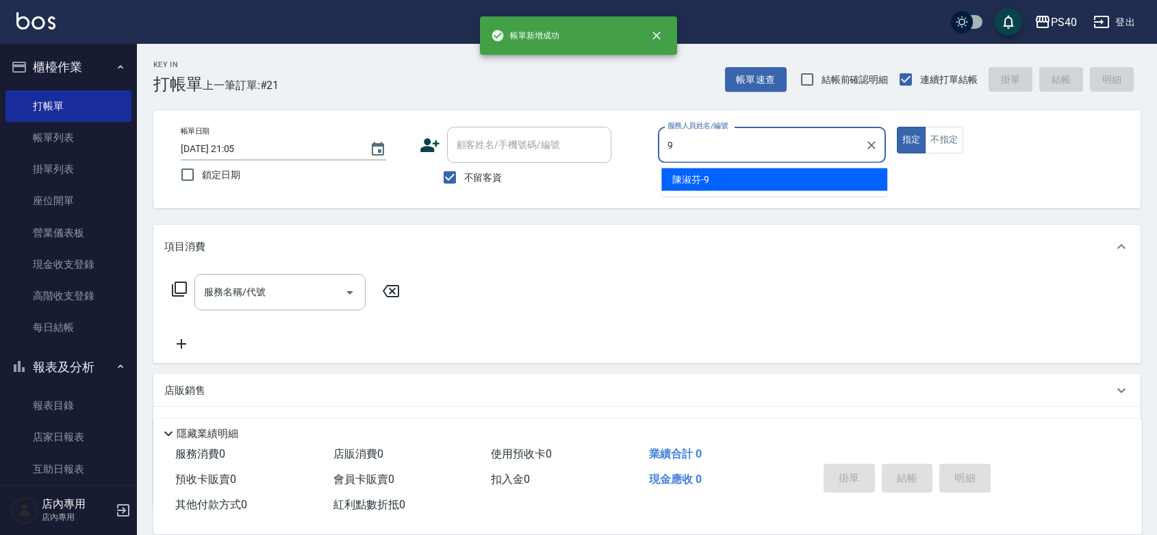
type input "[PERSON_NAME]-9"
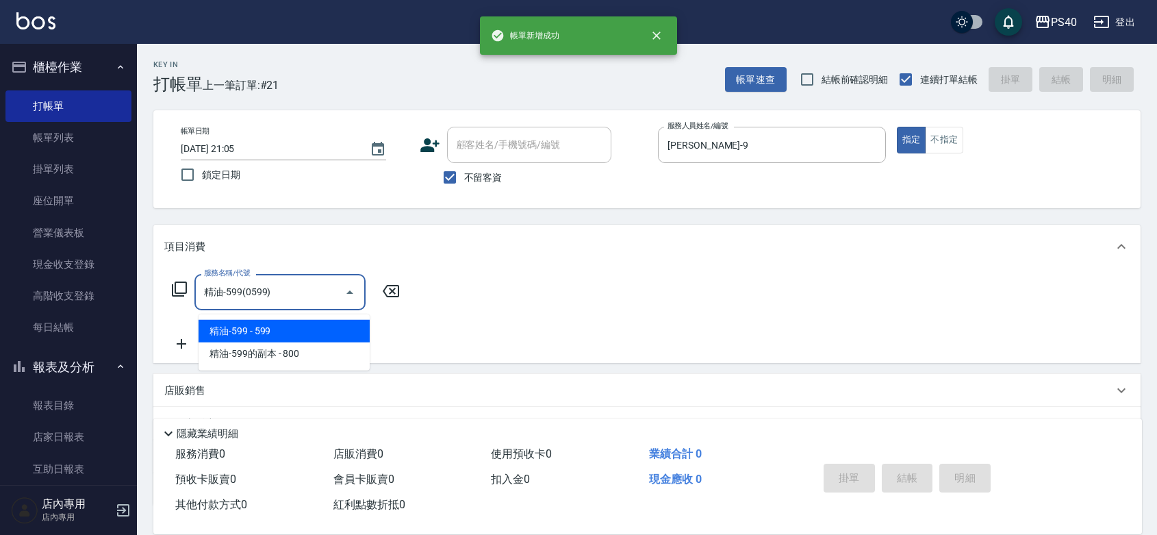
type input "精油-599(0599)"
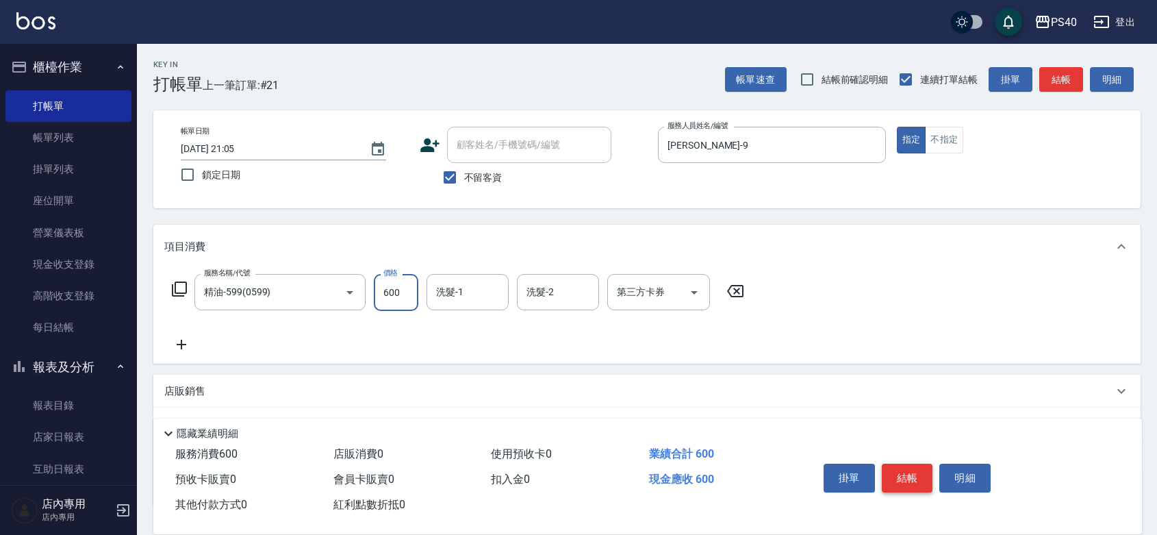
type input "600"
type input "[PERSON_NAME]-27"
click at [897, 463] on button "結帳" at bounding box center [907, 477] width 51 height 29
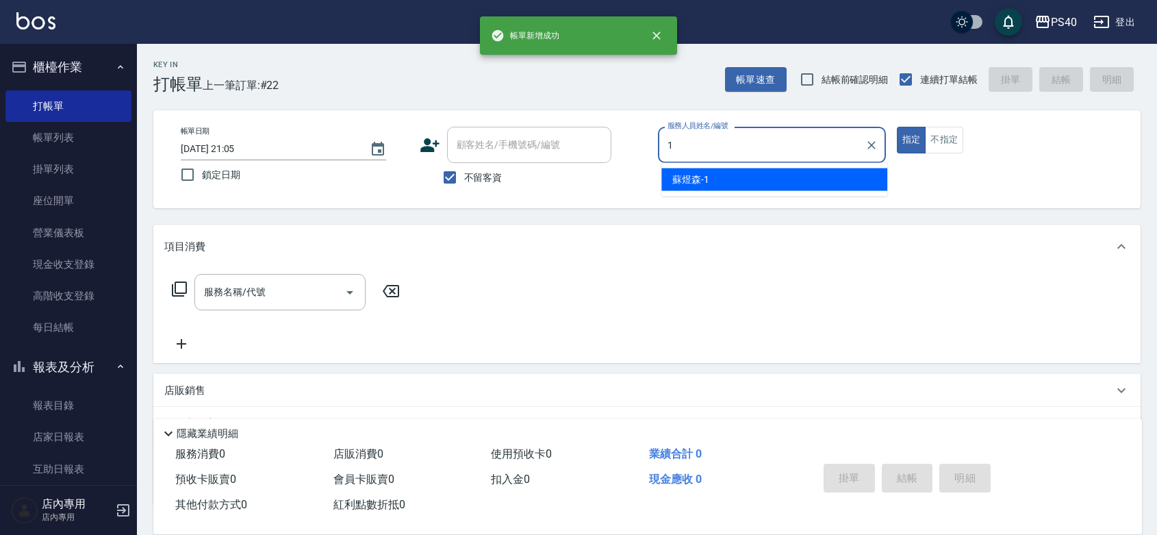
type input "[PERSON_NAME]-1"
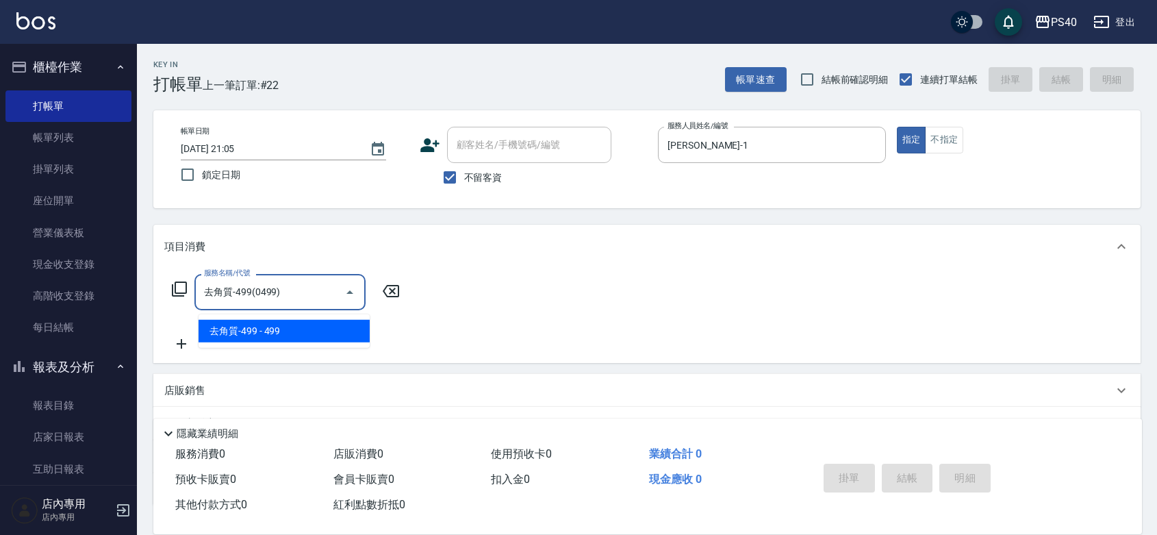
type input "去角質-499(0499)"
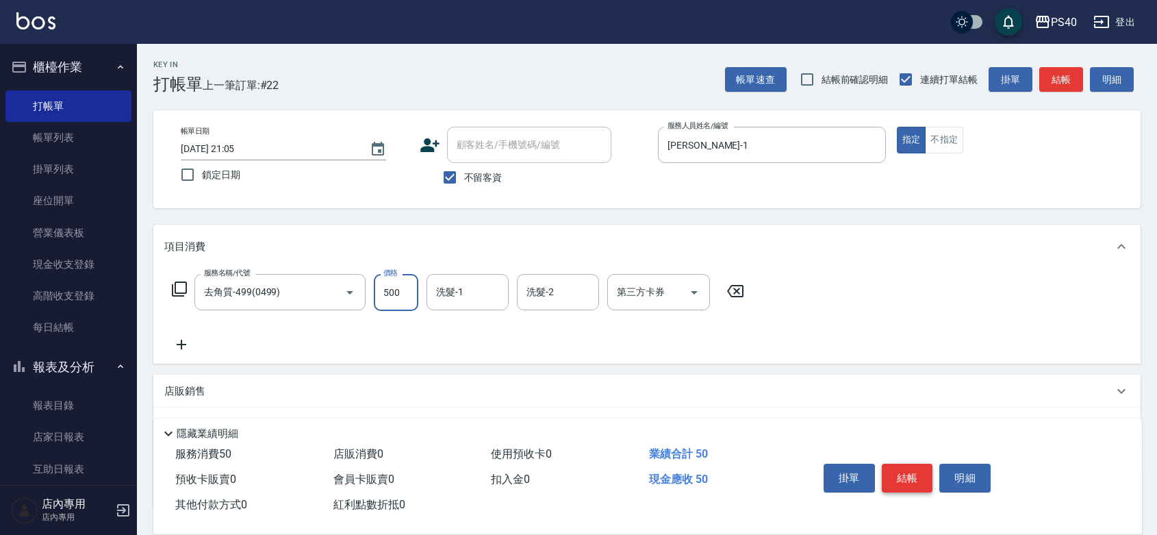
type input "500"
type input "[PERSON_NAME]-33"
click at [897, 463] on button "結帳" at bounding box center [907, 477] width 51 height 29
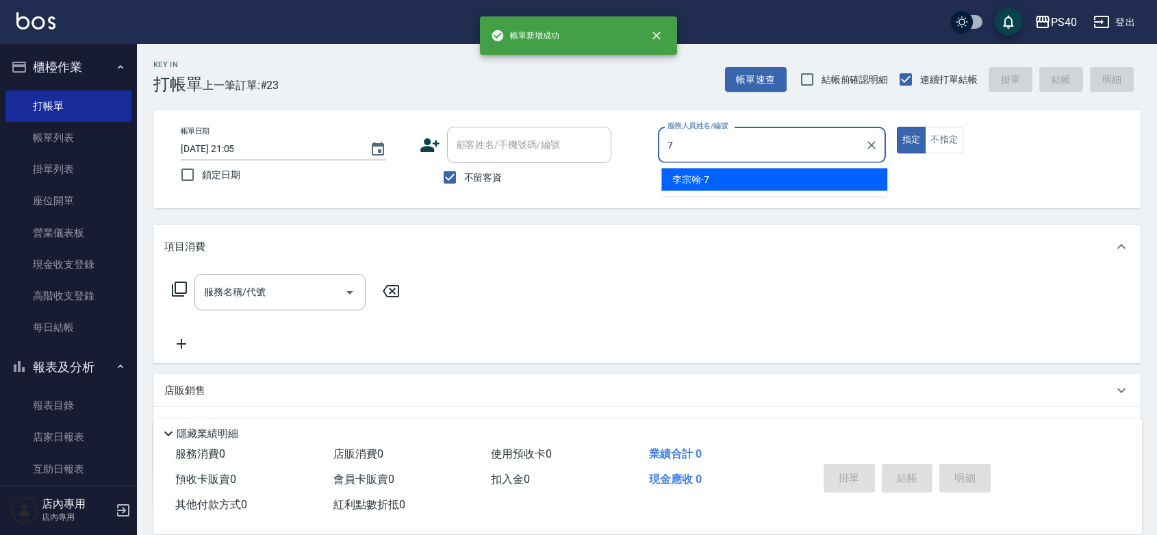
type input "[PERSON_NAME]-7"
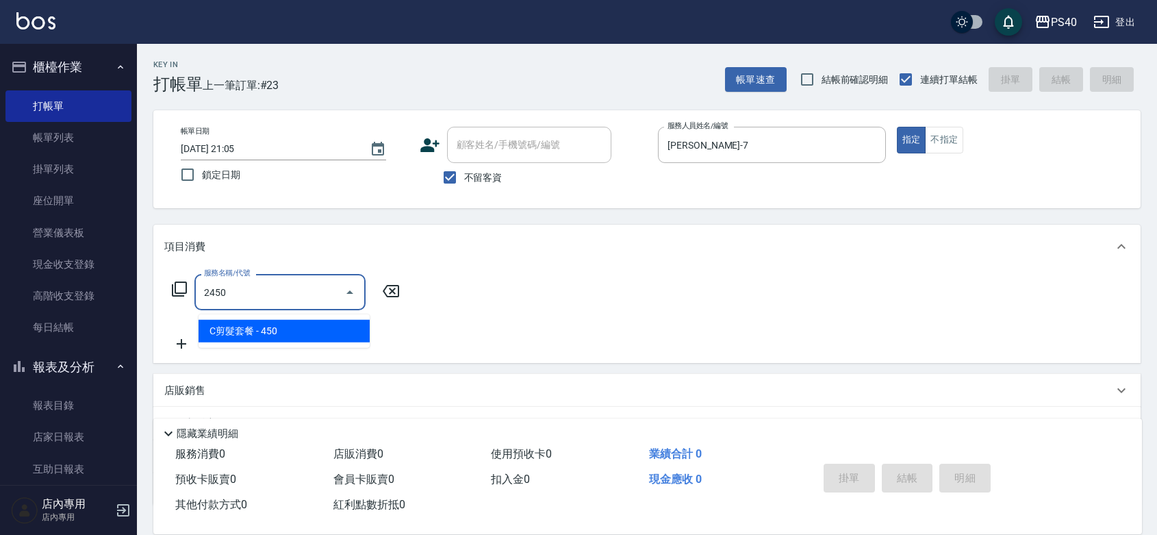
type input "C剪髮套餐(2450)"
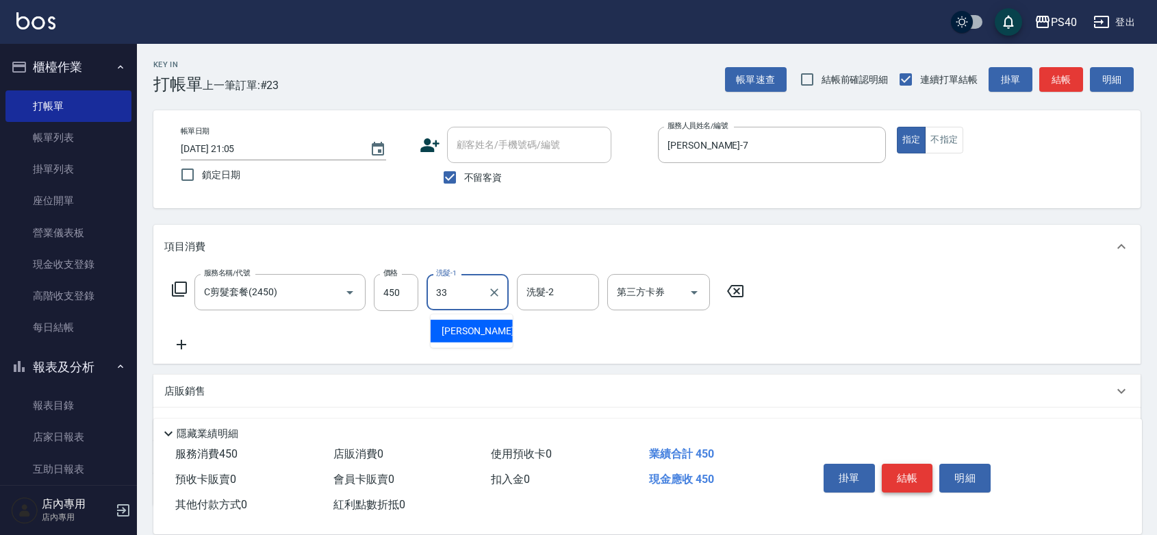
type input "[PERSON_NAME]-33"
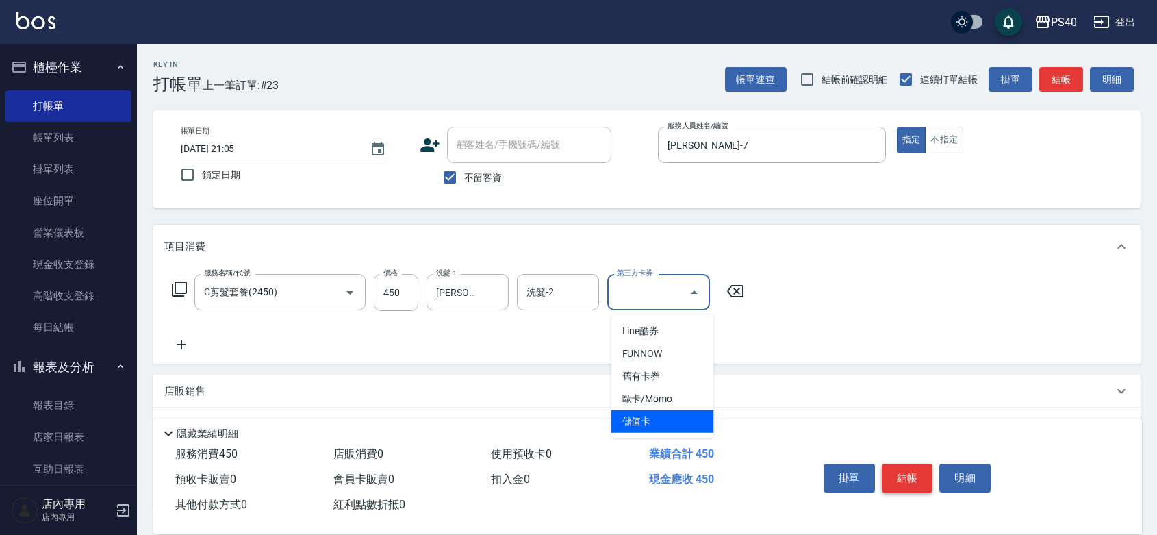
type input "儲值卡"
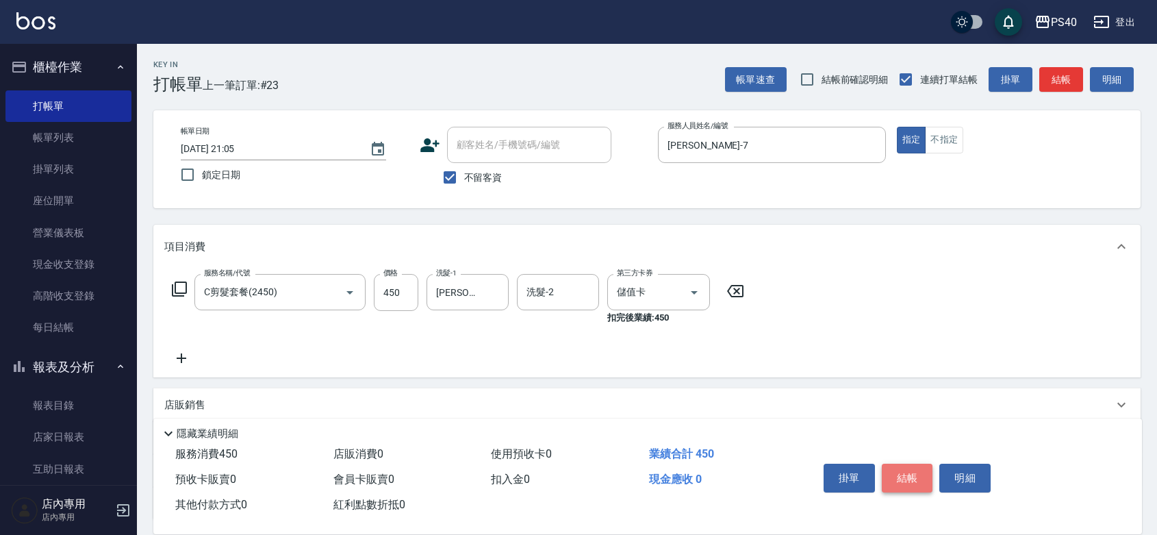
click at [897, 463] on button "結帳" at bounding box center [907, 477] width 51 height 29
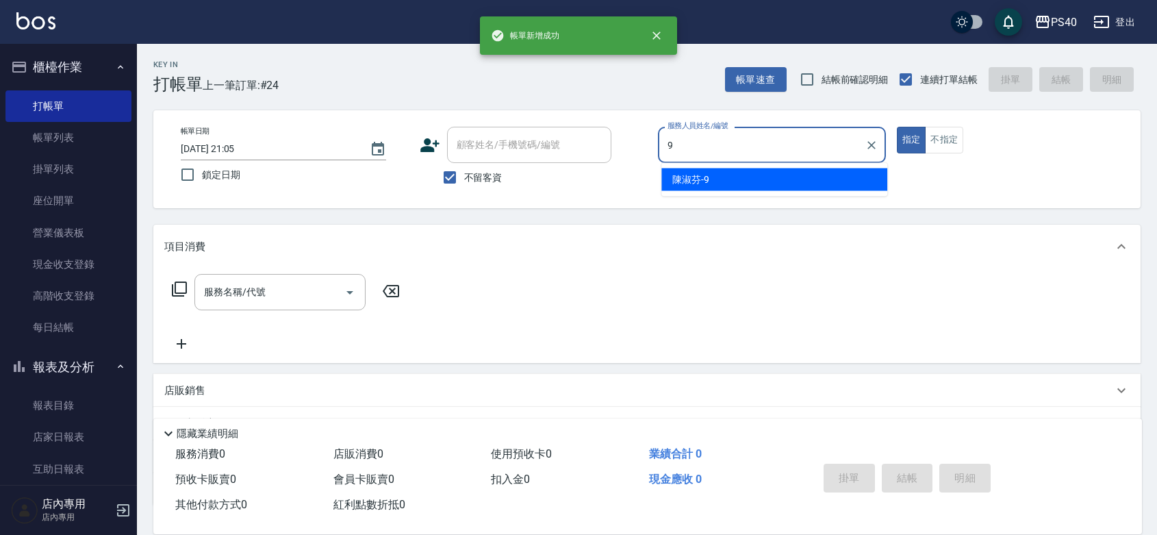
type input "[PERSON_NAME]-9"
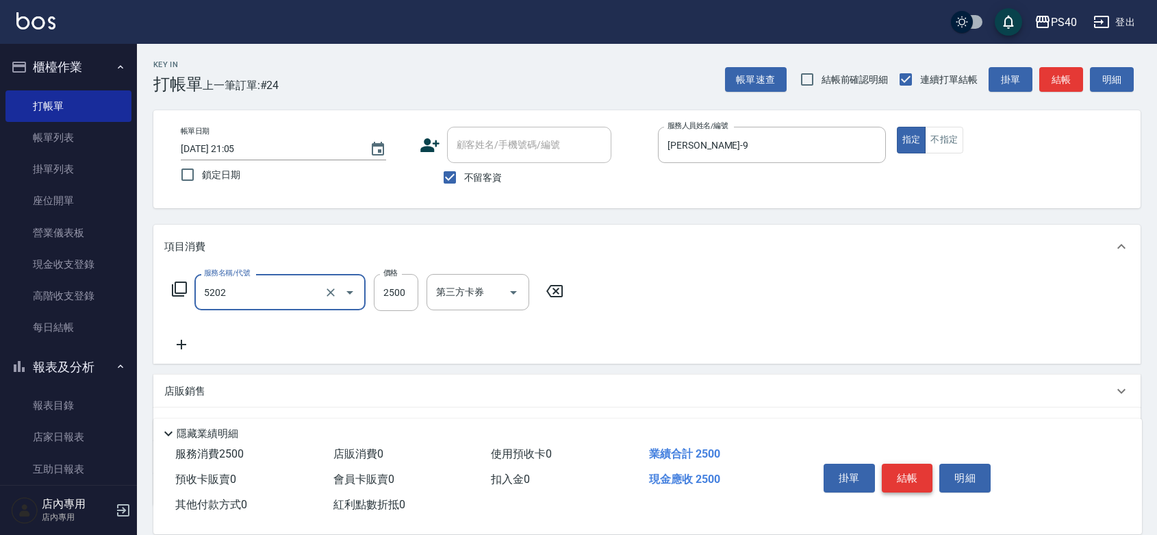
type input "染髮B餐(短髮)(5202)"
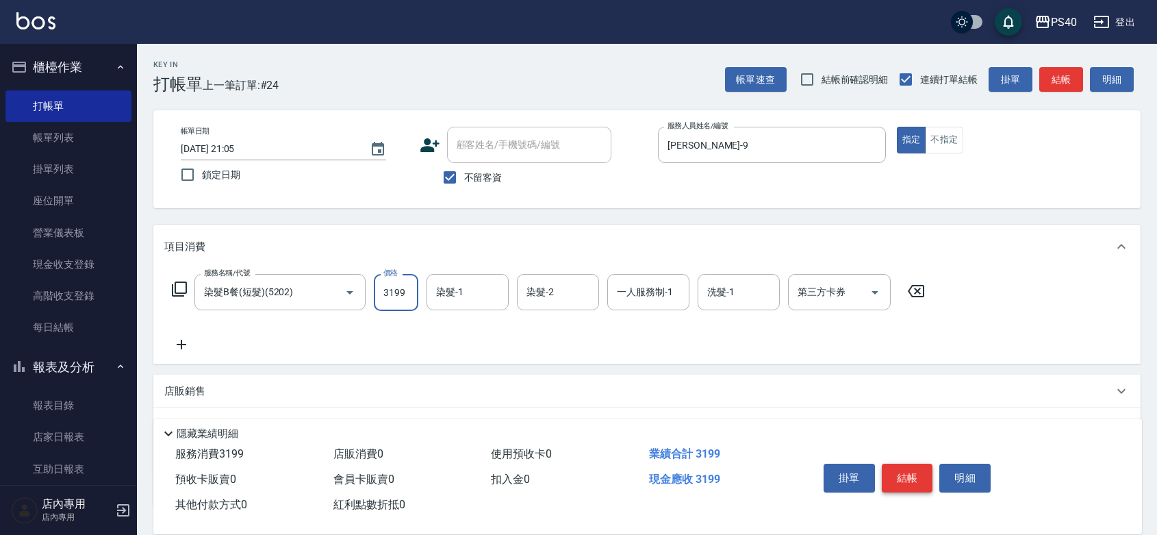
type input "3199"
click at [897, 463] on button "結帳" at bounding box center [907, 477] width 51 height 29
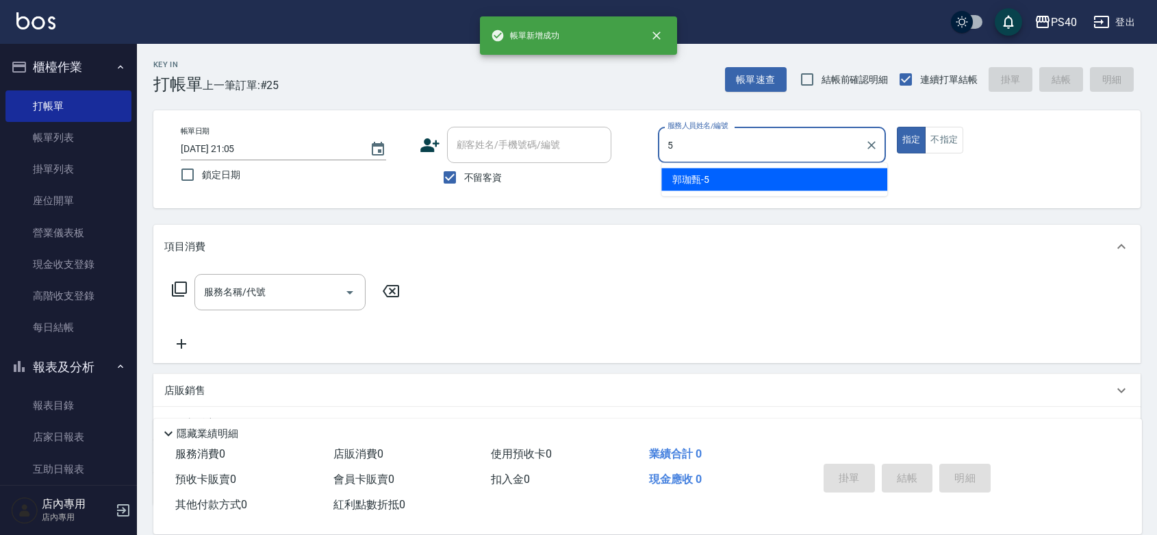
type input "[PERSON_NAME]-5"
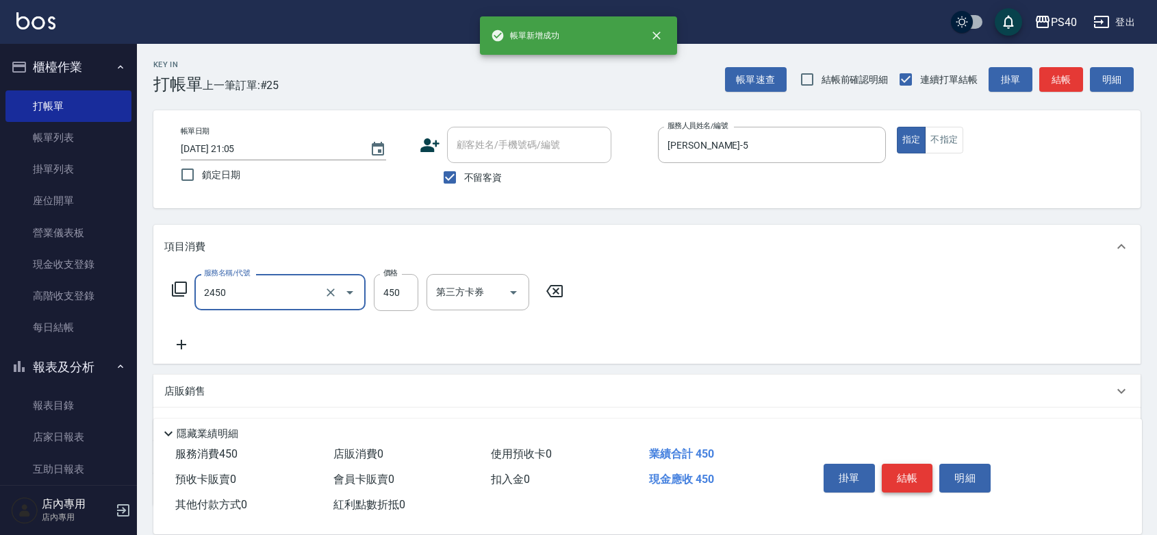
type input "C剪髮套餐(2450)"
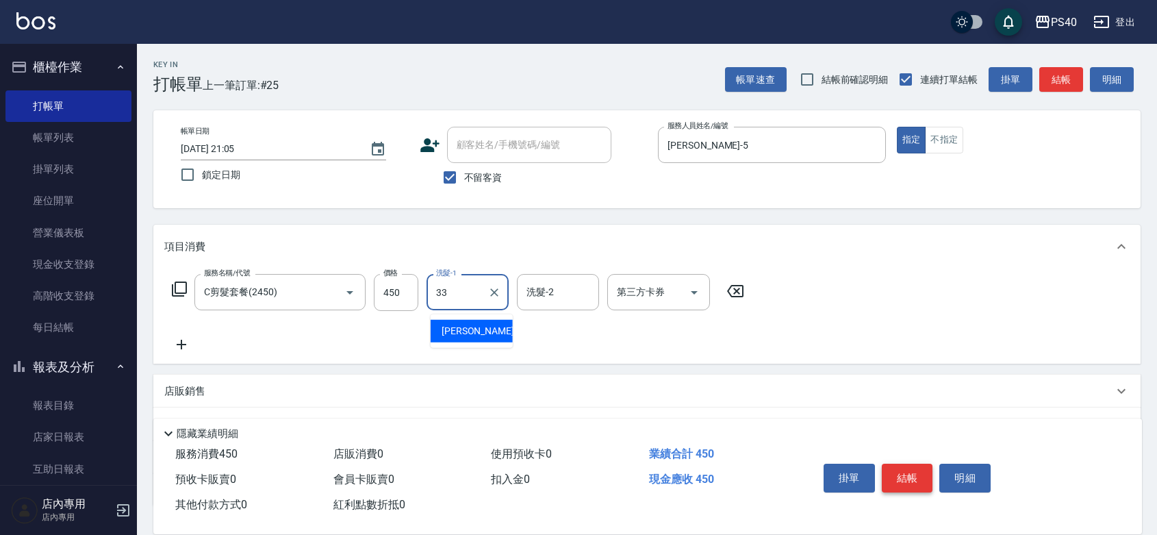
type input "[PERSON_NAME]-33"
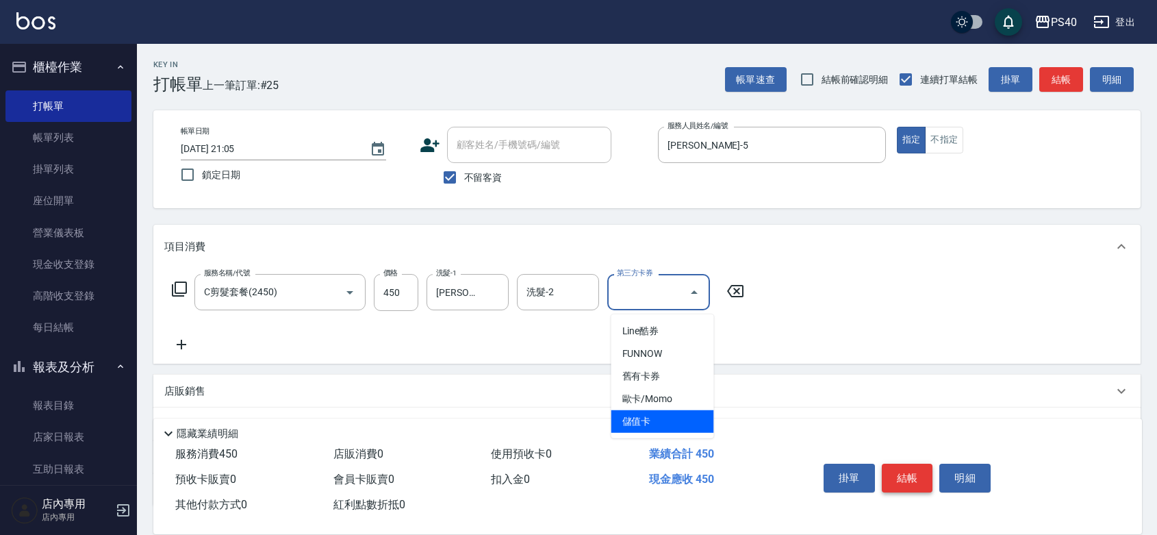
type input "儲值卡"
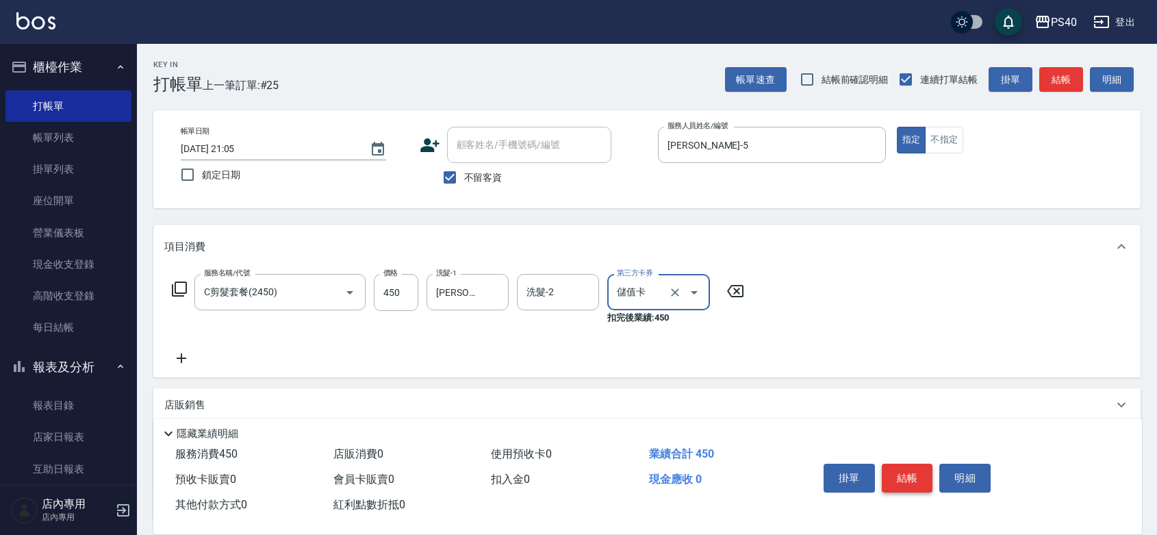
click at [897, 463] on button "結帳" at bounding box center [907, 477] width 51 height 29
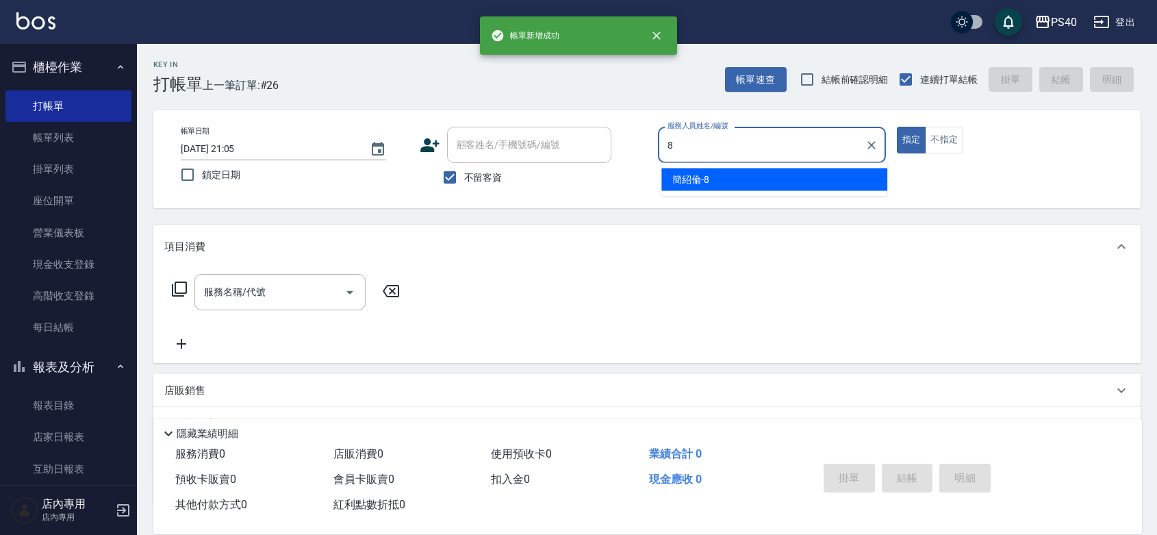
type input "[PERSON_NAME]-8"
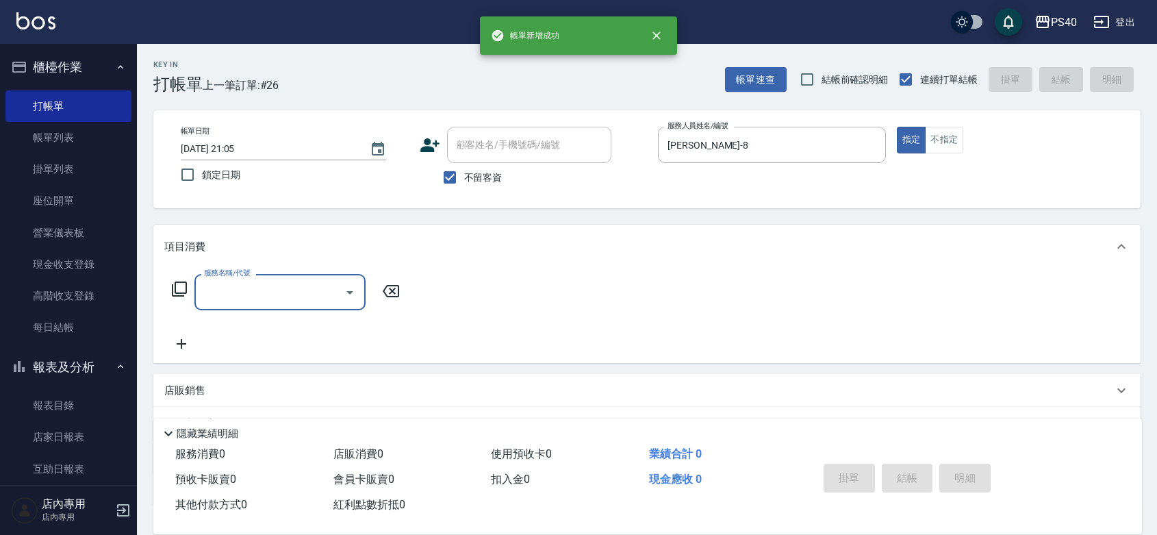
type input "5"
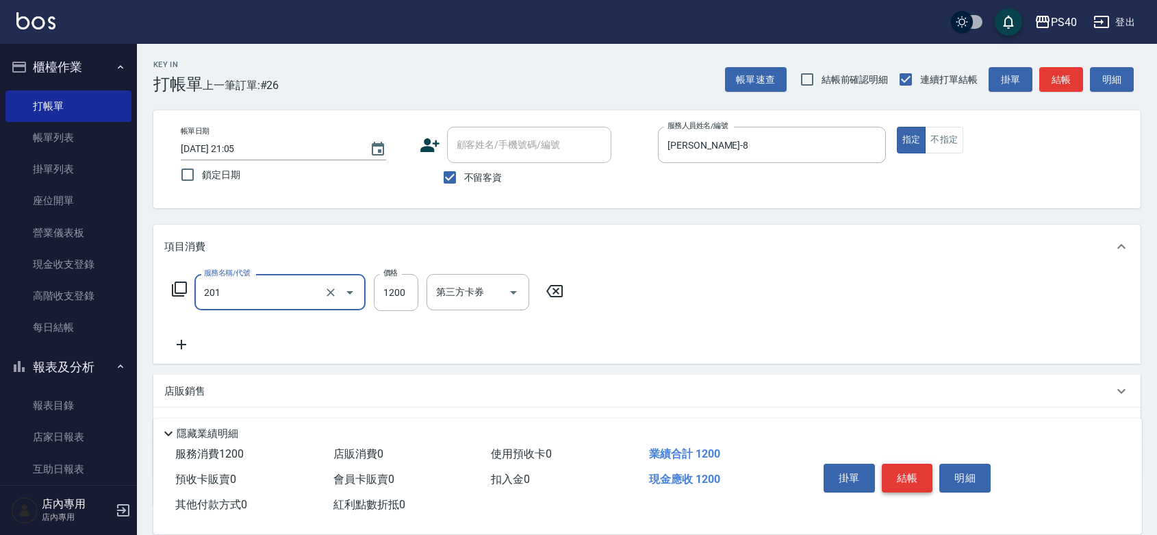
type input "一般燙(改金額)(201)"
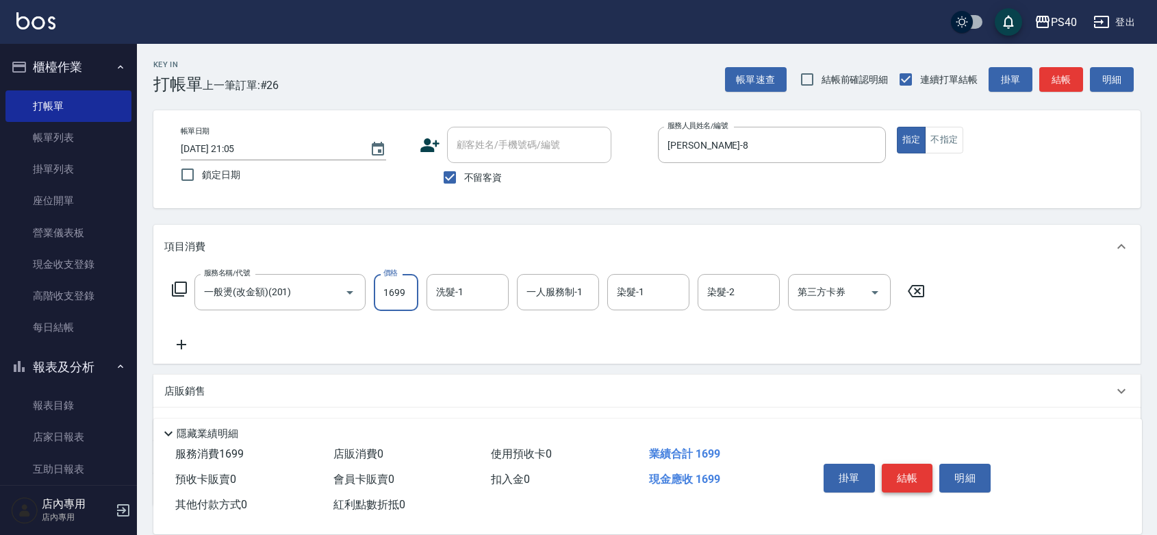
type input "1699"
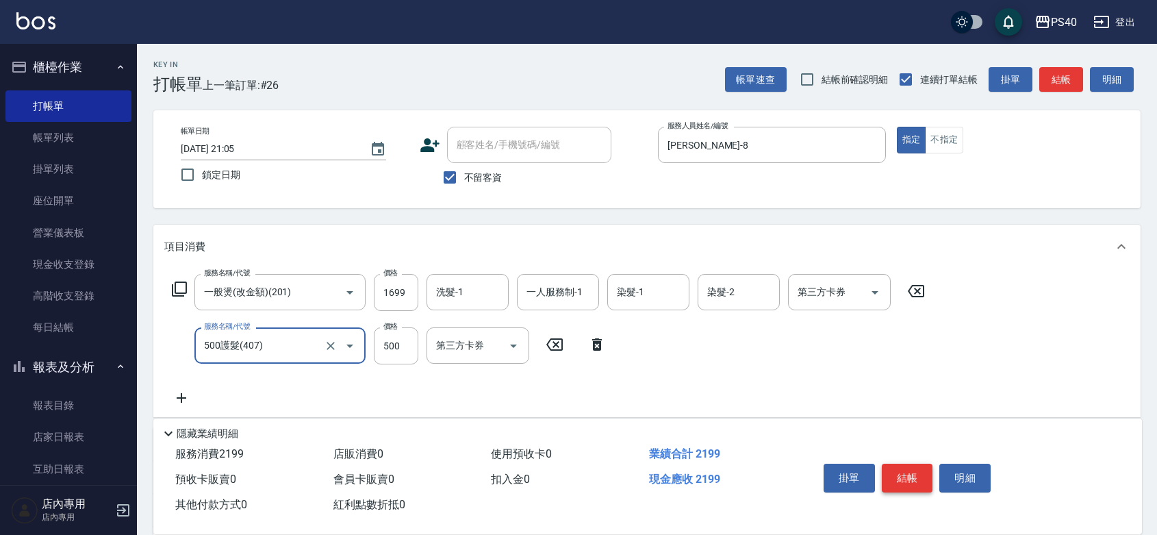
type input "500護髮(407)"
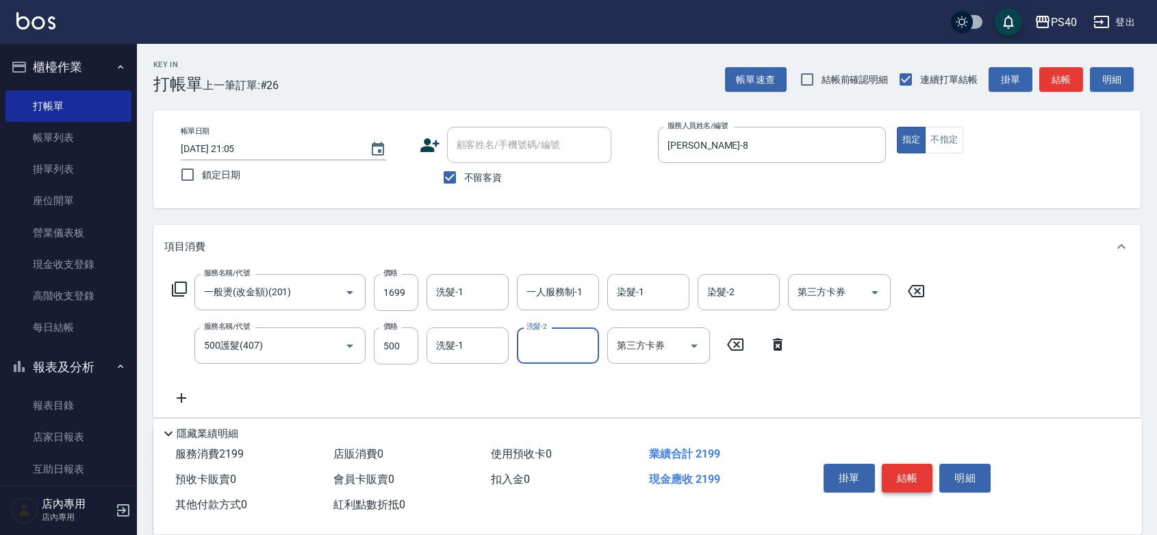
click at [897, 463] on button "結帳" at bounding box center [907, 477] width 51 height 29
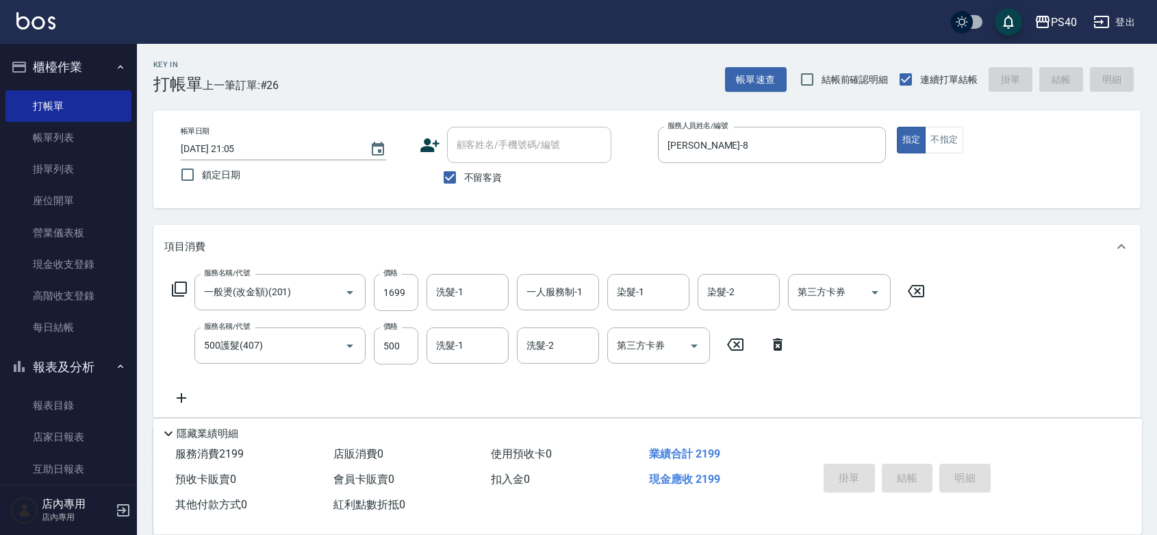
type input "[DATE] 21:06"
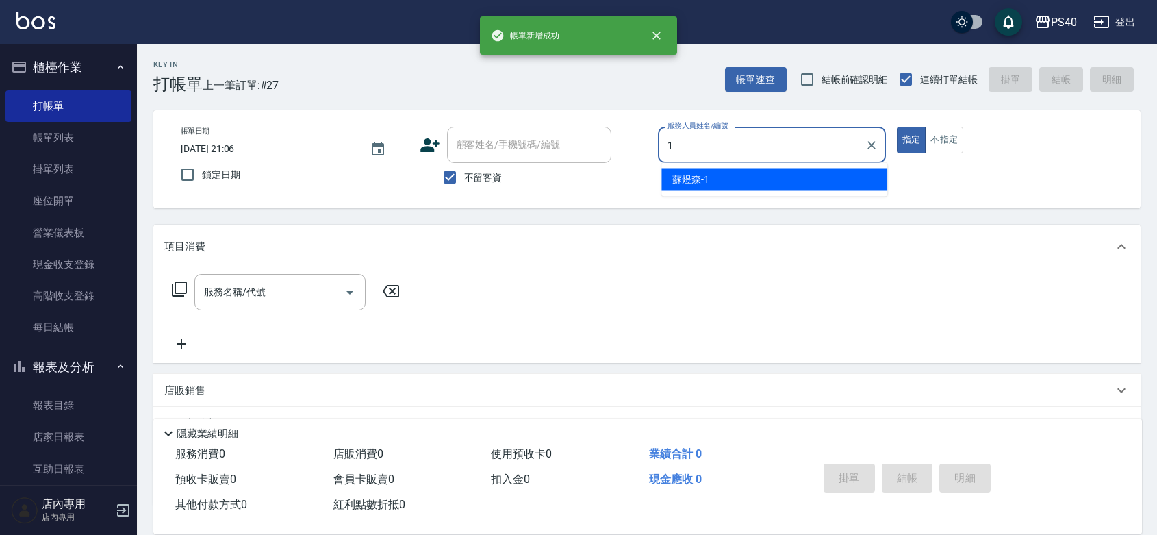
type input "[PERSON_NAME]-1"
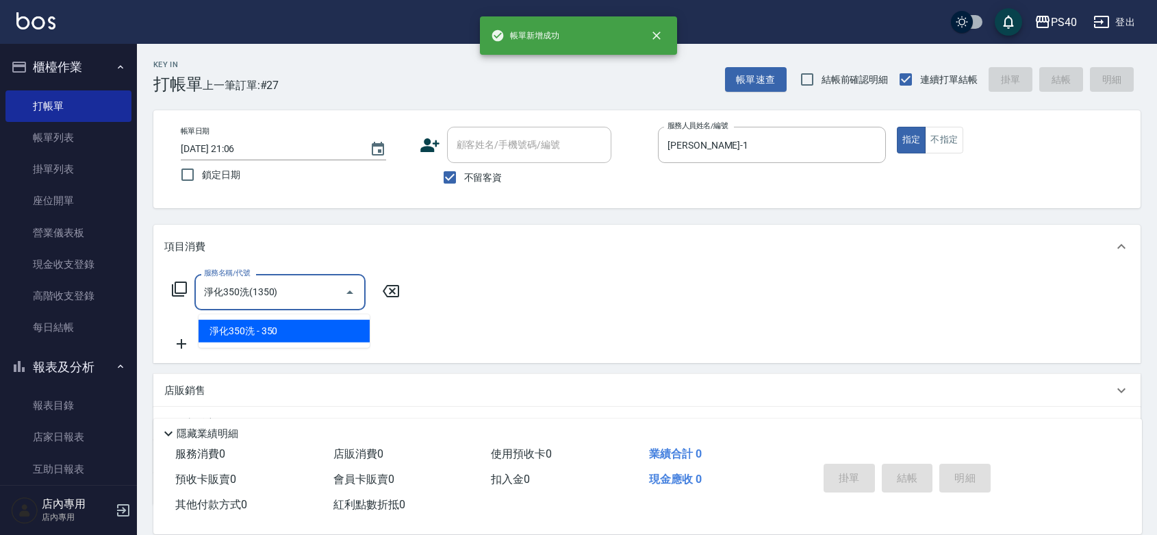
type input "淨化350洗(1350)"
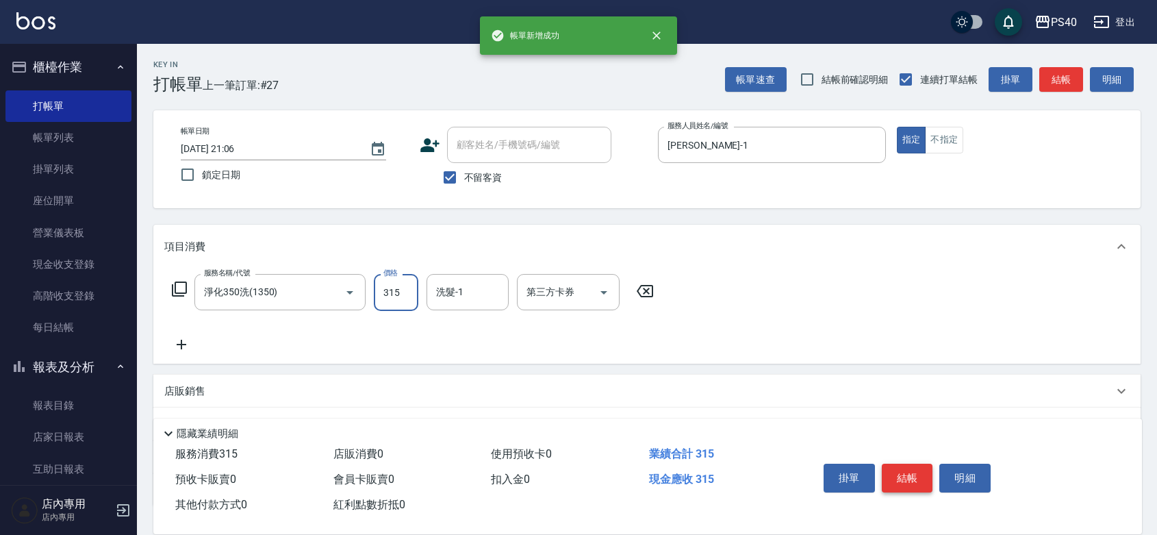
type input "315"
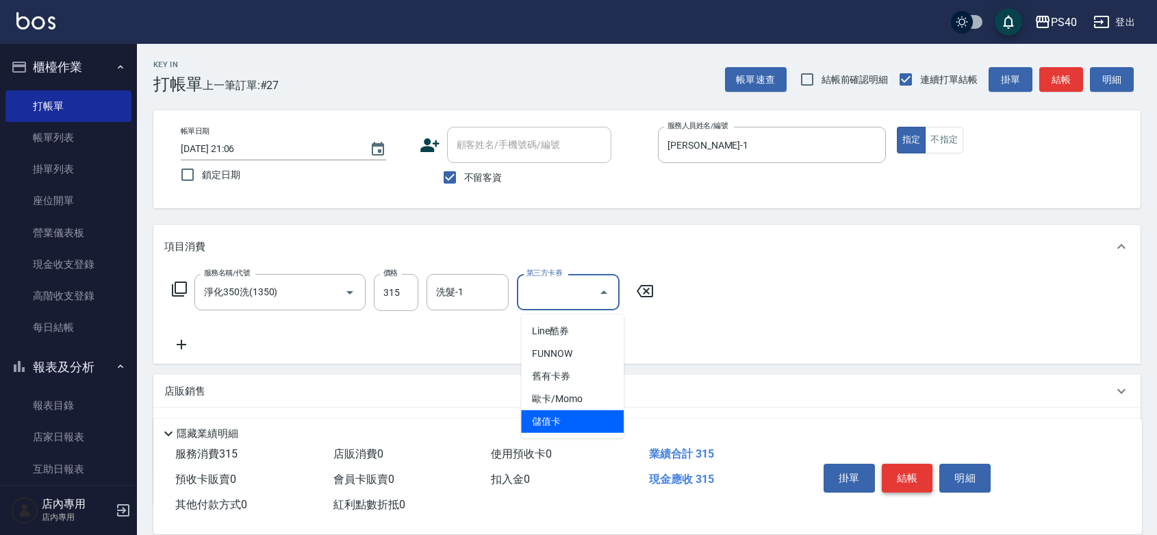
type input "儲值卡"
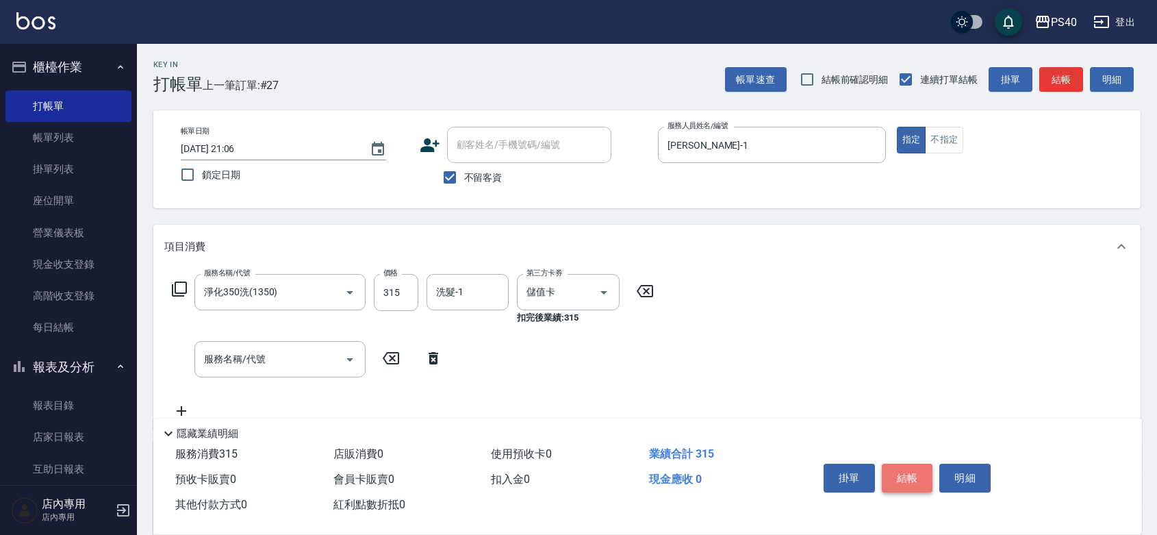
click at [897, 463] on button "結帳" at bounding box center [907, 477] width 51 height 29
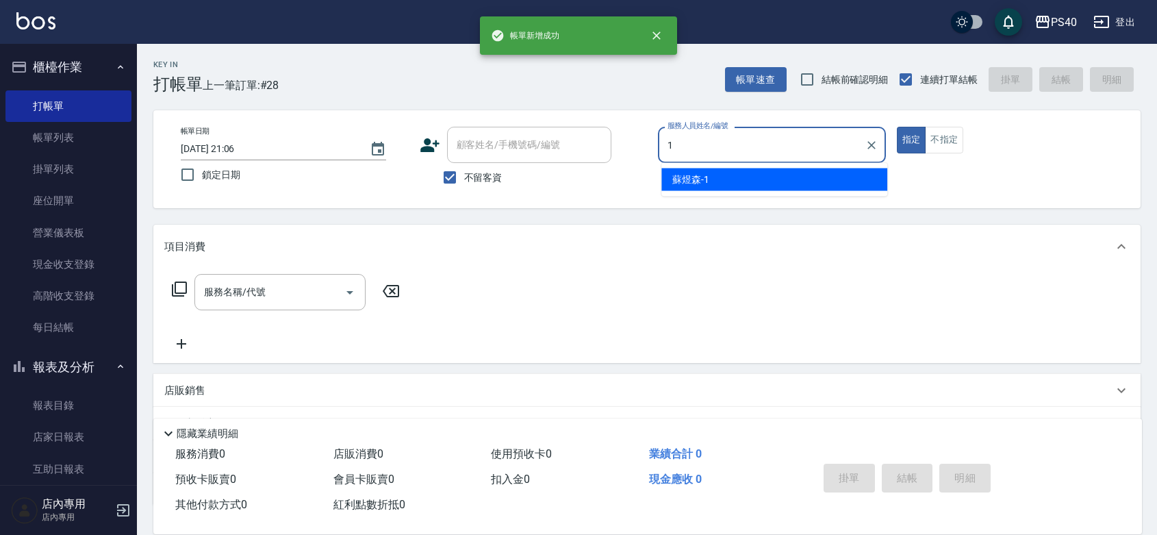
type input "[PERSON_NAME]-1"
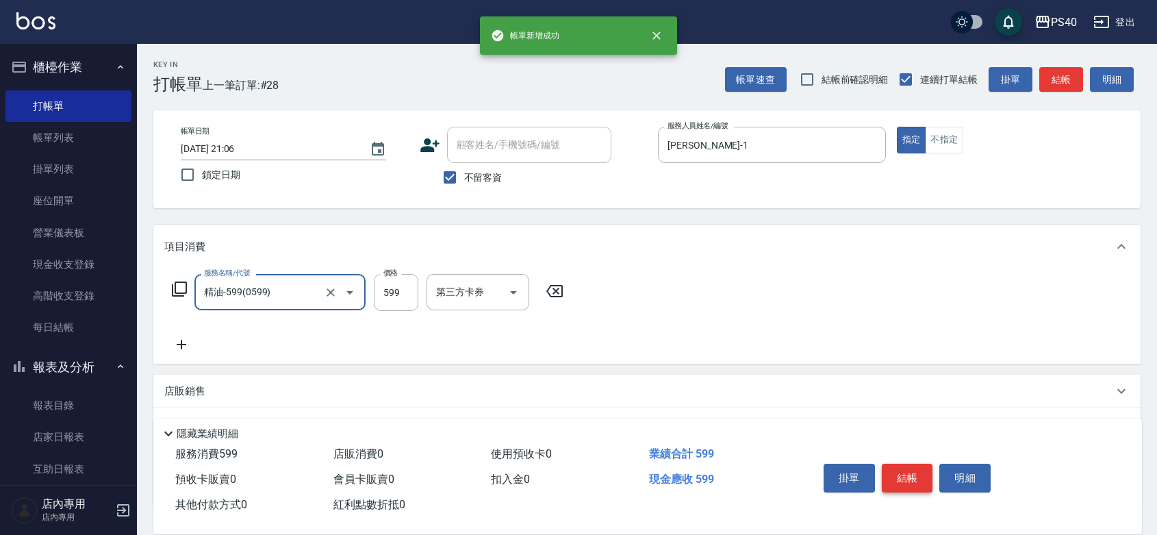
type input "精油-599(0599)"
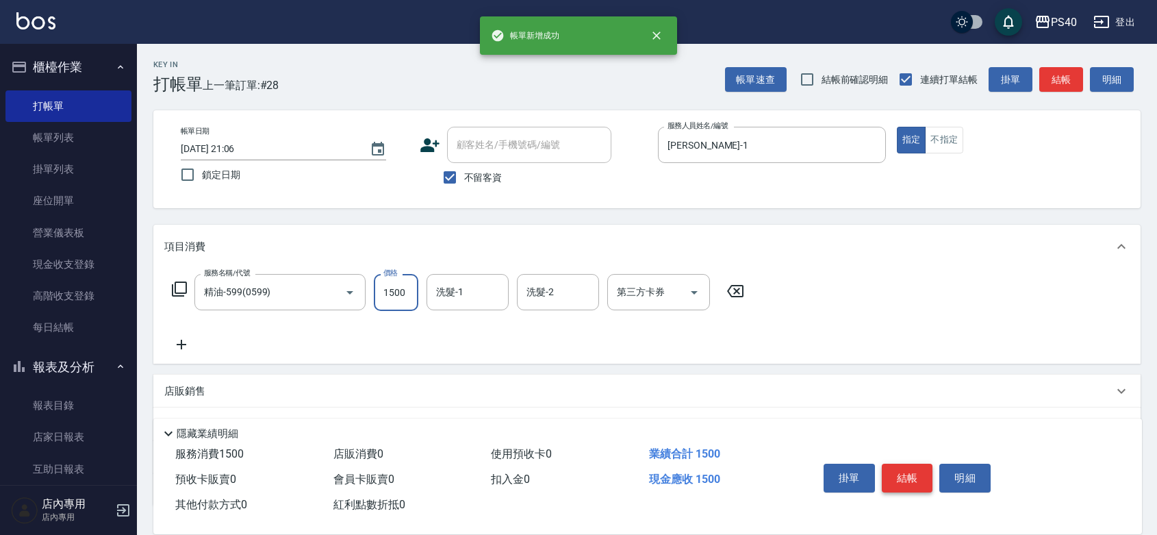
type input "1500"
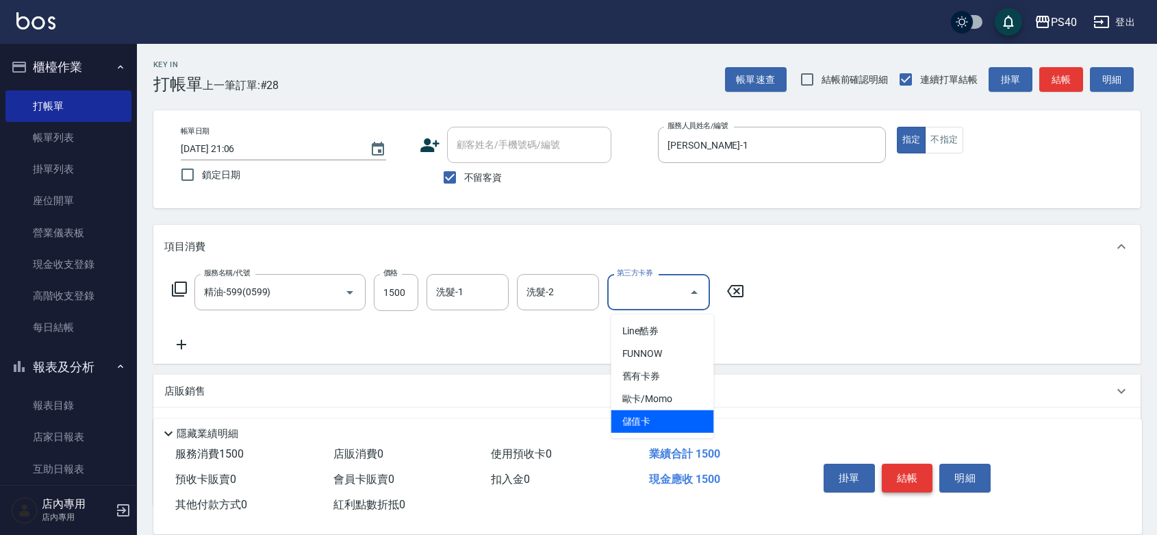
type input "儲值卡"
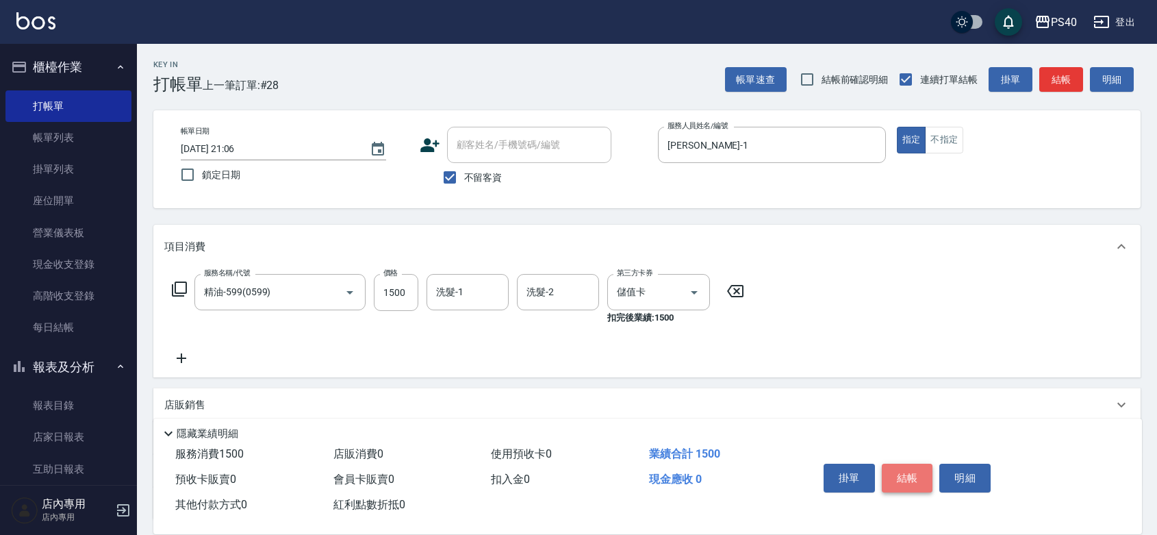
click at [897, 463] on button "結帳" at bounding box center [907, 477] width 51 height 29
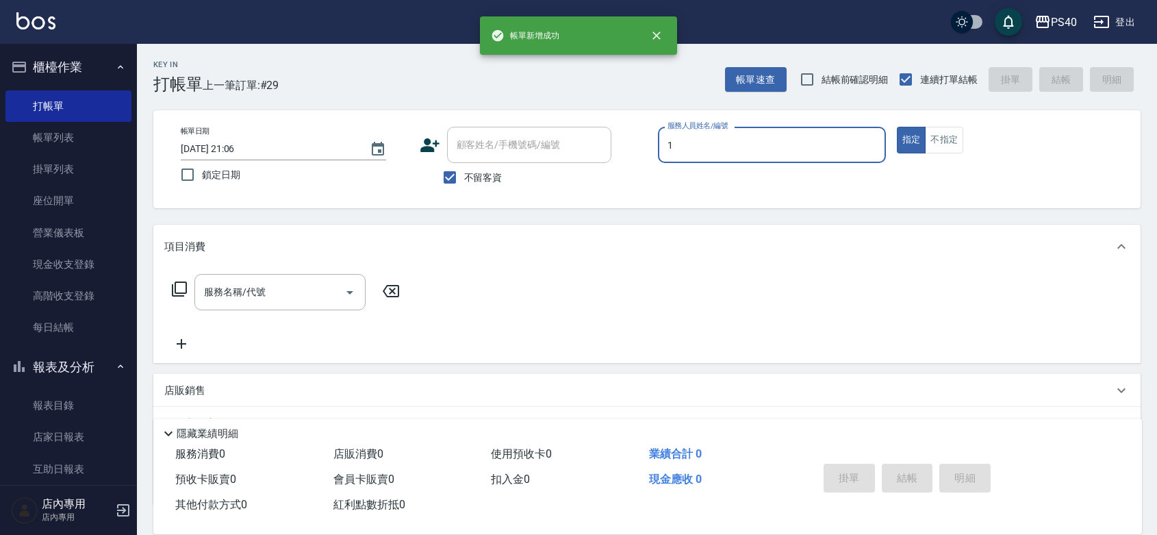
type input "[PERSON_NAME]-1"
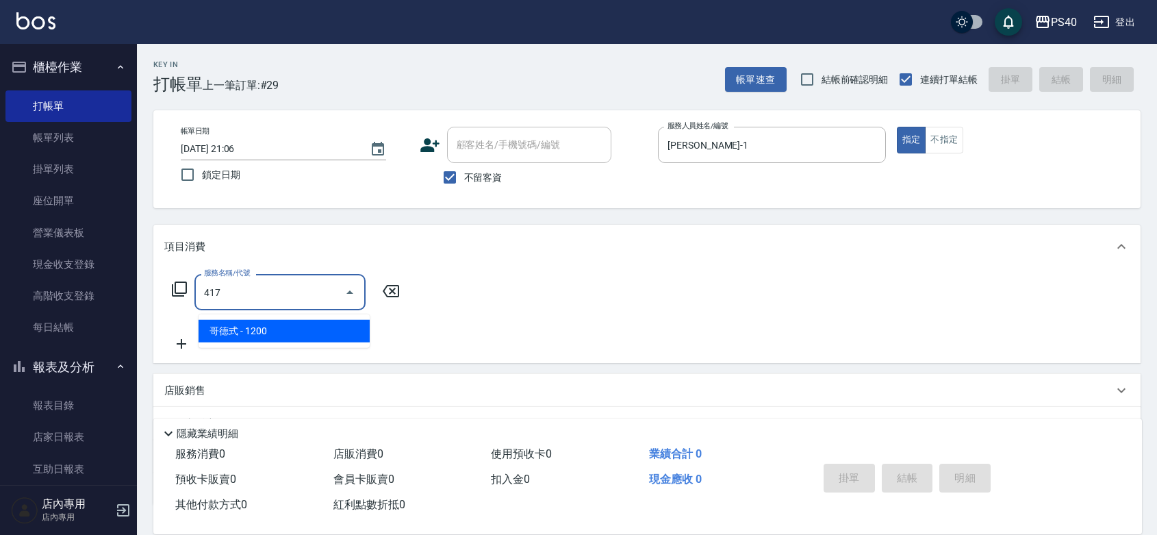
type input "哥德式(417)"
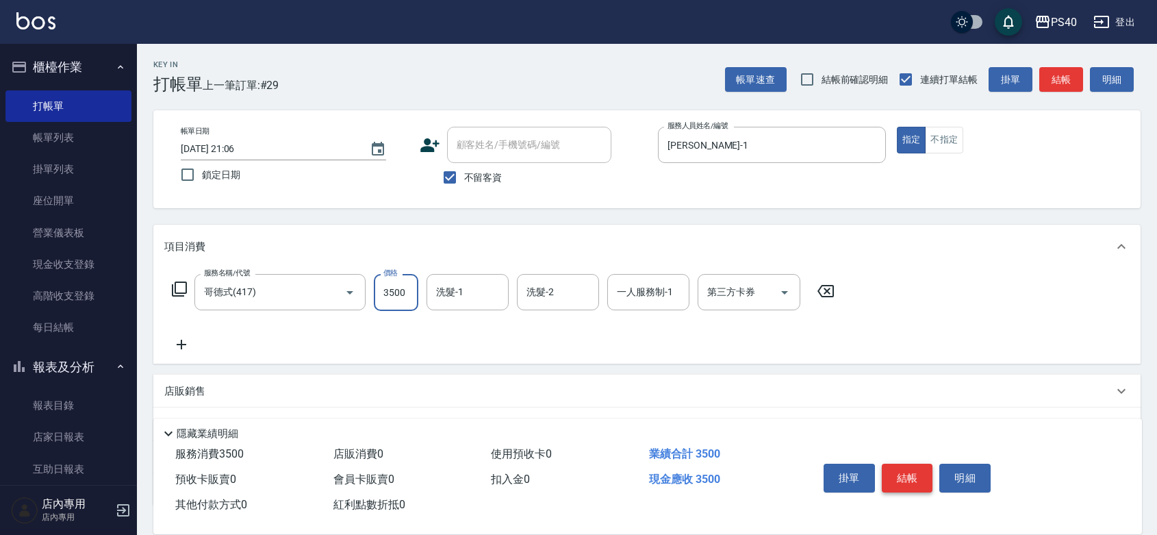
type input "3500"
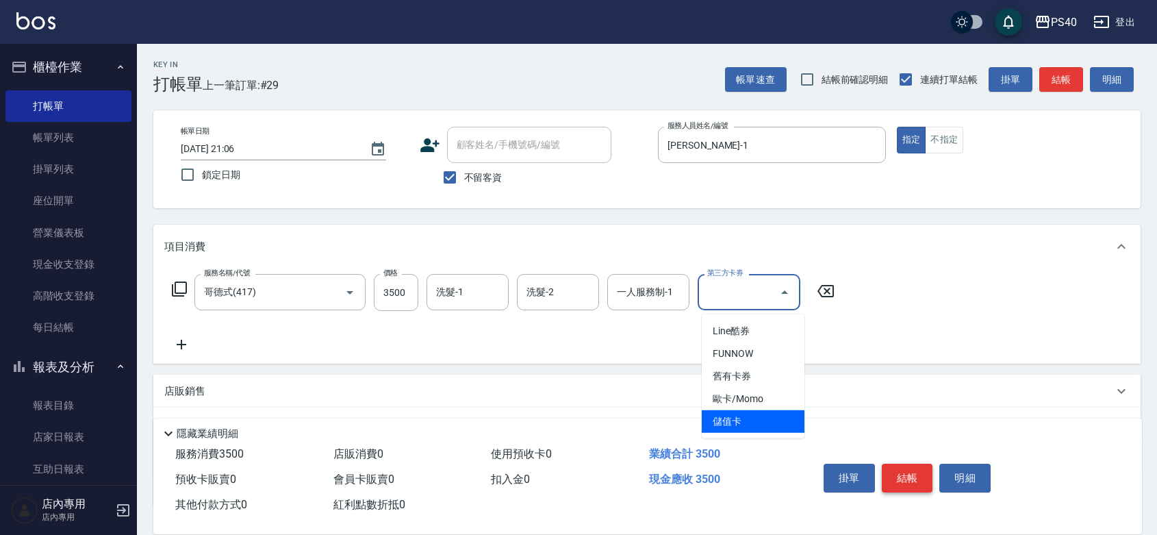
type input "儲值卡"
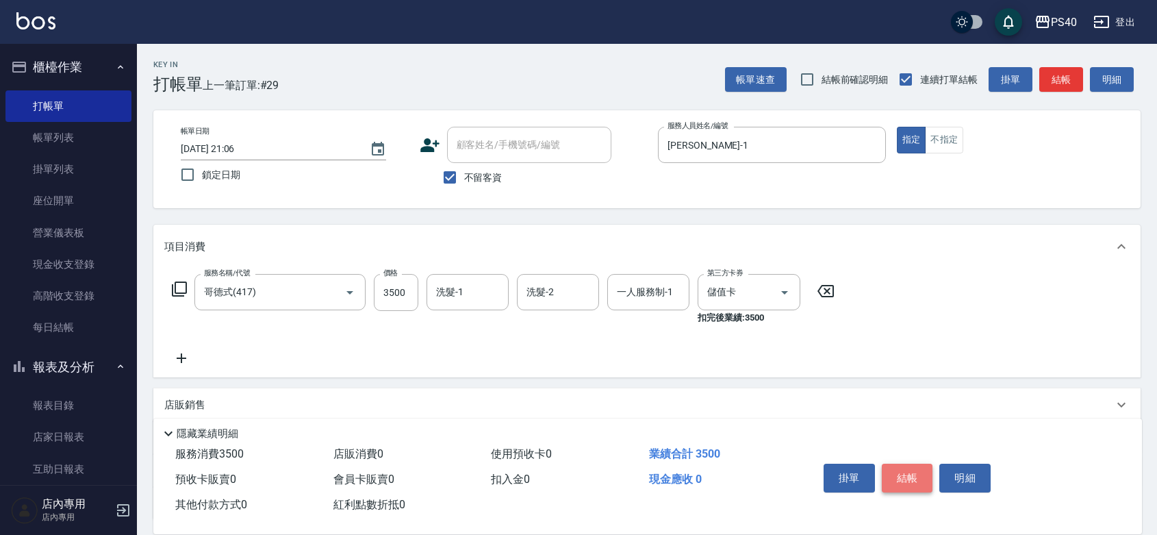
click at [897, 463] on button "結帳" at bounding box center [907, 477] width 51 height 29
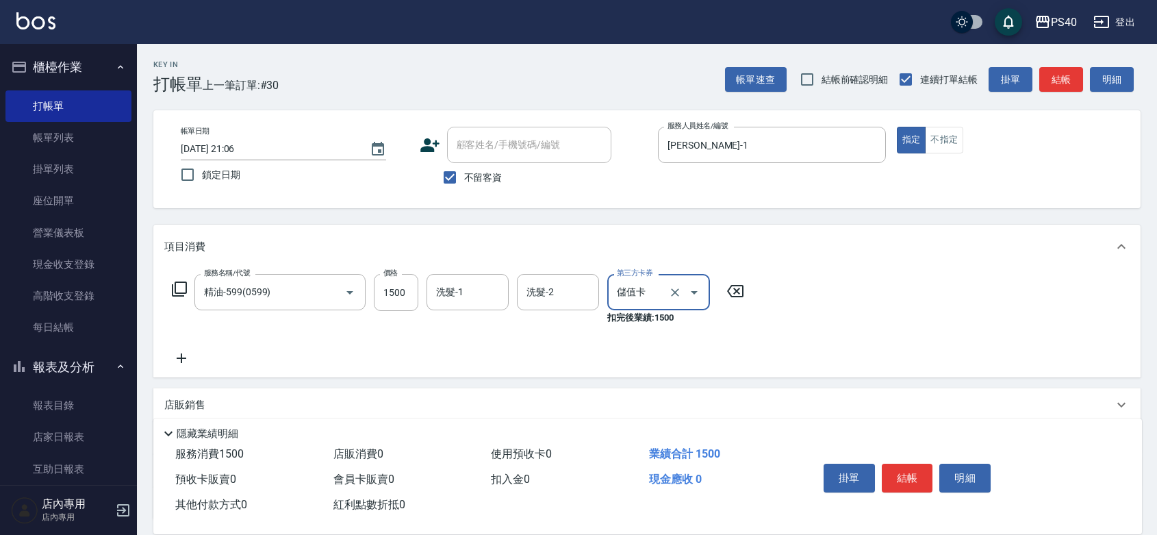
click at [899, 463] on button "結帳" at bounding box center [907, 477] width 51 height 29
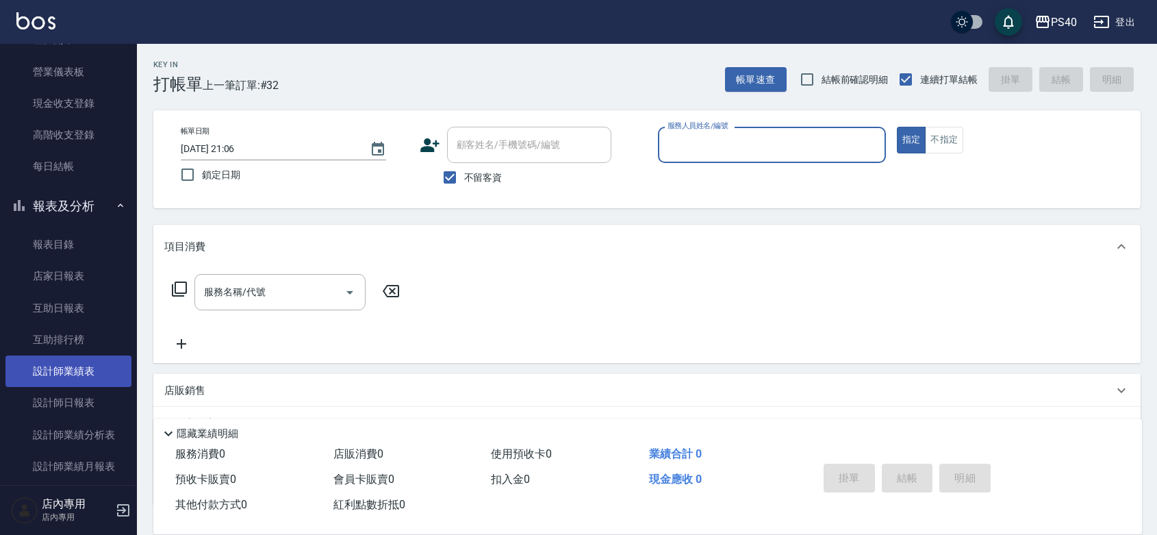
scroll to position [199, 0]
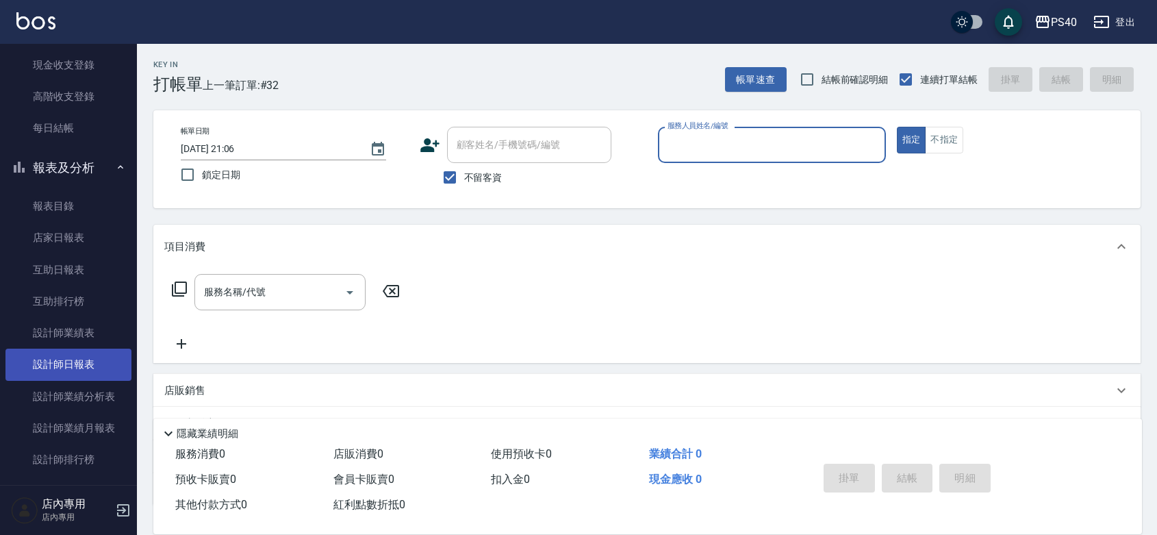
click at [82, 355] on link "設計師日報表" at bounding box center [68, 363] width 126 height 31
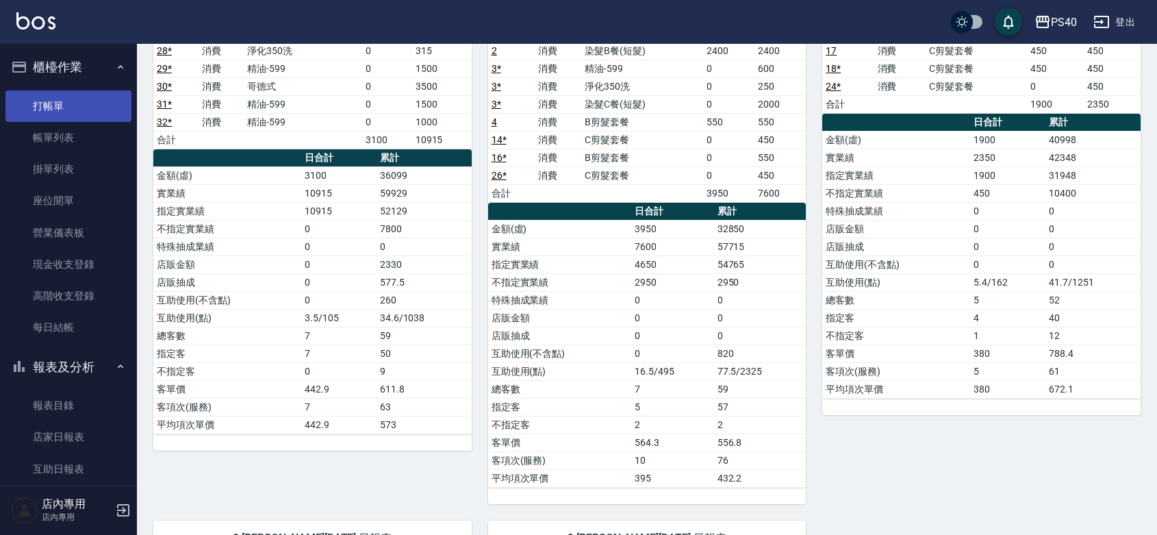
click at [66, 106] on link "打帳單" at bounding box center [68, 105] width 126 height 31
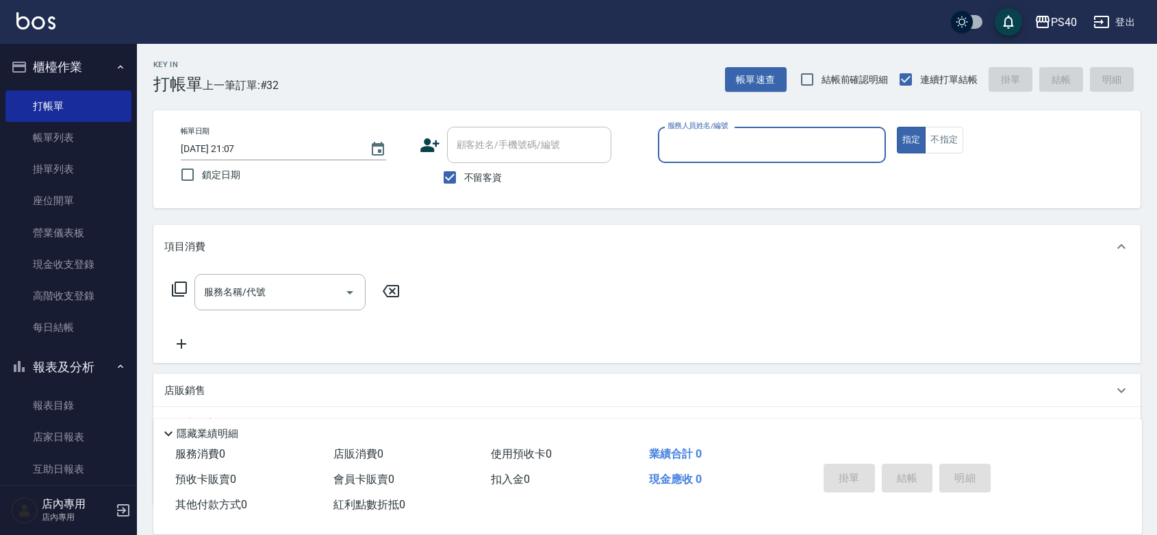
click at [714, 142] on input "服務人員姓名/編號" at bounding box center [772, 145] width 216 height 24
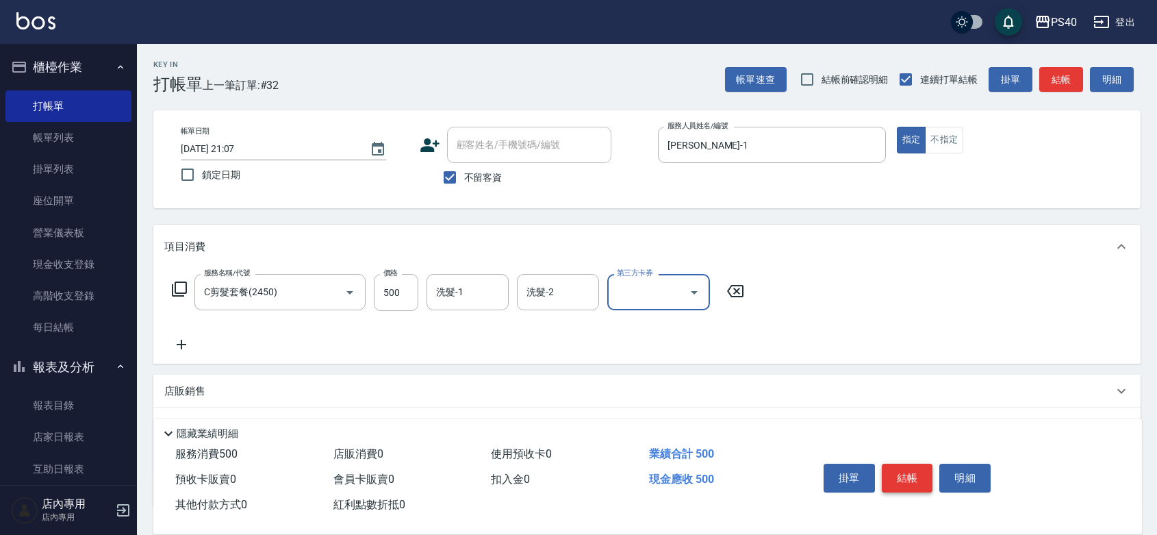
click at [908, 463] on button "結帳" at bounding box center [907, 477] width 51 height 29
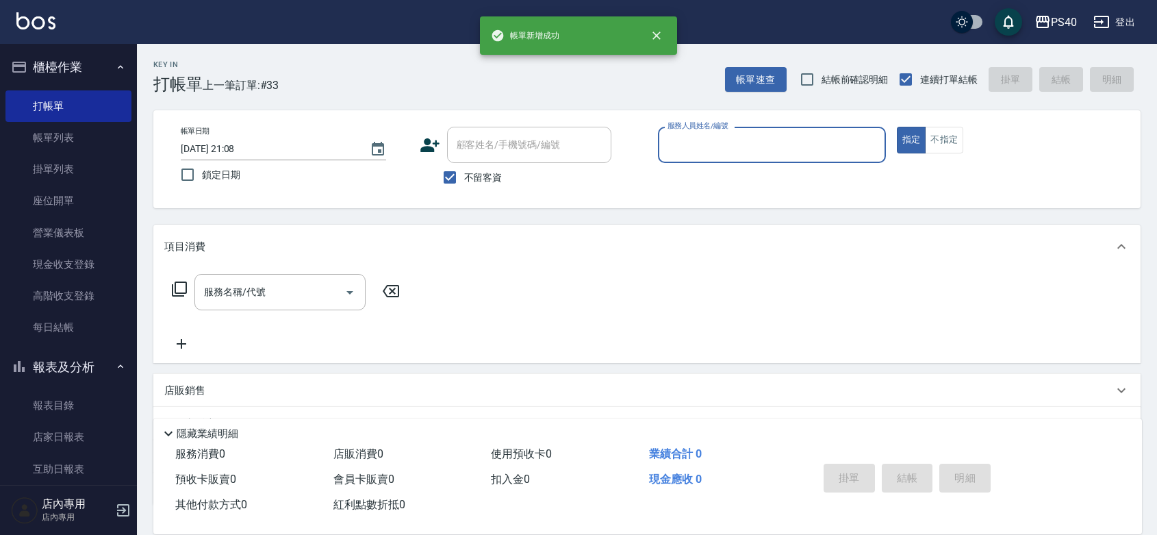
scroll to position [402, 0]
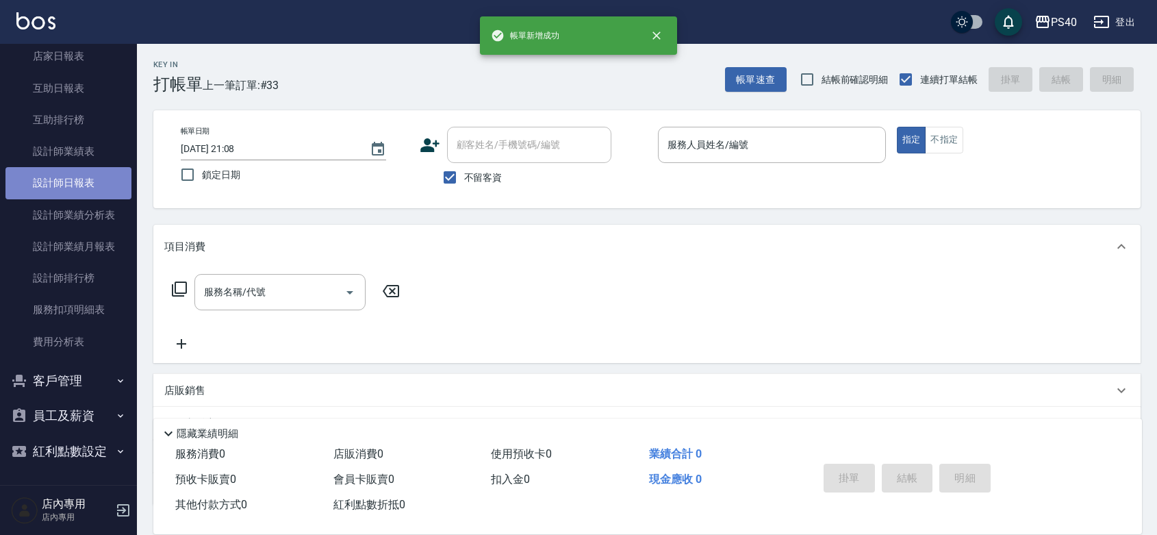
click at [79, 167] on link "設計師日報表" at bounding box center [68, 182] width 126 height 31
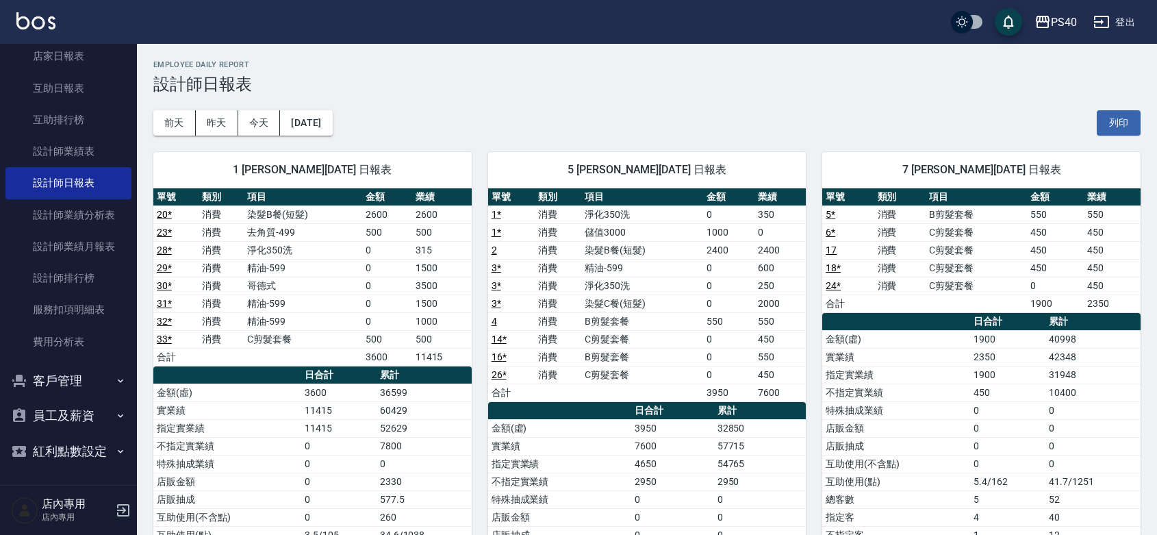
click at [531, 142] on div "5 [PERSON_NAME][DATE] 日報表 單號 類別 項目 金額 業績 1 * 消費 淨化350洗 0 350 1 * 消費 儲值3000 1000…" at bounding box center [639, 420] width 335 height 568
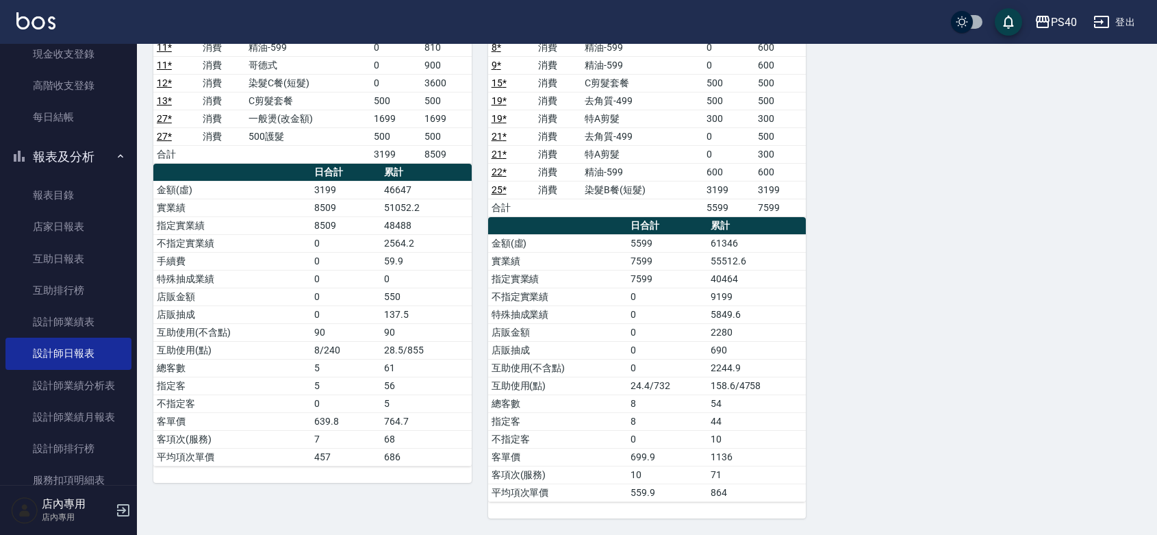
scroll to position [203, 0]
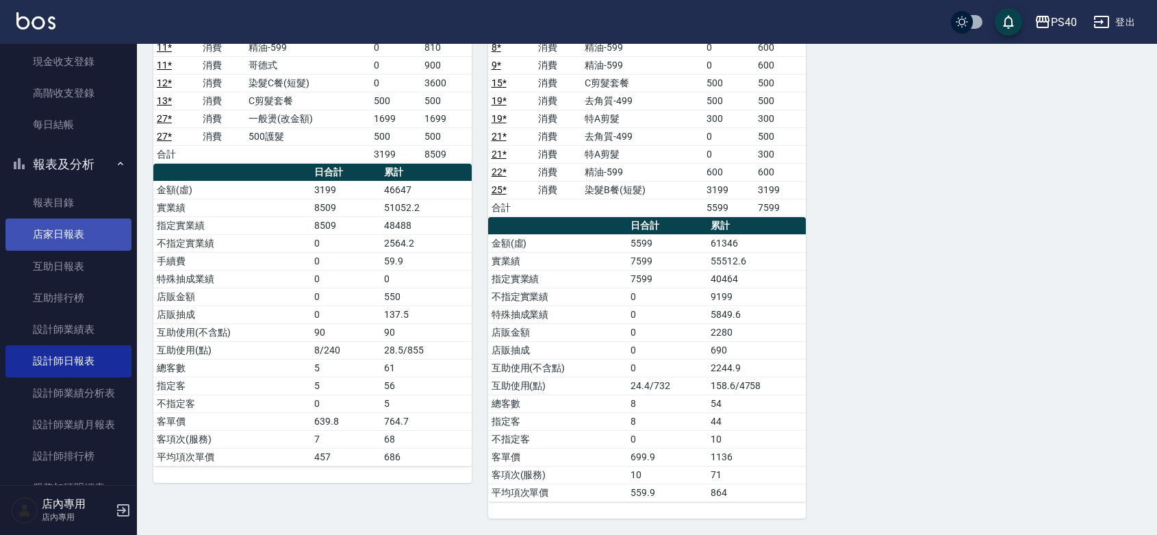
click at [86, 241] on link "店家日報表" at bounding box center [68, 233] width 126 height 31
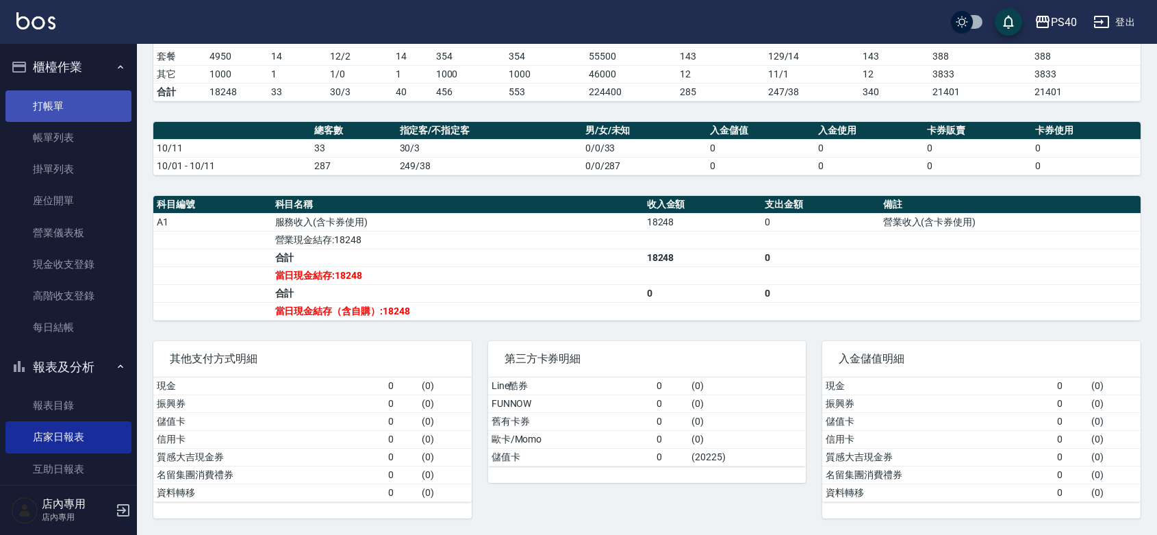
click at [36, 100] on link "打帳單" at bounding box center [68, 105] width 126 height 31
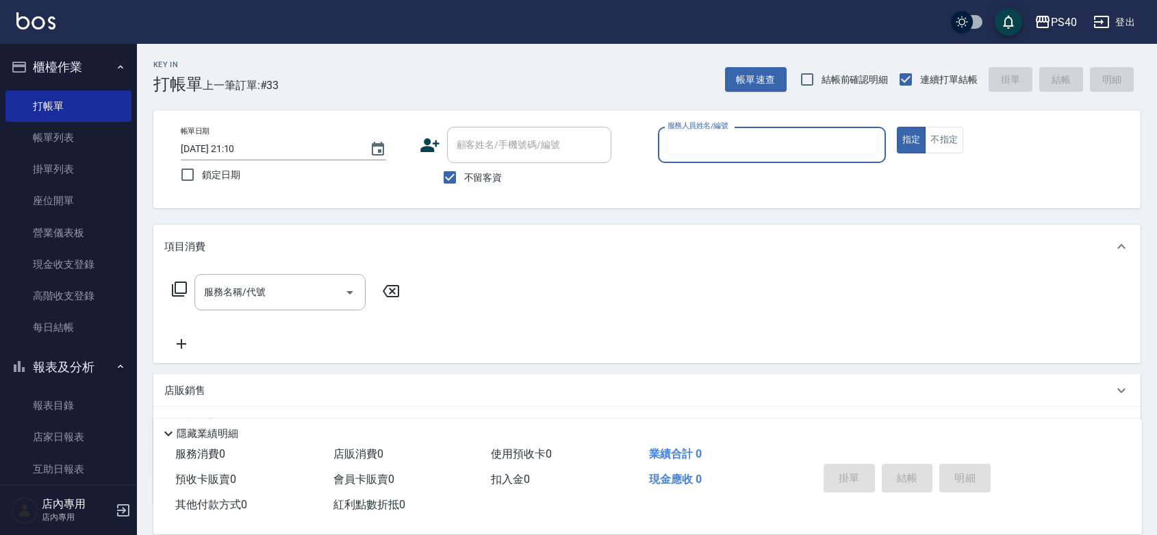
click at [743, 154] on input "服務人員姓名/編號" at bounding box center [772, 145] width 216 height 24
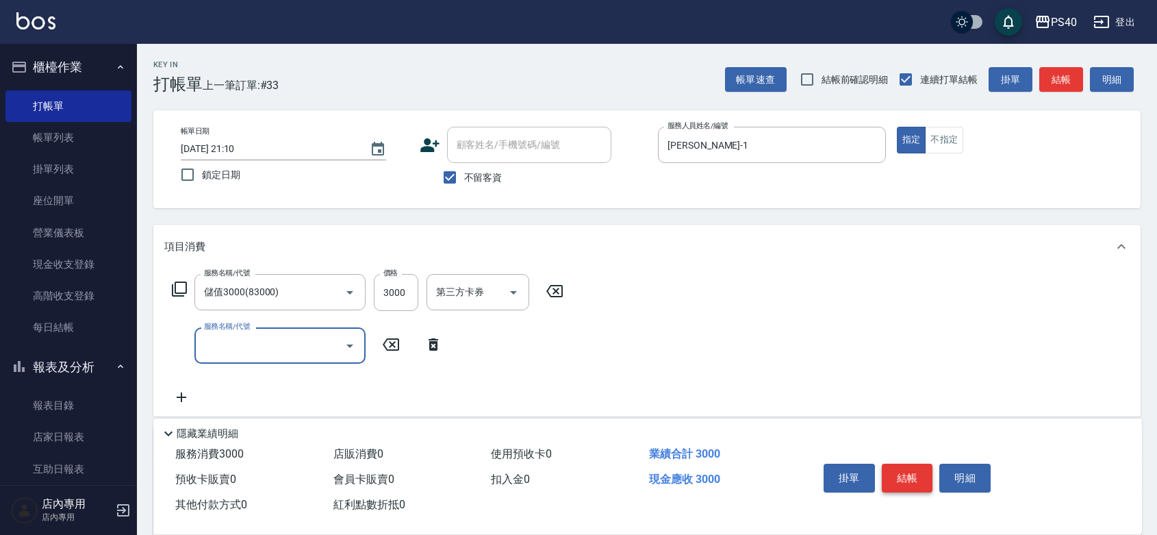
click at [919, 463] on button "結帳" at bounding box center [907, 477] width 51 height 29
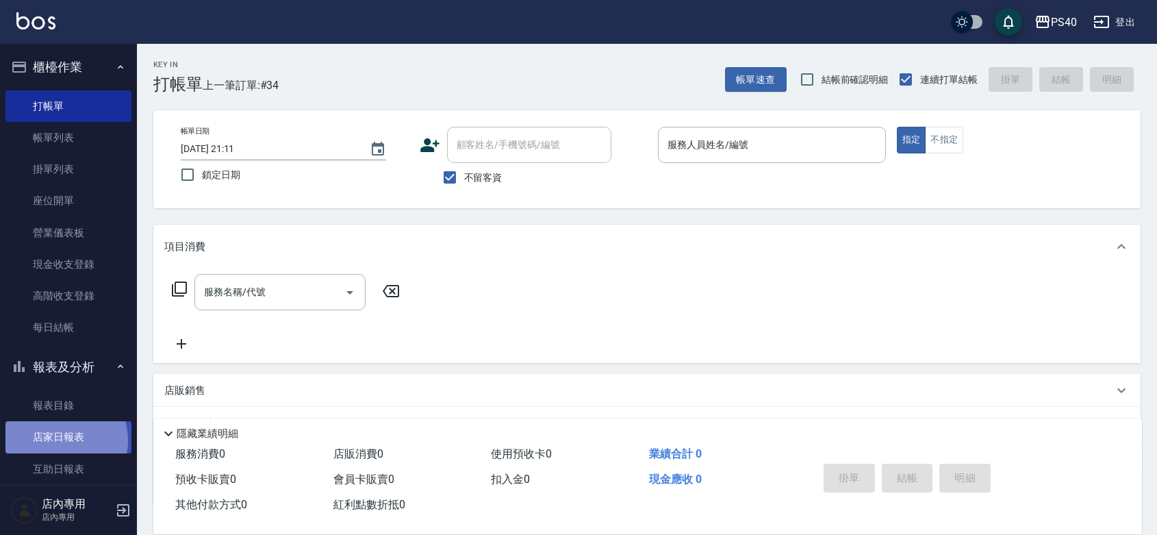
click at [55, 440] on link "店家日報表" at bounding box center [68, 436] width 126 height 31
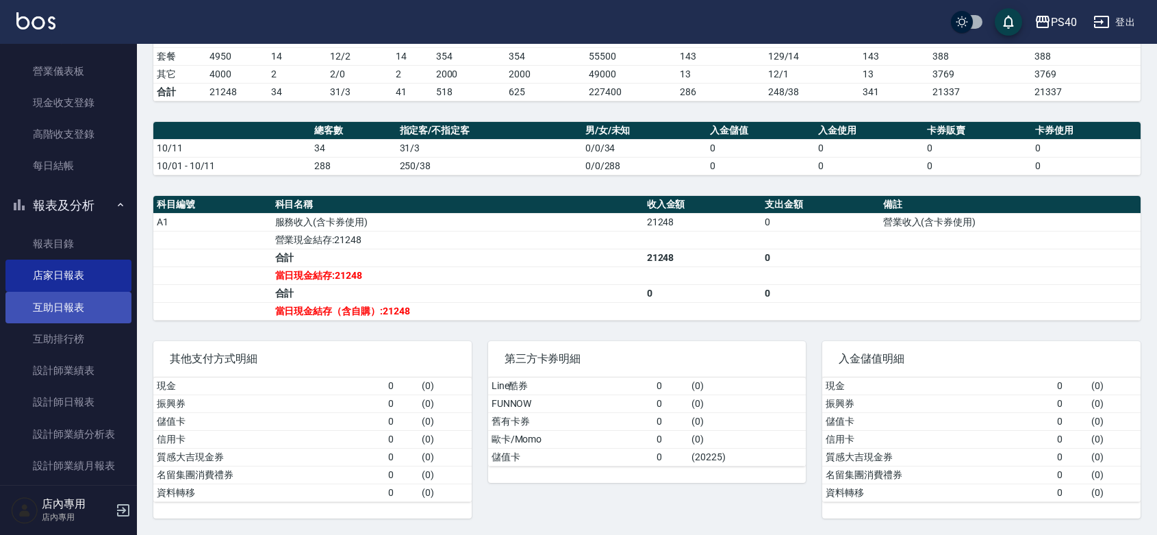
scroll to position [199, 0]
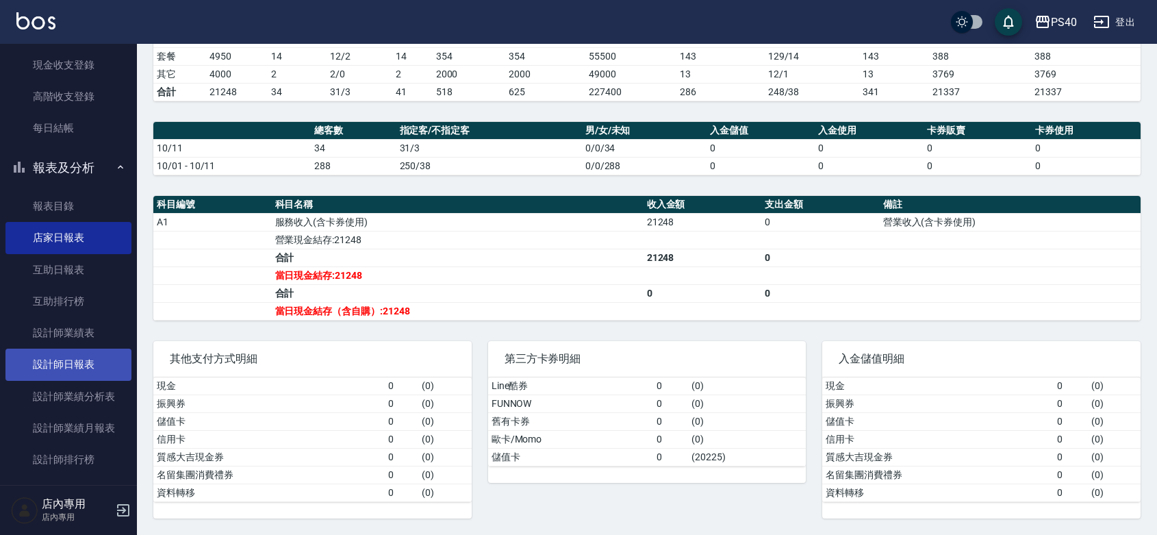
click at [49, 366] on link "設計師日報表" at bounding box center [68, 363] width 126 height 31
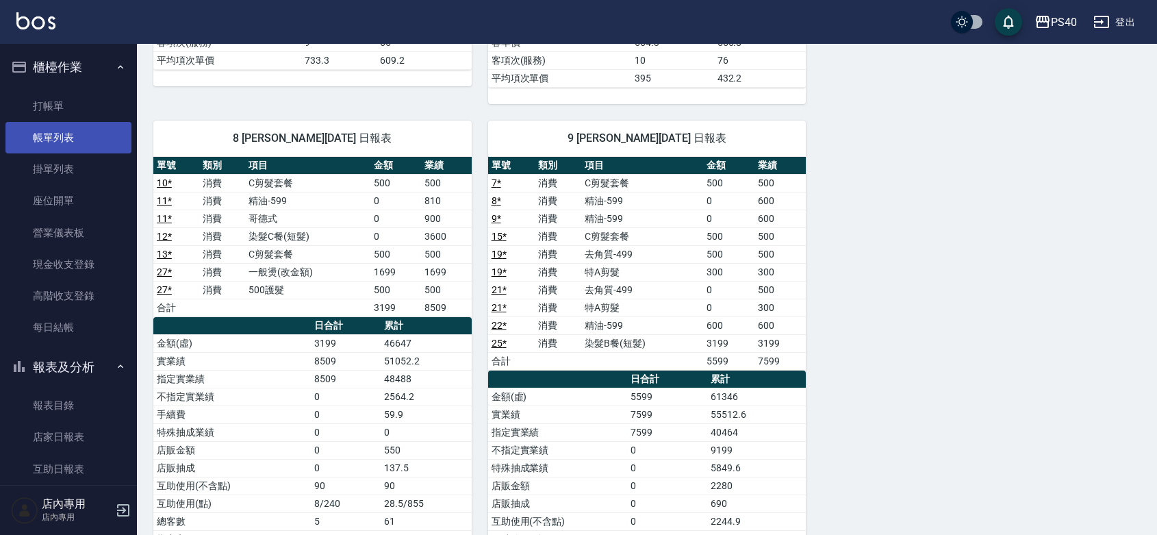
click at [70, 131] on link "帳單列表" at bounding box center [68, 137] width 126 height 31
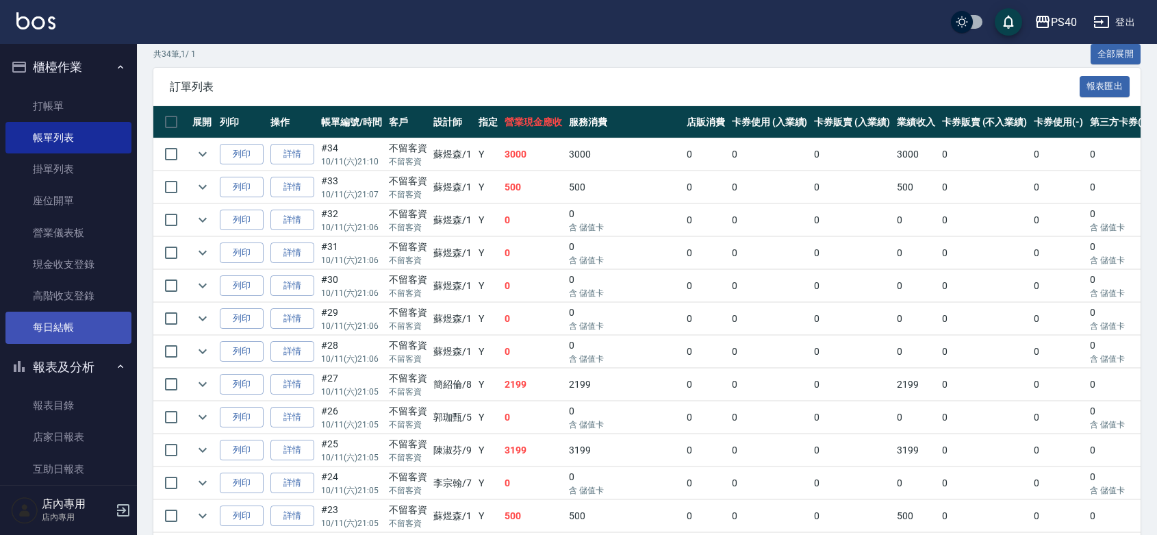
scroll to position [402, 0]
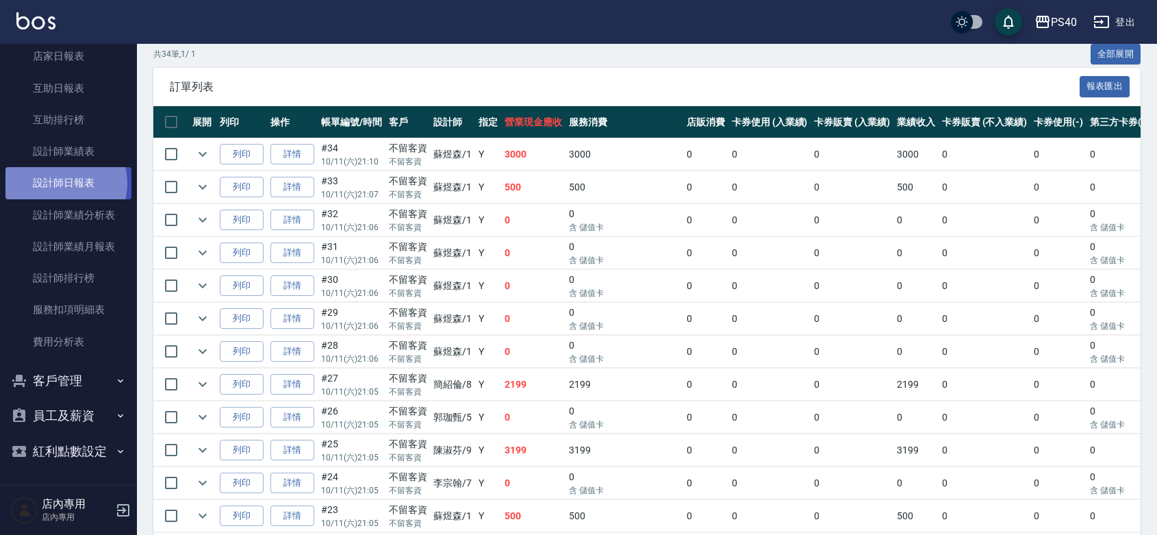
click at [58, 167] on link "設計師日報表" at bounding box center [68, 182] width 126 height 31
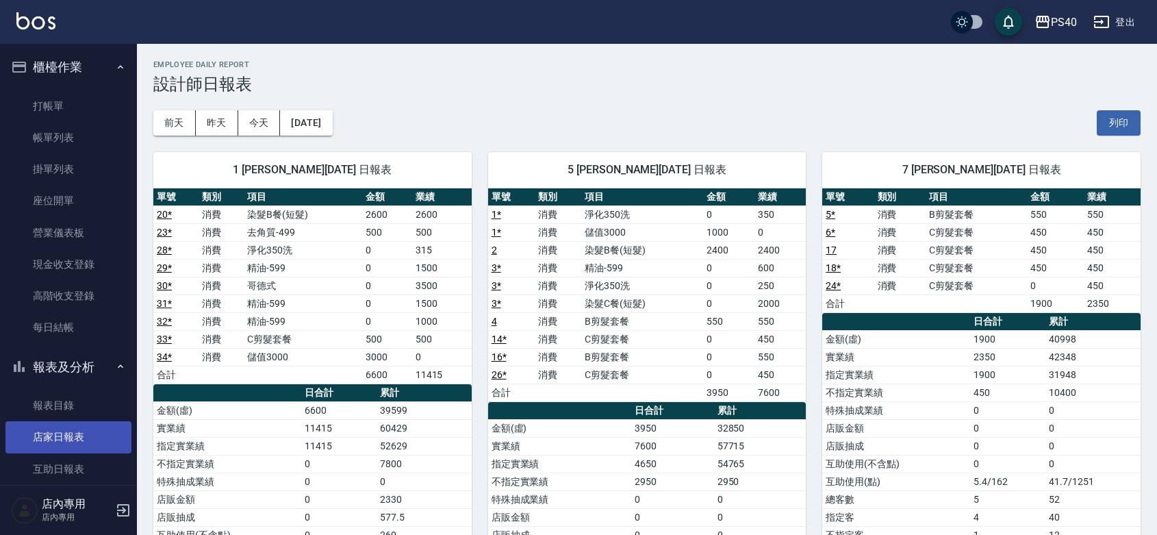
click at [66, 423] on link "店家日報表" at bounding box center [68, 436] width 126 height 31
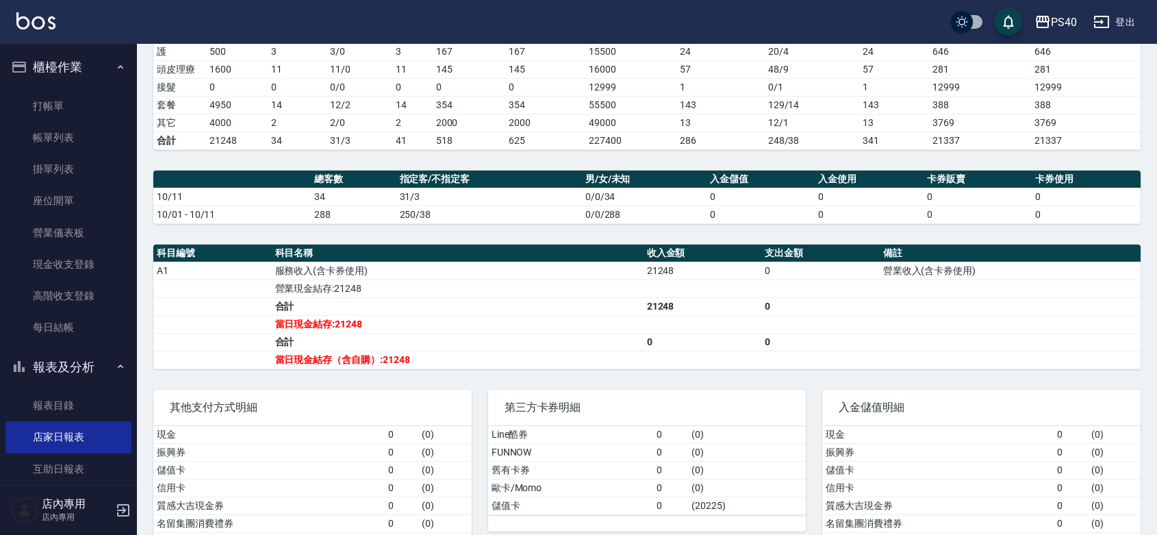
scroll to position [339, 0]
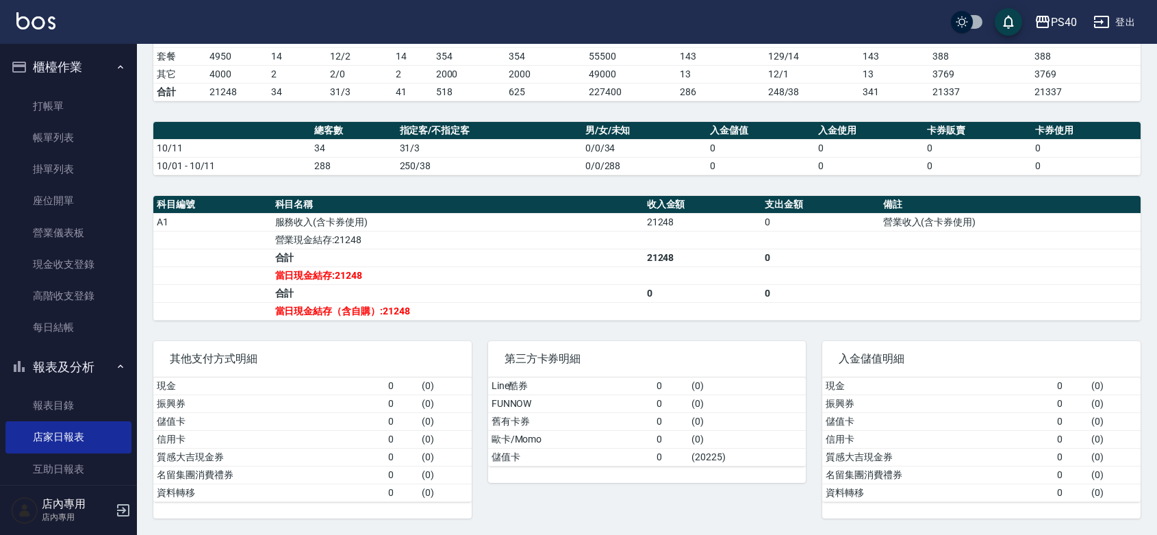
click at [389, 309] on td "當日現金結存（含自購）:21248" at bounding box center [458, 311] width 372 height 18
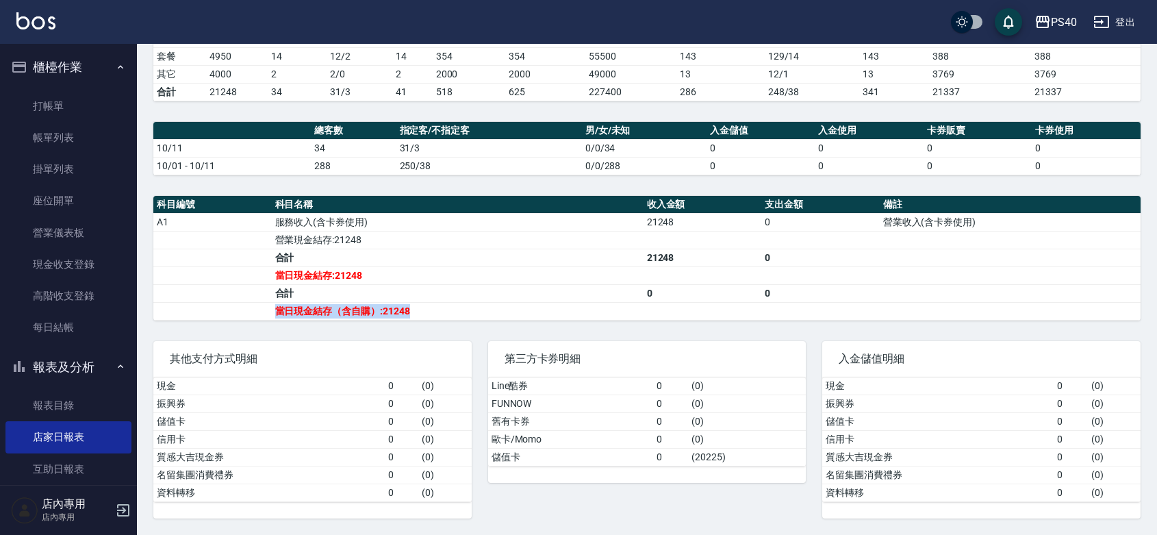
click at [389, 309] on td "當日現金結存（含自購）:21248" at bounding box center [458, 311] width 372 height 18
click at [411, 320] on div "PS40 [DATE] 店家日報表 列印時間： [DATE][PHONE_NUMBER]:30 Merchant Daily Report 店家日報表 [DA…" at bounding box center [647, 122] width 1020 height 826
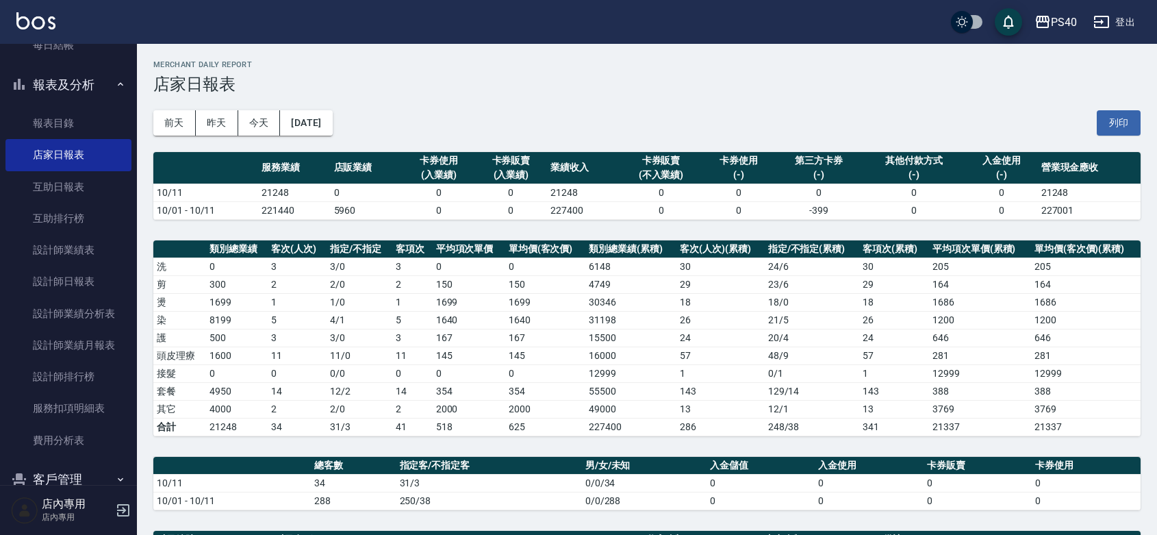
scroll to position [399, 0]
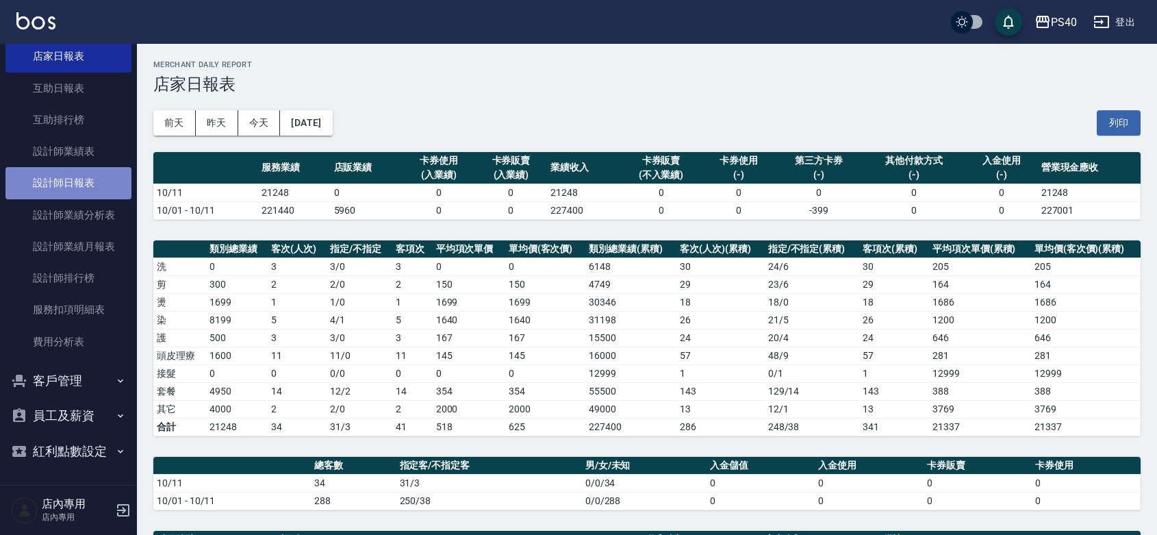
click at [88, 167] on link "設計師日報表" at bounding box center [68, 182] width 126 height 31
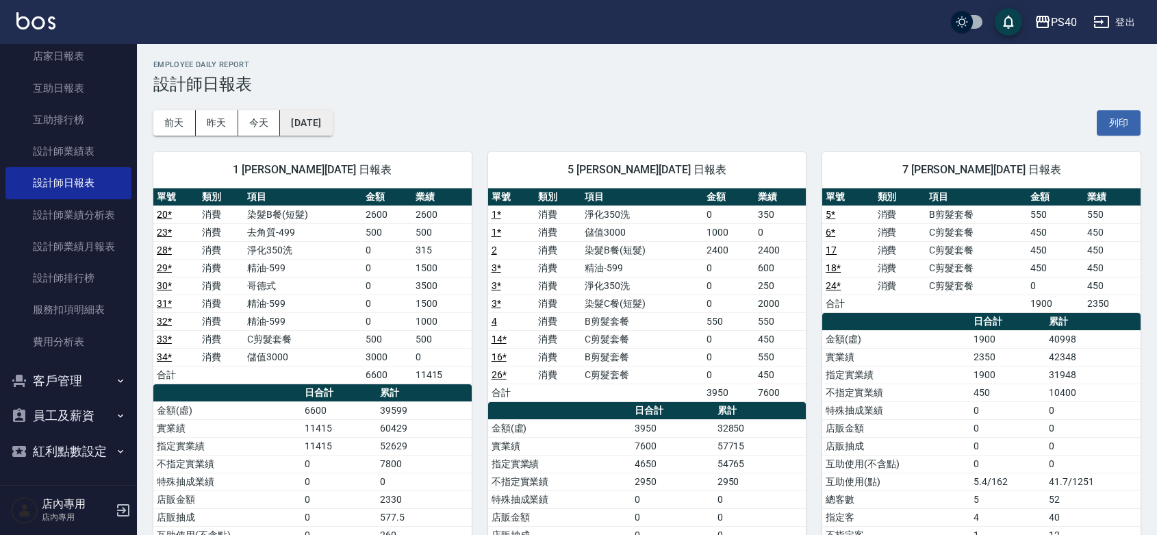
click at [310, 115] on button "[DATE]" at bounding box center [306, 122] width 52 height 25
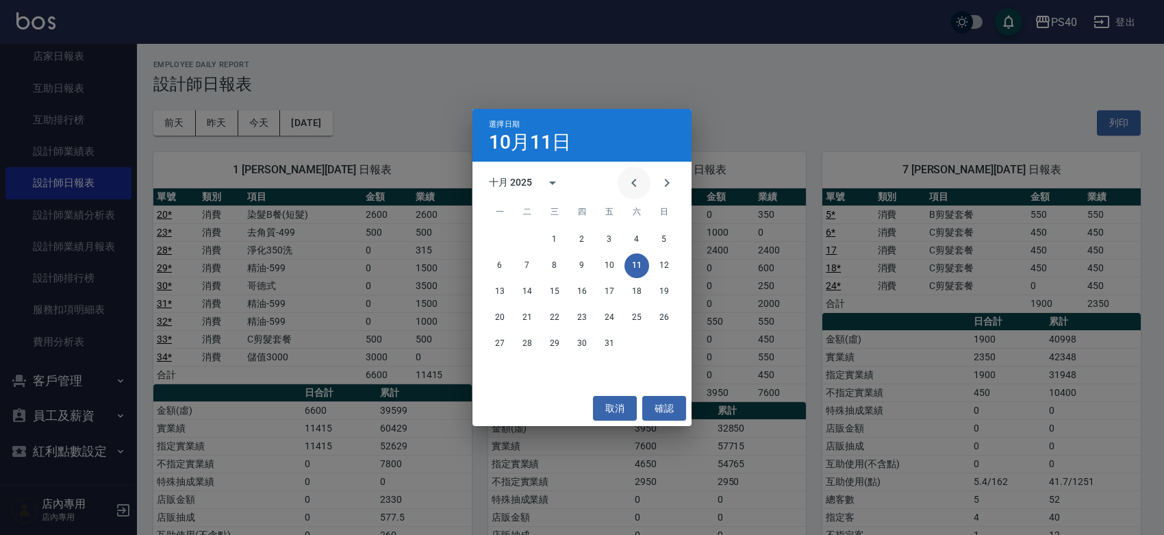
click at [631, 182] on icon "Previous month" at bounding box center [633, 183] width 5 height 8
click at [500, 267] on button "8" at bounding box center [499, 265] width 25 height 25
